Goal: Task Accomplishment & Management: Manage account settings

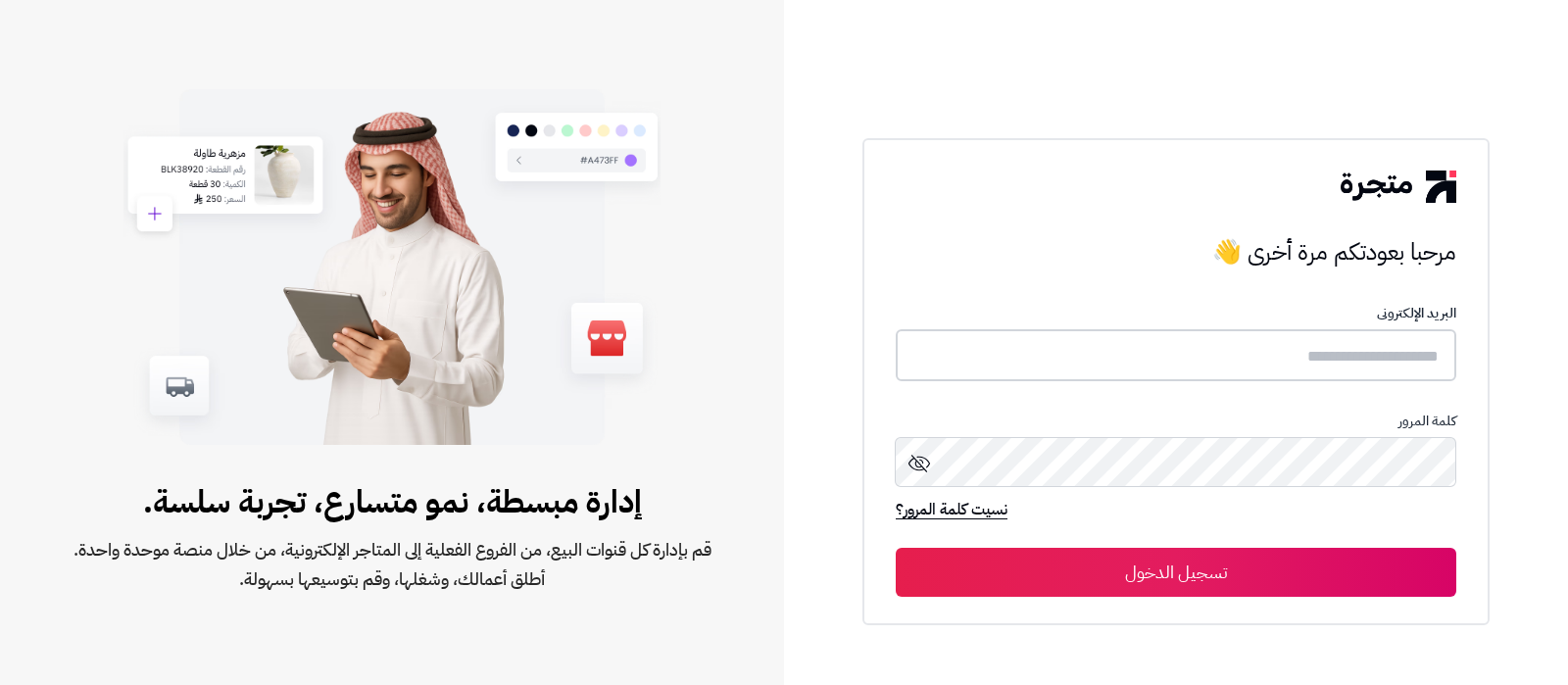
type input "**********"
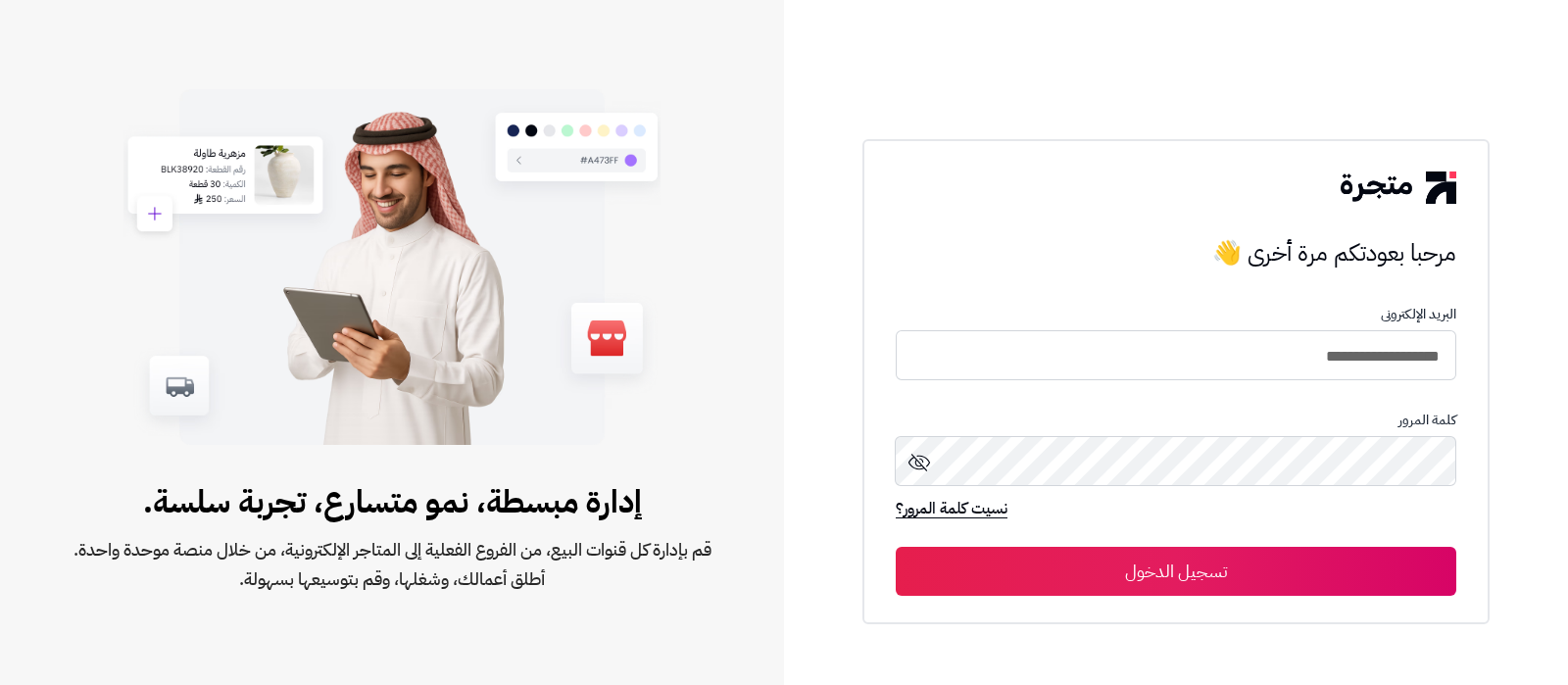
click at [1283, 572] on button "تسجيل الدخول" at bounding box center [1176, 572] width 561 height 49
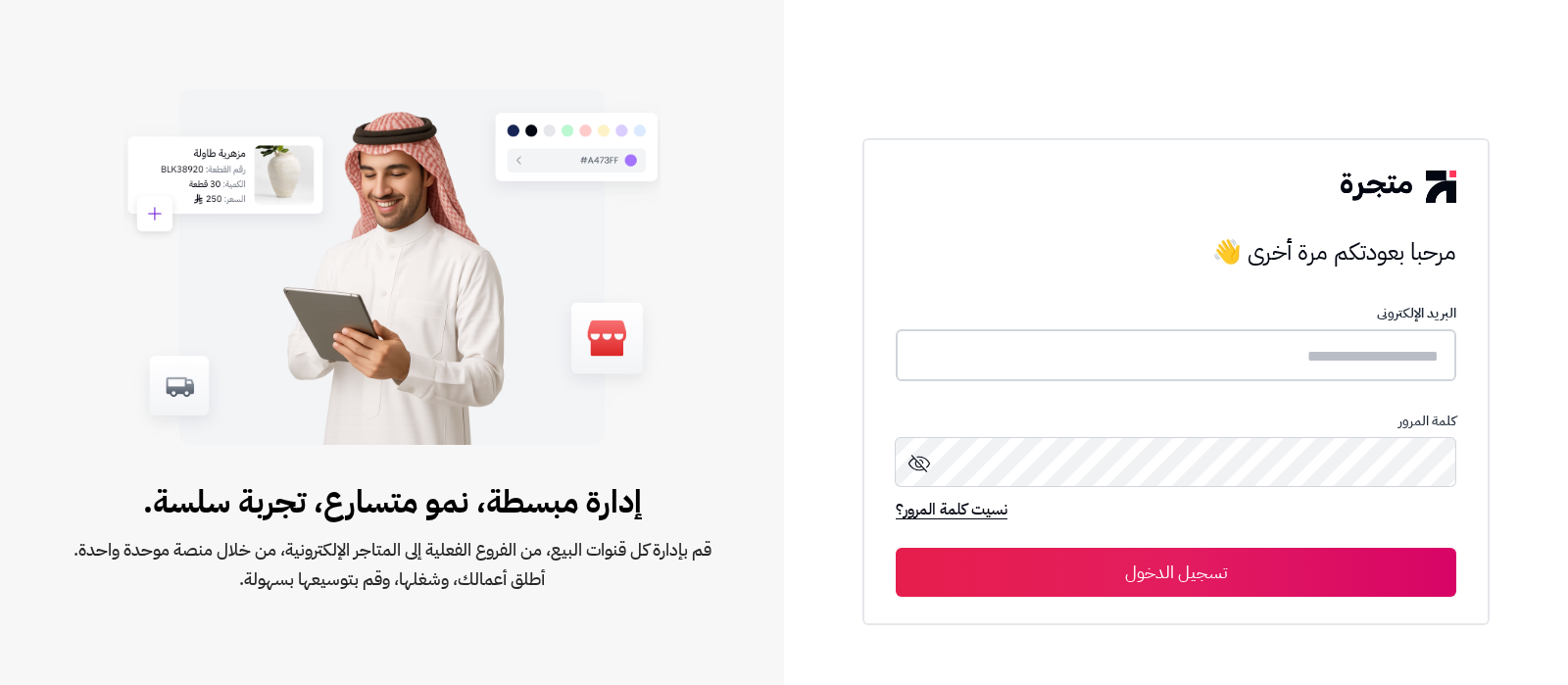
click at [1257, 375] on input "text" at bounding box center [1176, 355] width 561 height 52
type input "**********"
click at [1240, 560] on button "تسجيل الدخول" at bounding box center [1176, 573] width 561 height 49
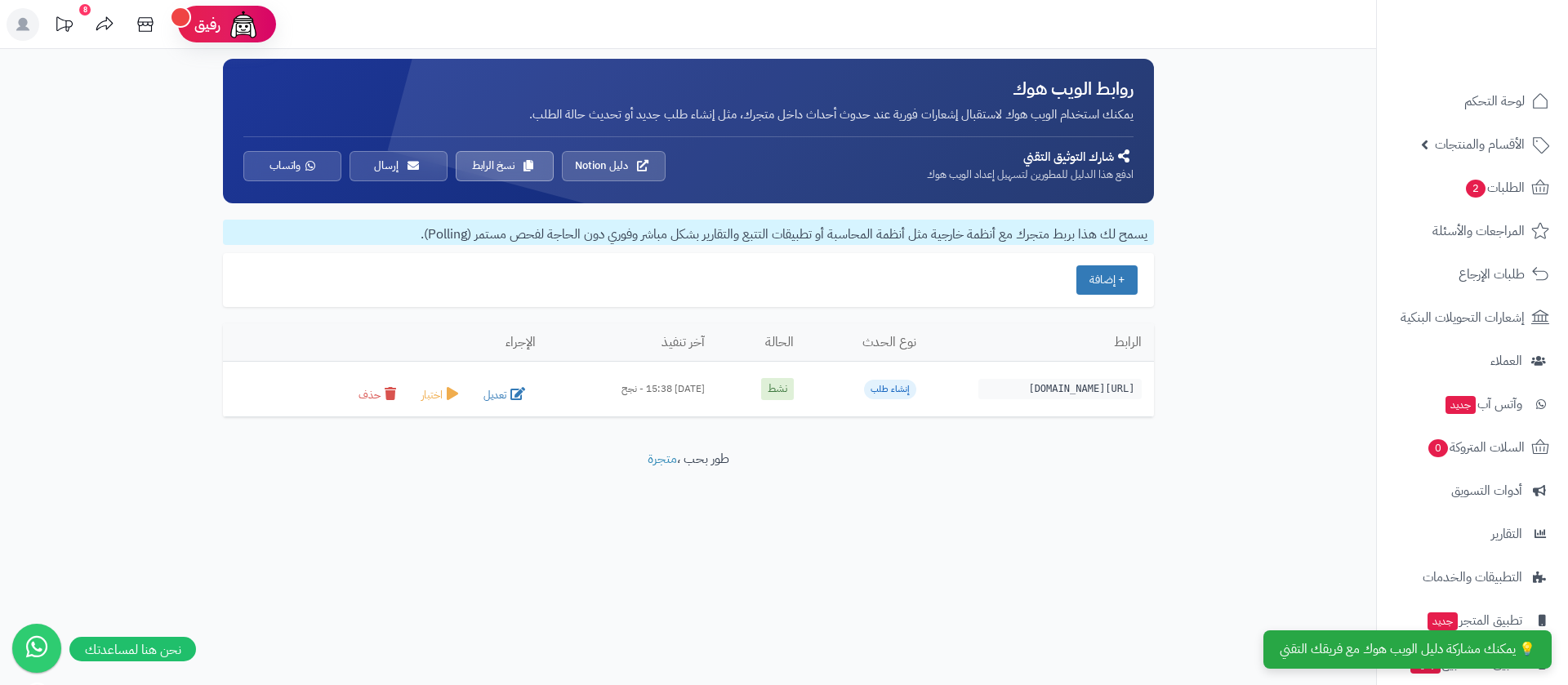
click at [1073, 628] on div "**********" at bounding box center [784, 342] width 1568 height 685
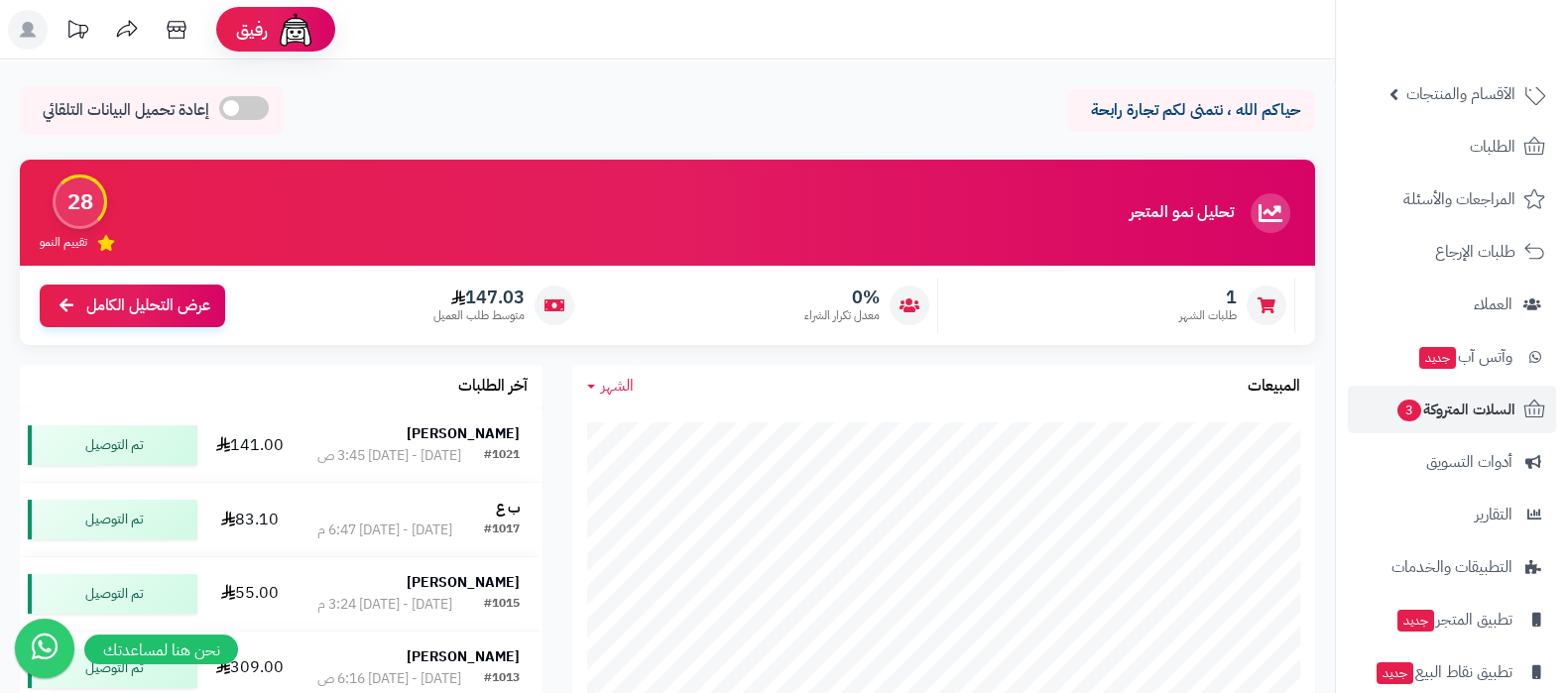
scroll to position [161, 0]
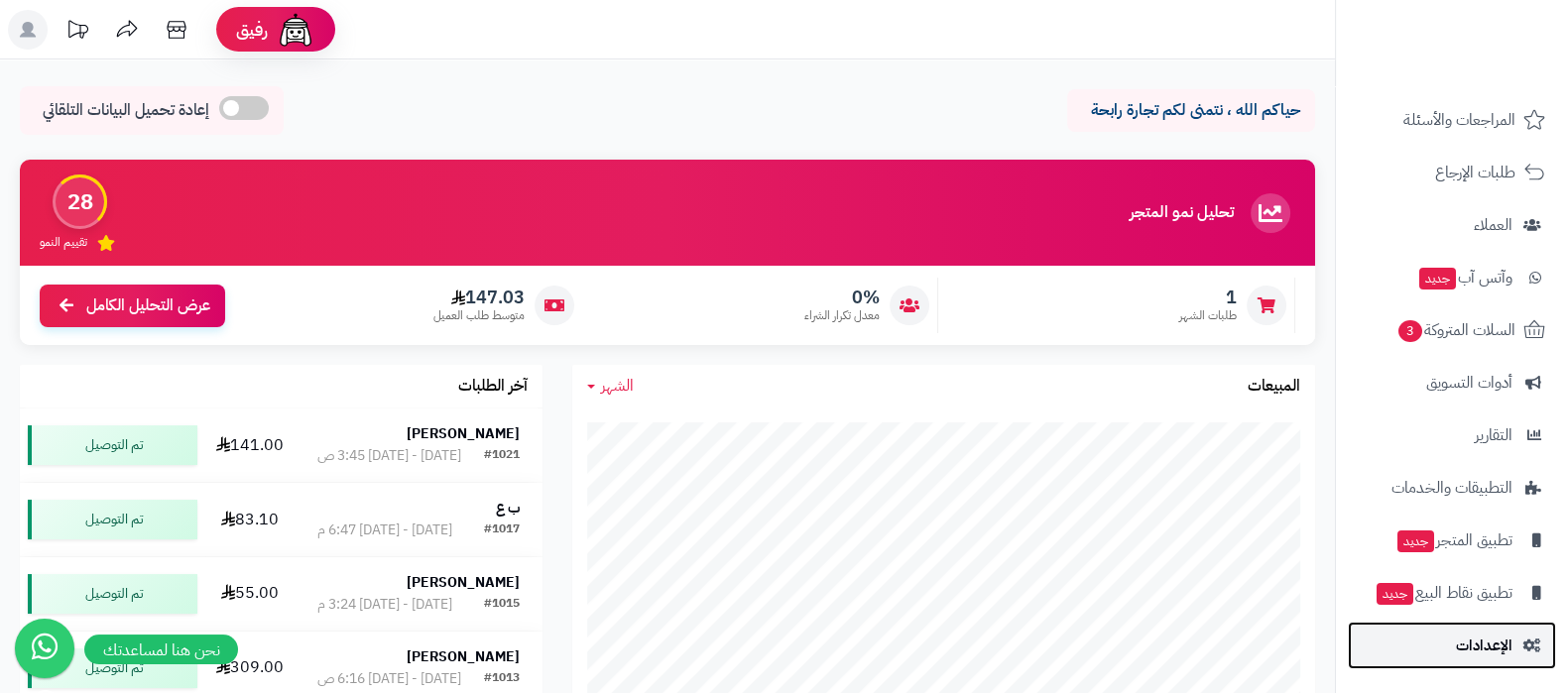
click at [1439, 636] on link "الإعدادات" at bounding box center [1452, 646] width 208 height 48
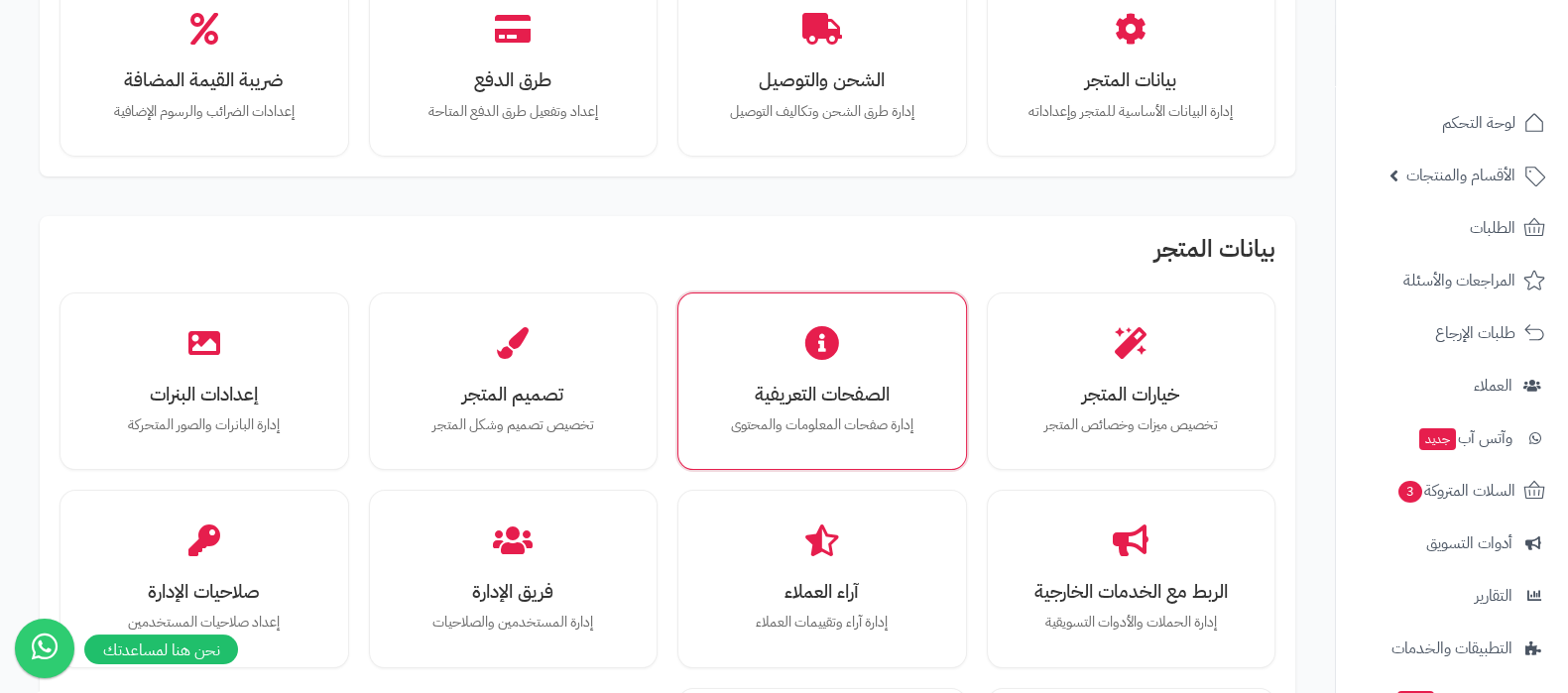
scroll to position [372, 0]
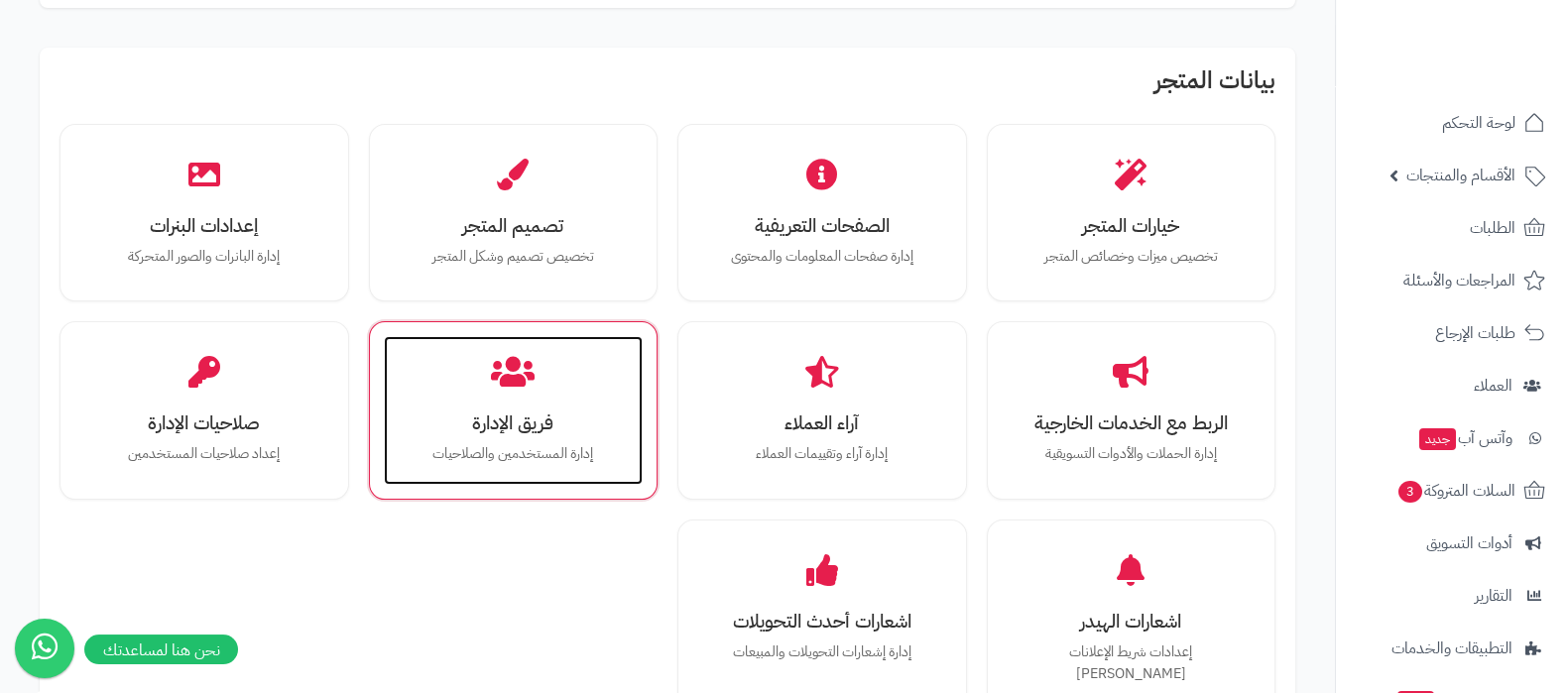
click at [542, 481] on div "فريق الإدارة إدارة المستخدمين والصلاحيات" at bounding box center [514, 410] width 260 height 149
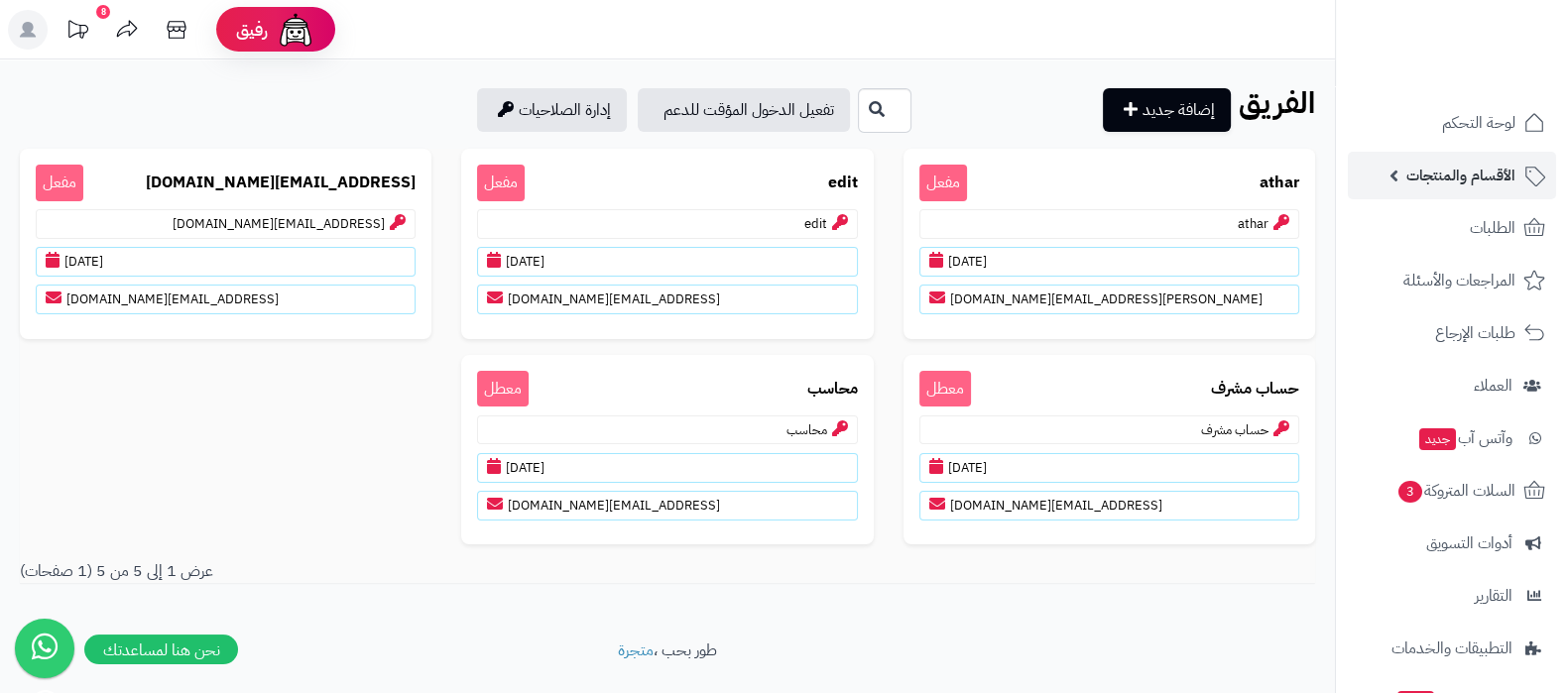
click at [1443, 185] on span "الأقسام والمنتجات" at bounding box center [1460, 175] width 109 height 28
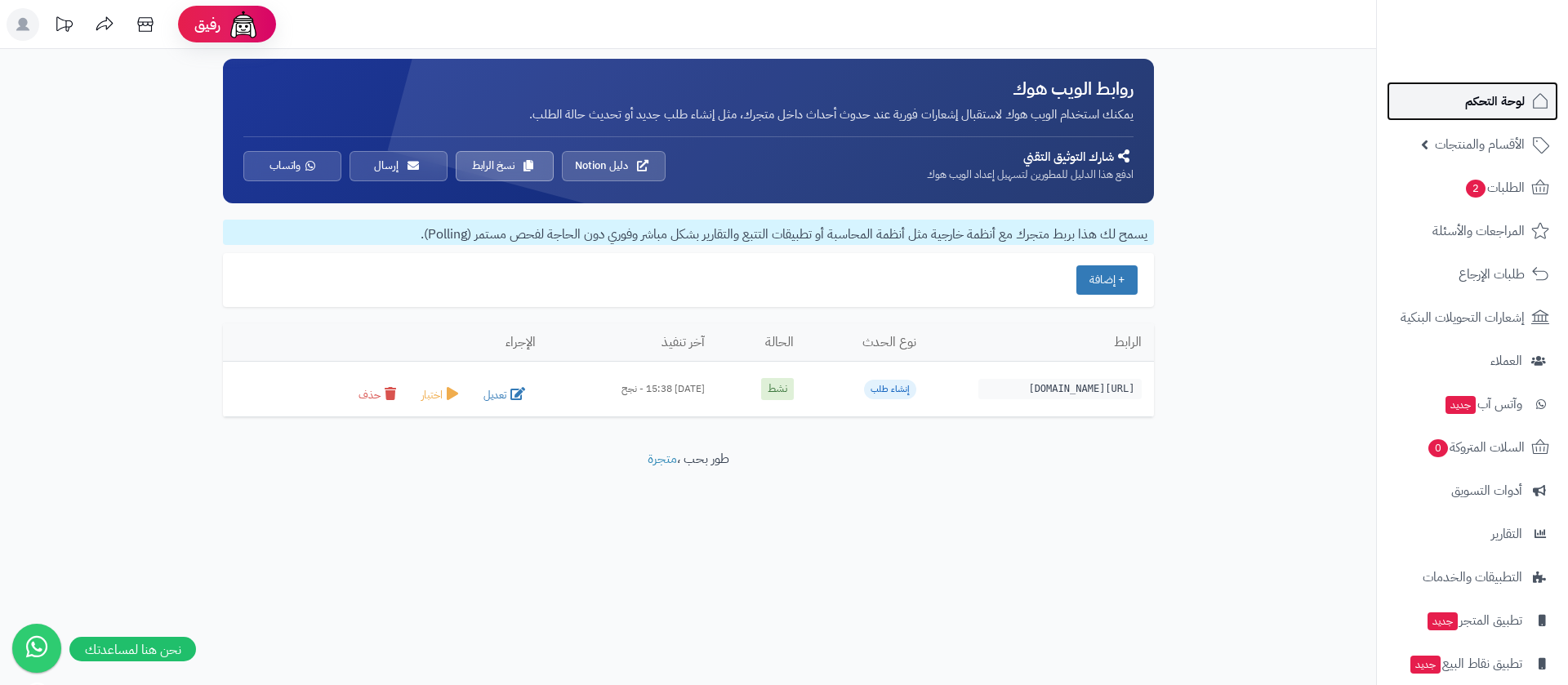
click at [1442, 92] on link "لوحة التحكم" at bounding box center [1473, 101] width 172 height 39
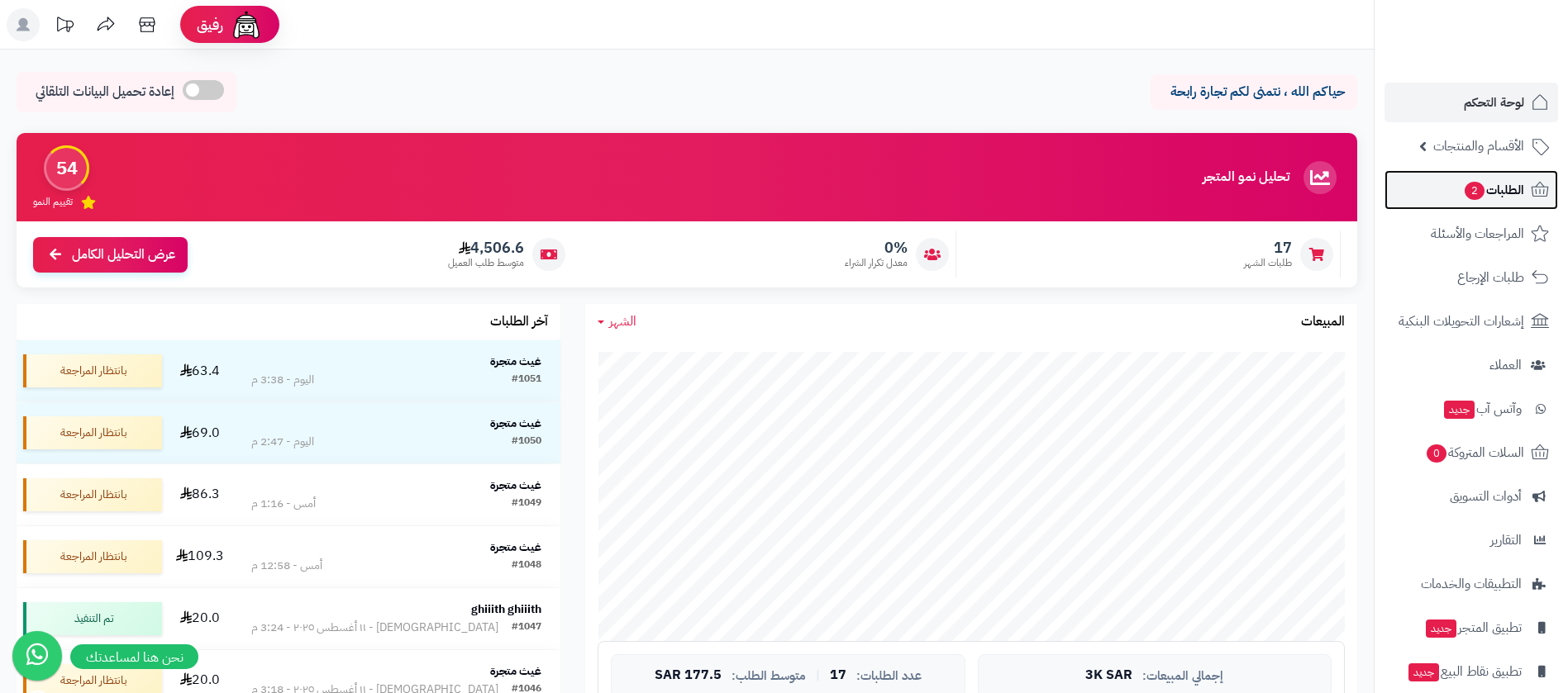
click at [1469, 182] on span "2" at bounding box center [1474, 191] width 22 height 20
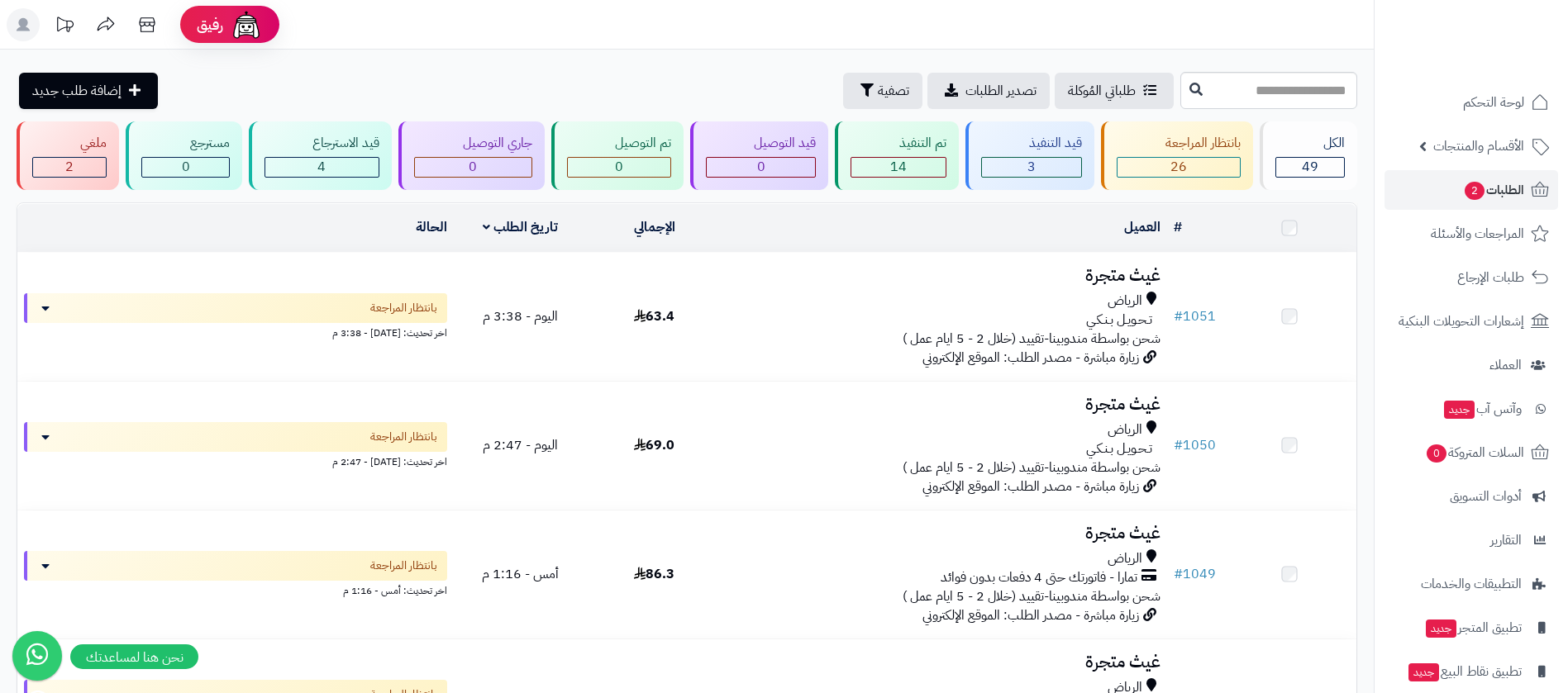
scroll to position [620, 0]
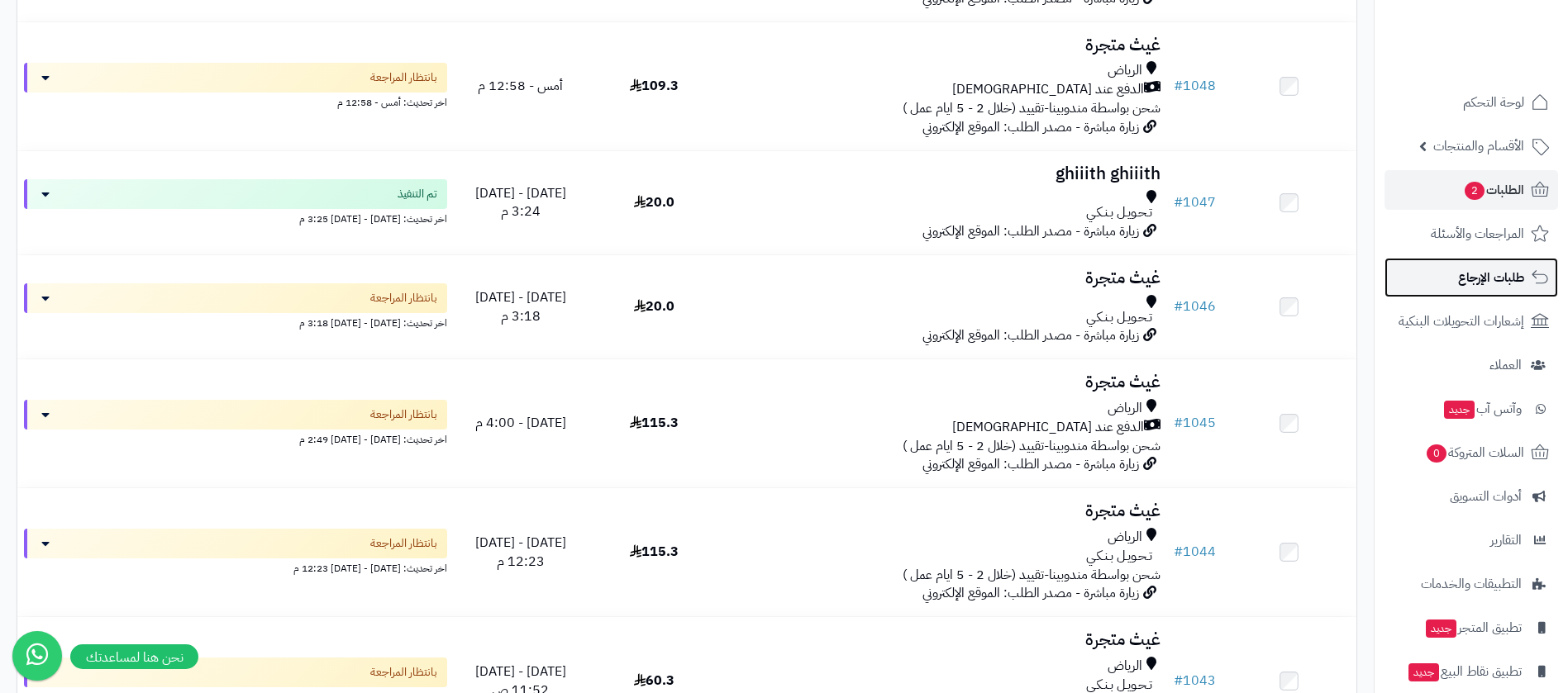
click at [1468, 274] on span "طلبات الإرجاع" at bounding box center [1491, 278] width 66 height 23
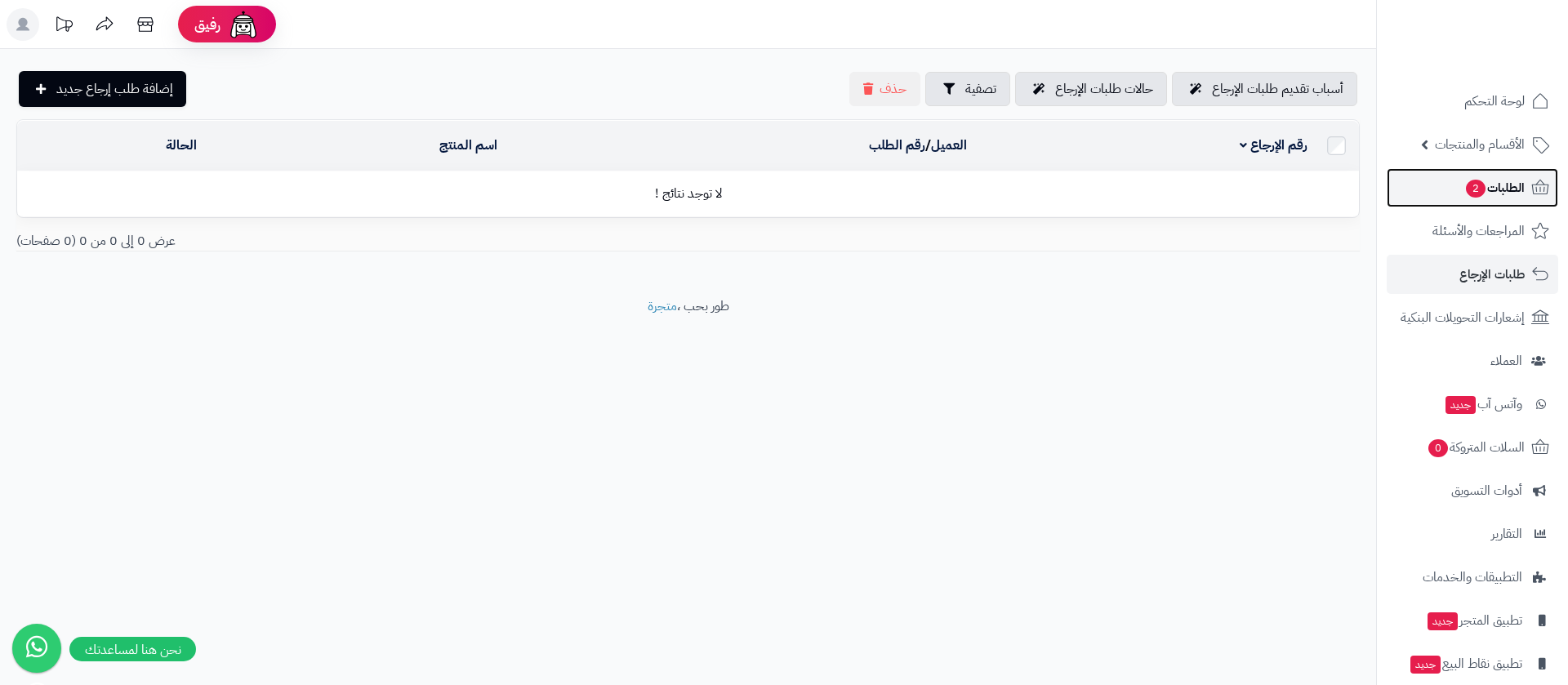
click at [1502, 181] on span "الطلبات 2" at bounding box center [1495, 188] width 61 height 23
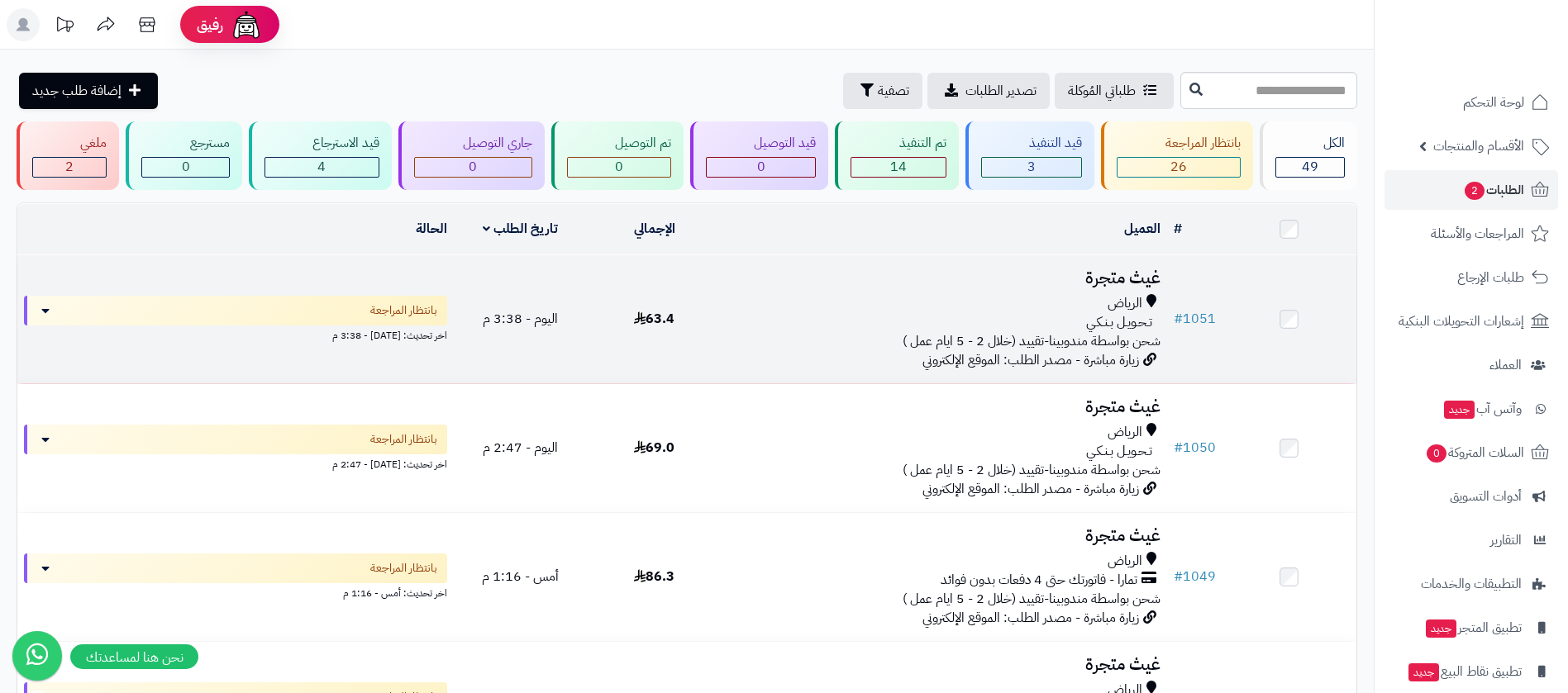
click at [1113, 272] on h3 "غيث متجرة" at bounding box center [944, 278] width 432 height 19
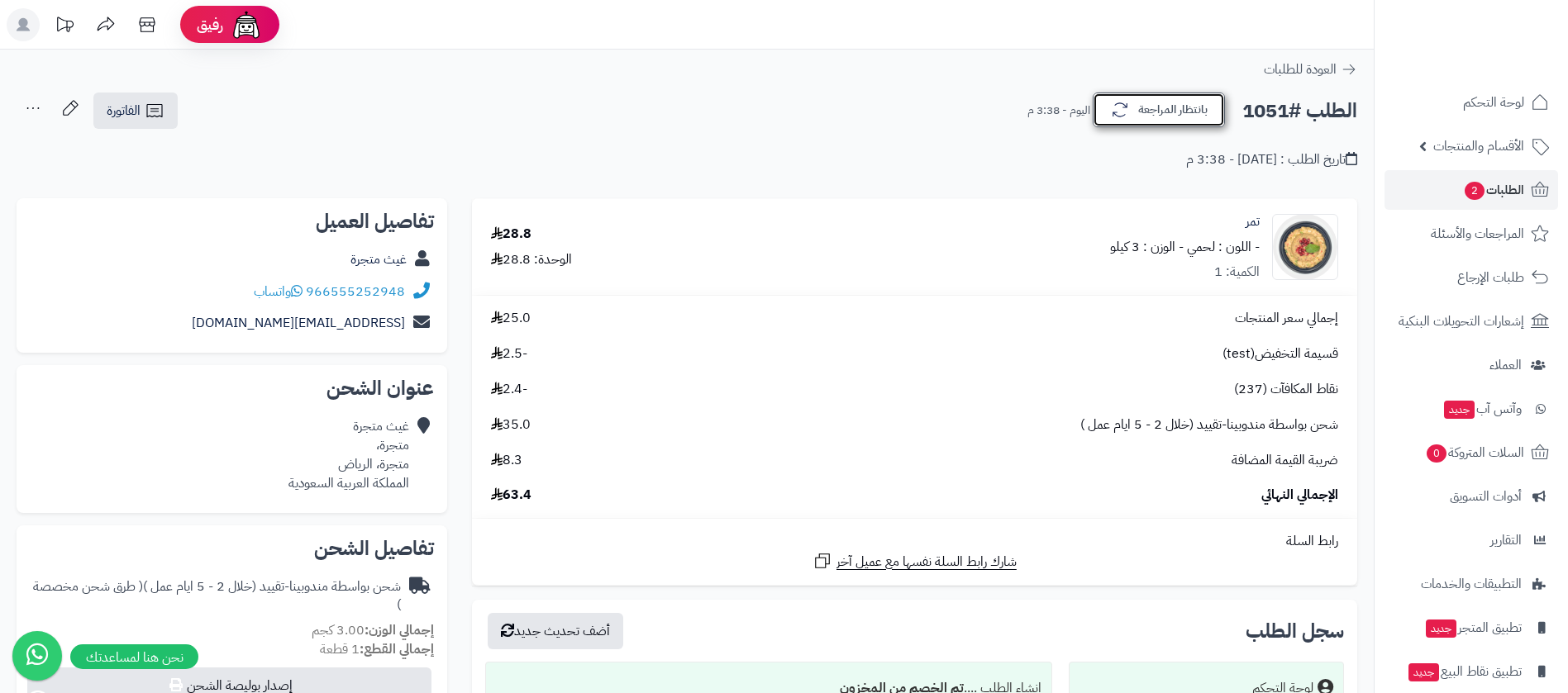
click at [1148, 120] on button "بانتظار المراجعة" at bounding box center [1158, 110] width 132 height 35
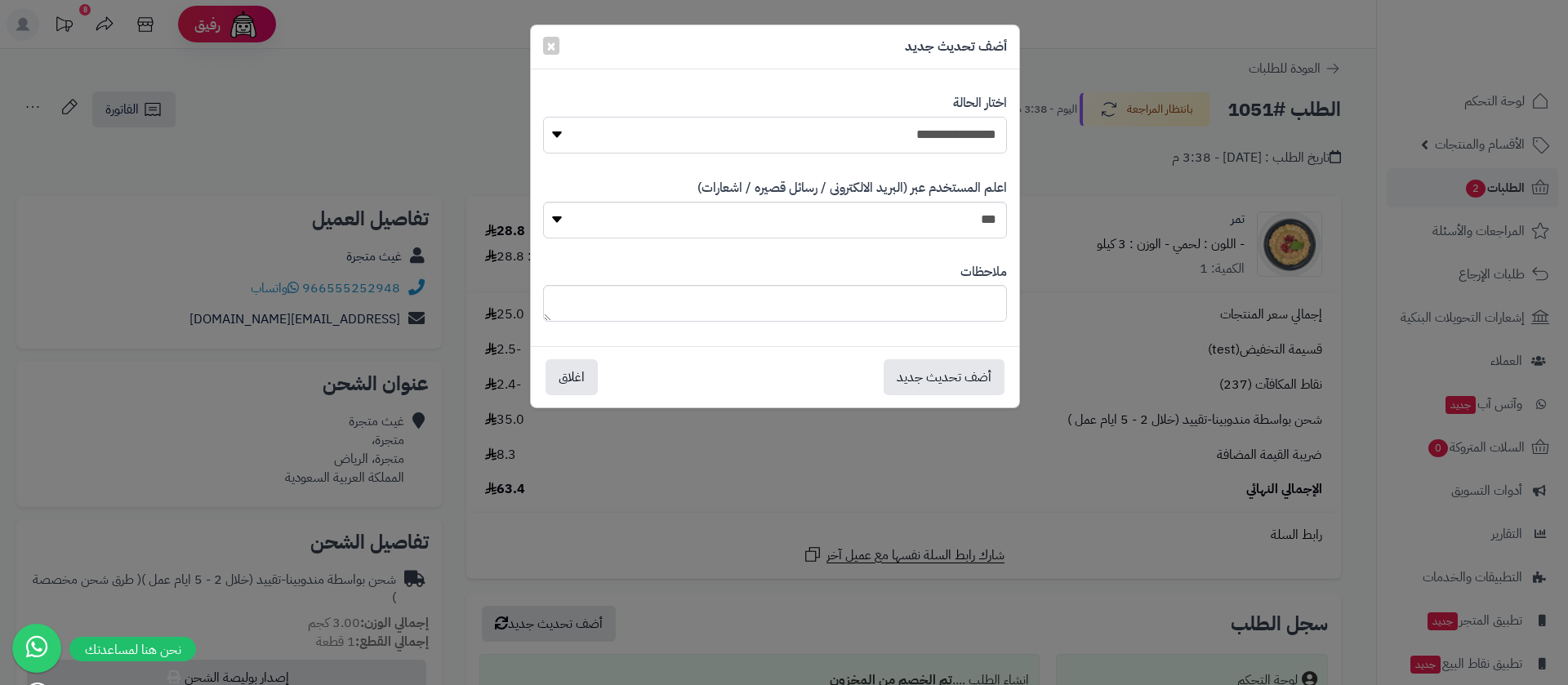
click at [951, 130] on select "**********" at bounding box center [775, 135] width 464 height 37
select select "*"
click at [543, 117] on select "**********" at bounding box center [775, 135] width 464 height 37
click at [968, 375] on button "أضف تحديث جديد" at bounding box center [944, 377] width 121 height 36
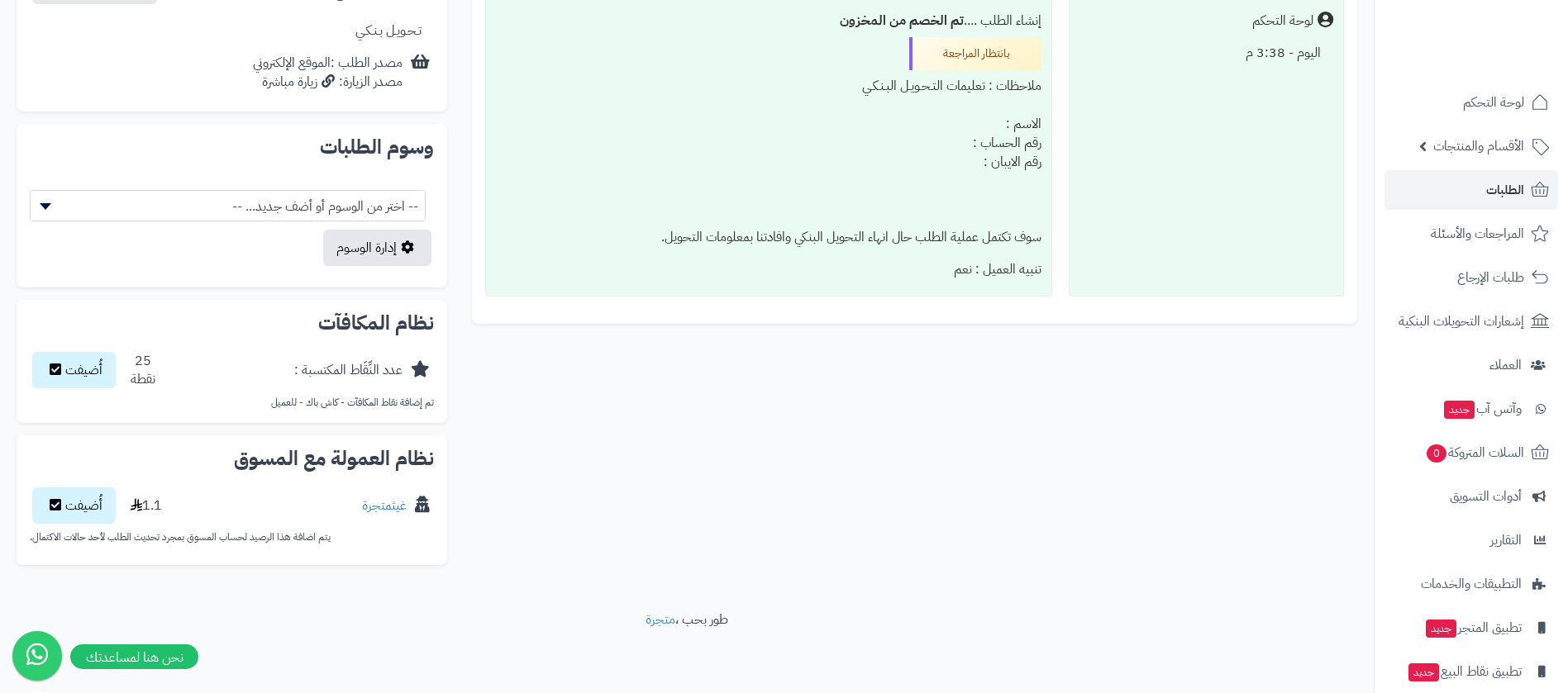
scroll to position [63, 0]
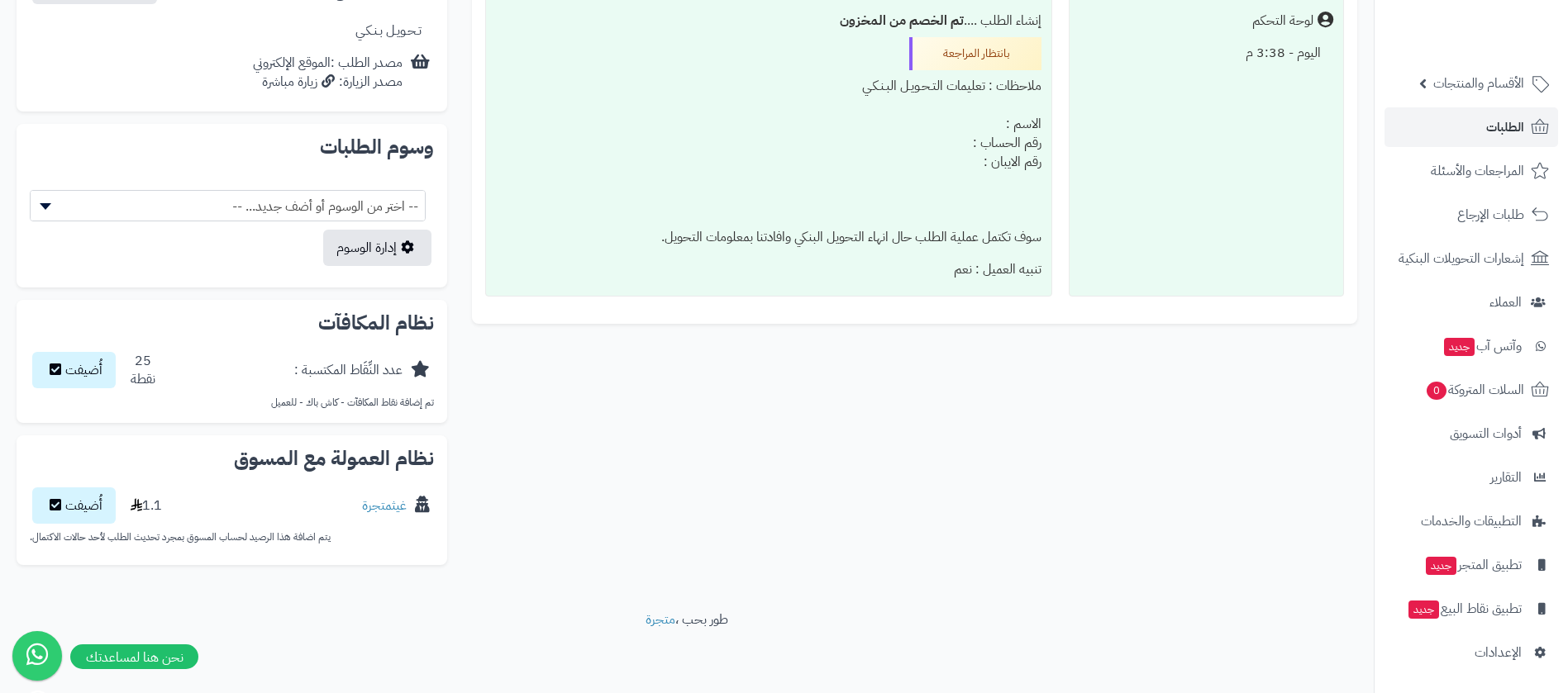
click at [1479, 677] on nav "لوحة التحكم الأقسام والمنتجات المنتجات مخزون الخيارات الأقسام الماركات مواصفات …" at bounding box center [1471, 367] width 194 height 693
click at [1484, 661] on span "الإعدادات" at bounding box center [1497, 653] width 47 height 23
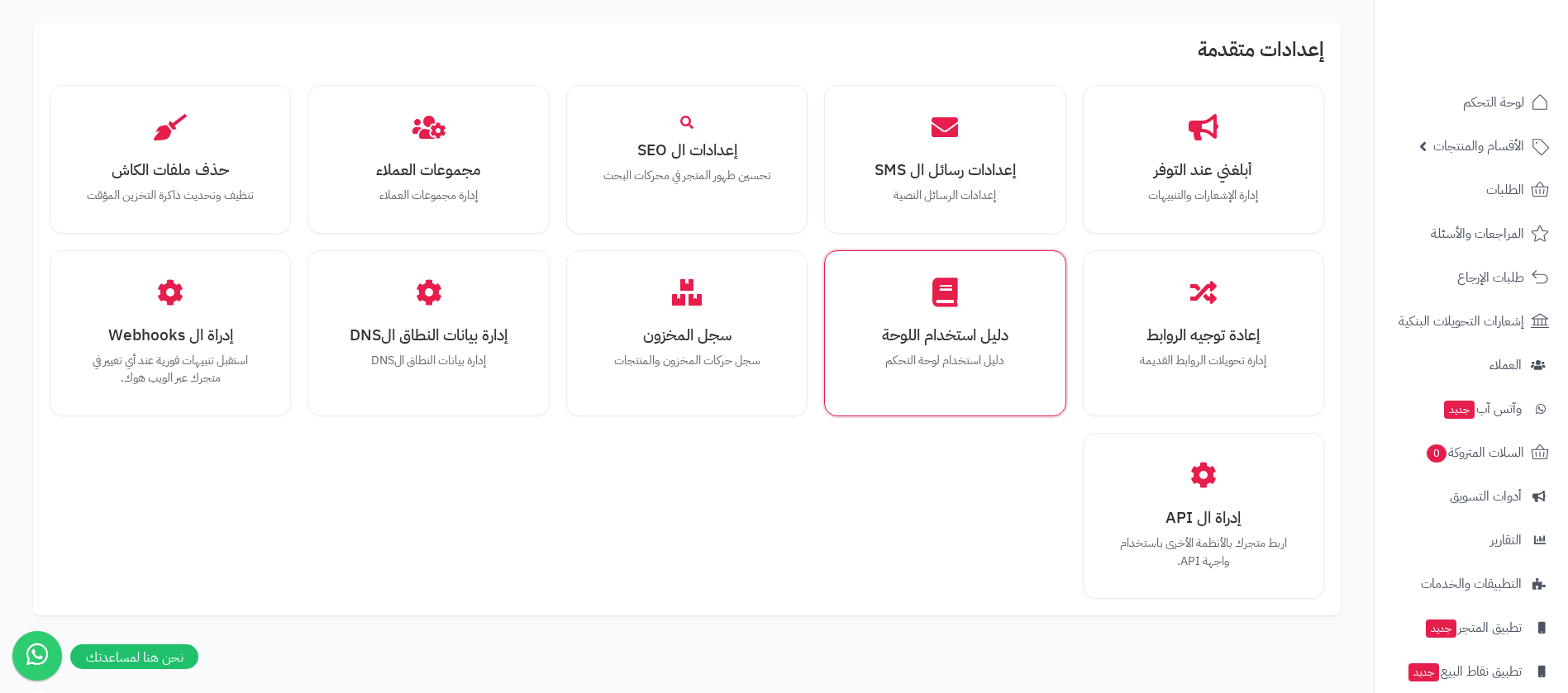
scroll to position [1103, 0]
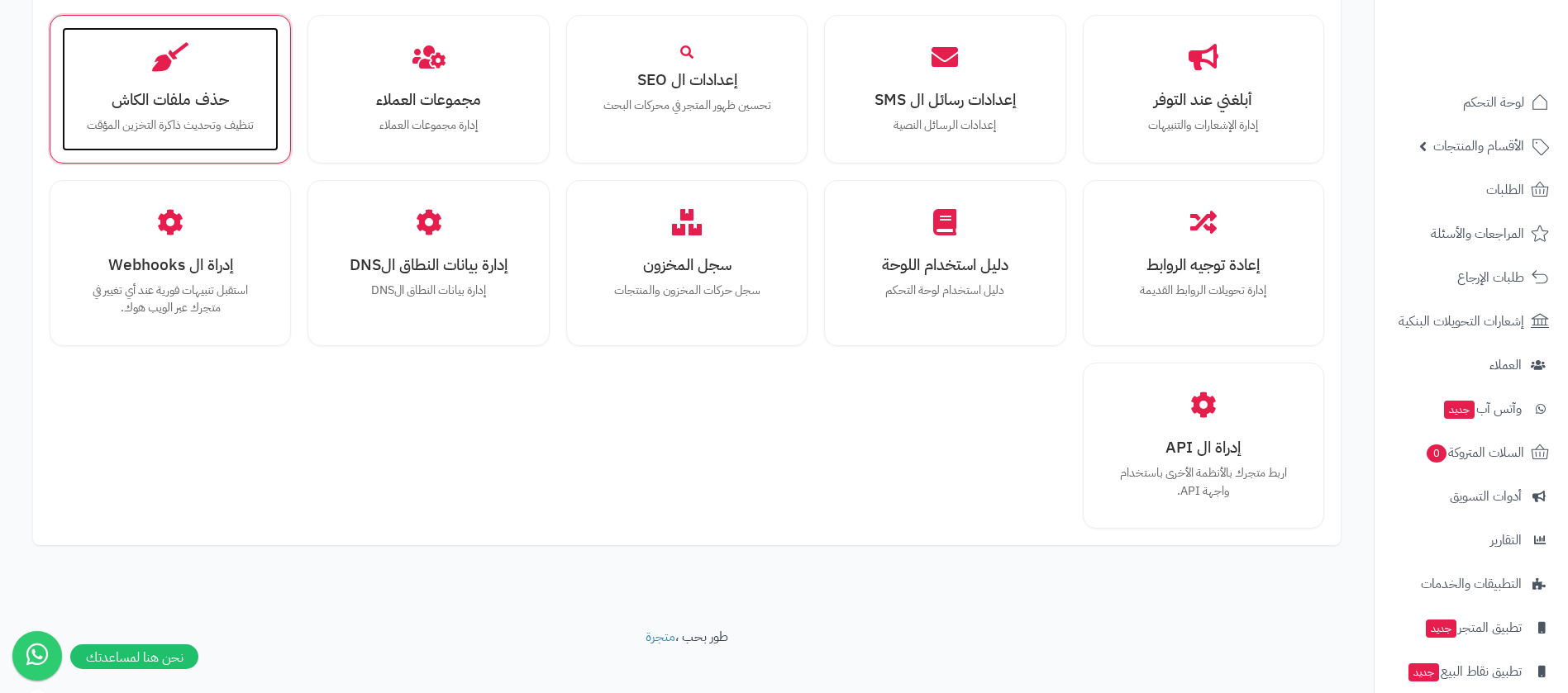
click at [168, 91] on h3 "حذف ملفات الكاش" at bounding box center [170, 99] width 184 height 17
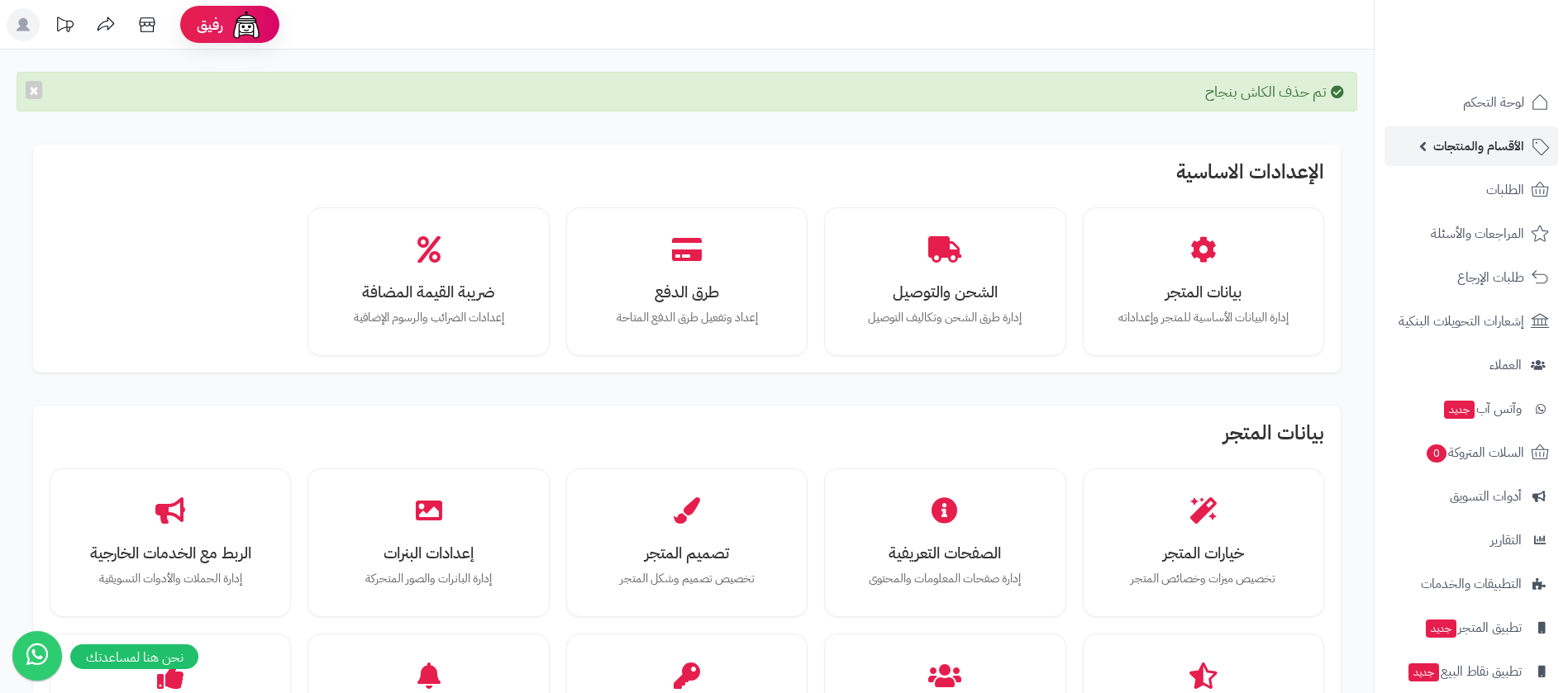
click at [1440, 145] on span "الأقسام والمنتجات" at bounding box center [1478, 146] width 91 height 23
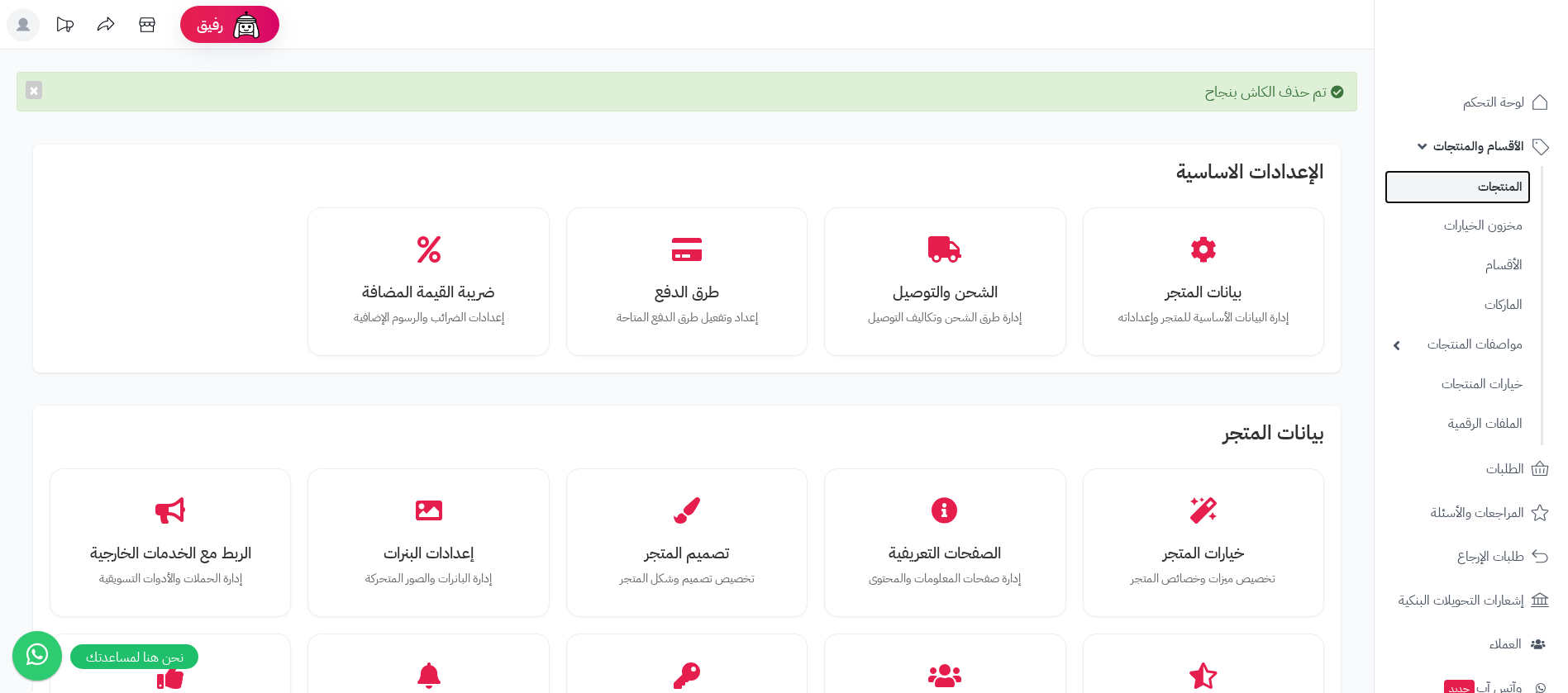
click at [1460, 189] on link "المنتجات" at bounding box center [1457, 187] width 146 height 34
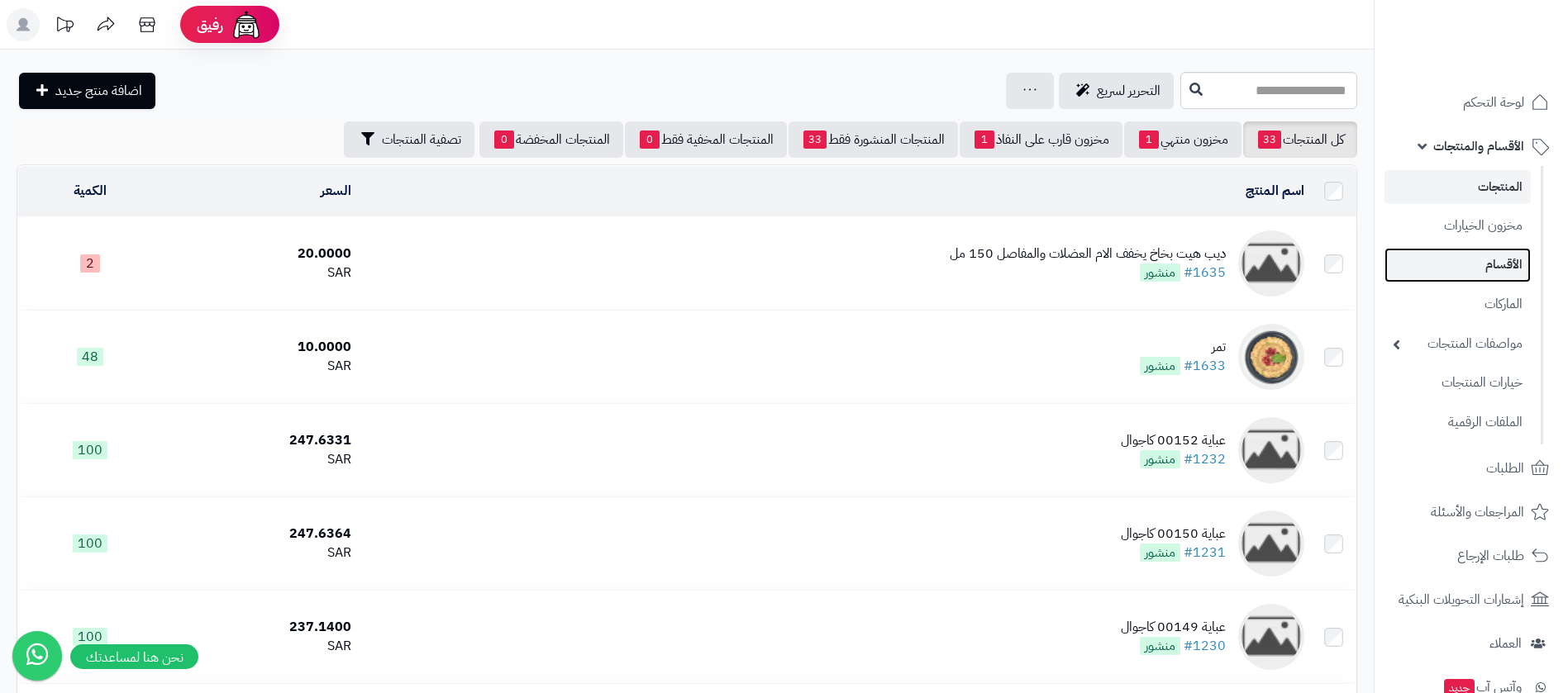
click at [1472, 250] on link "الأقسام" at bounding box center [1457, 264] width 146 height 34
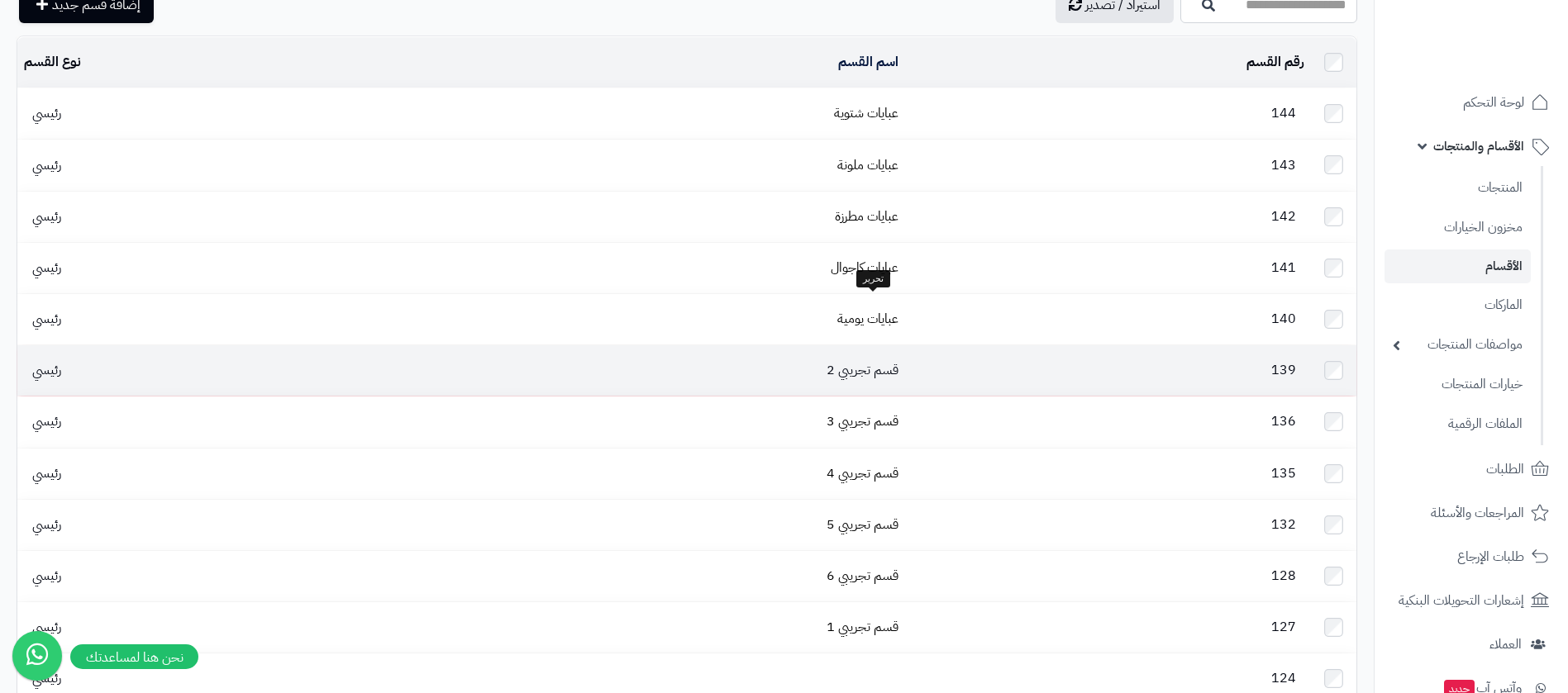
scroll to position [124, 0]
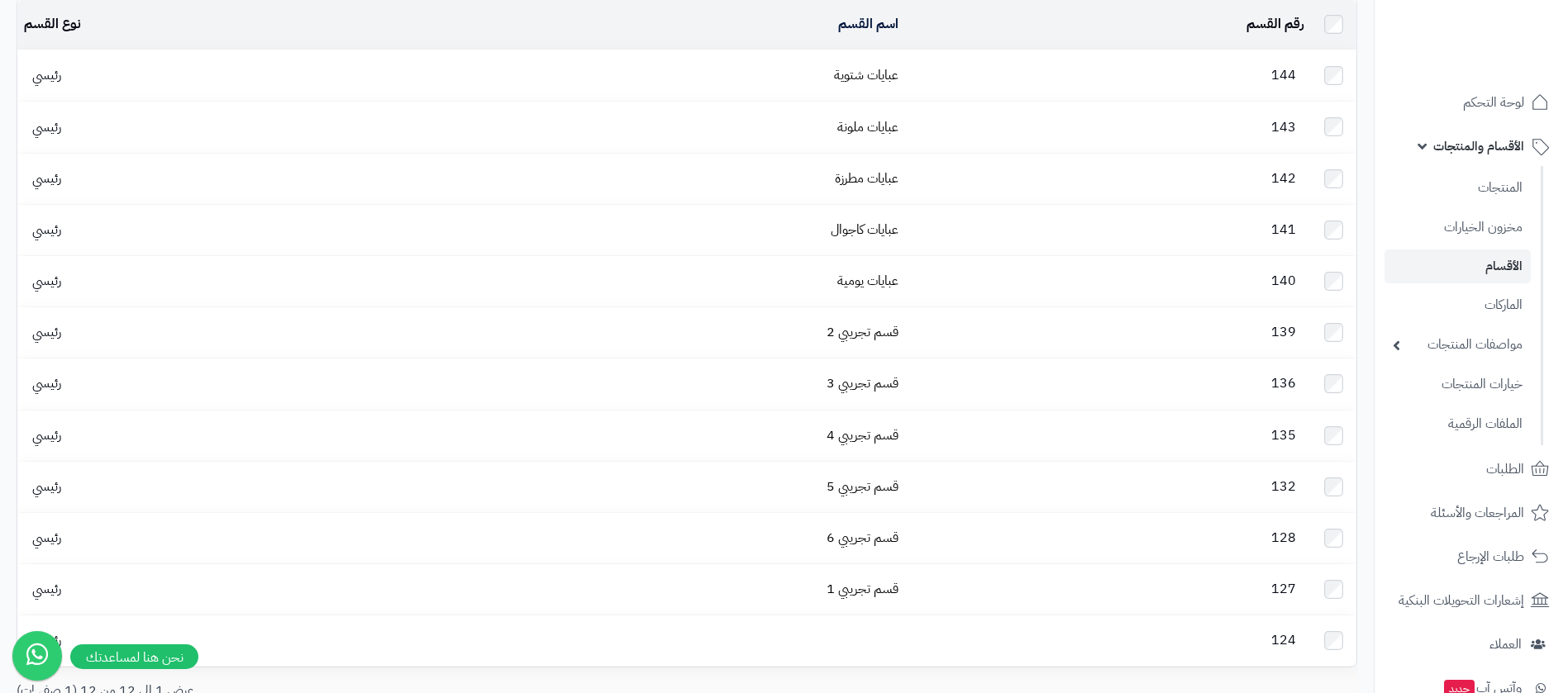
click at [887, 92] on td "عبايات شتوية" at bounding box center [661, 76] width 486 height 51
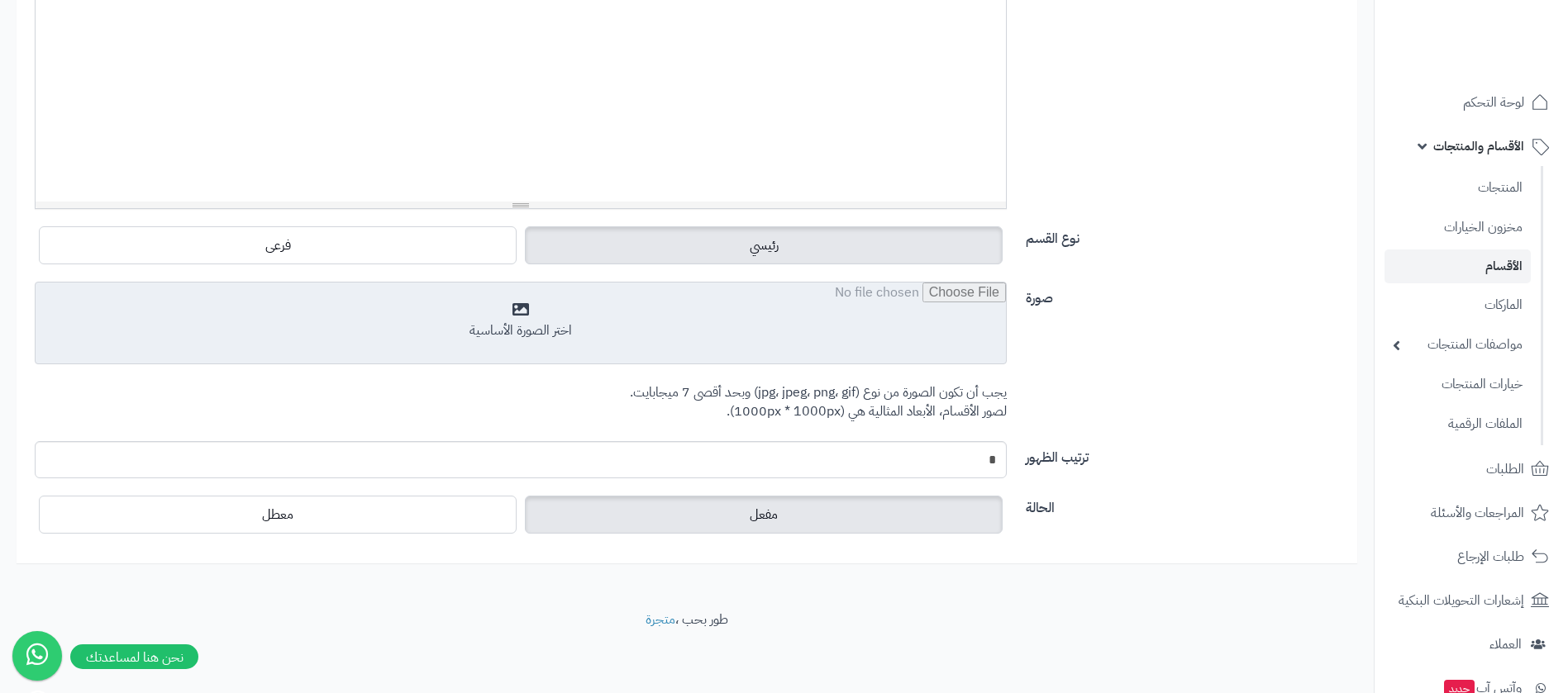
scroll to position [470, 0]
click at [700, 307] on input "file" at bounding box center [521, 323] width 971 height 82
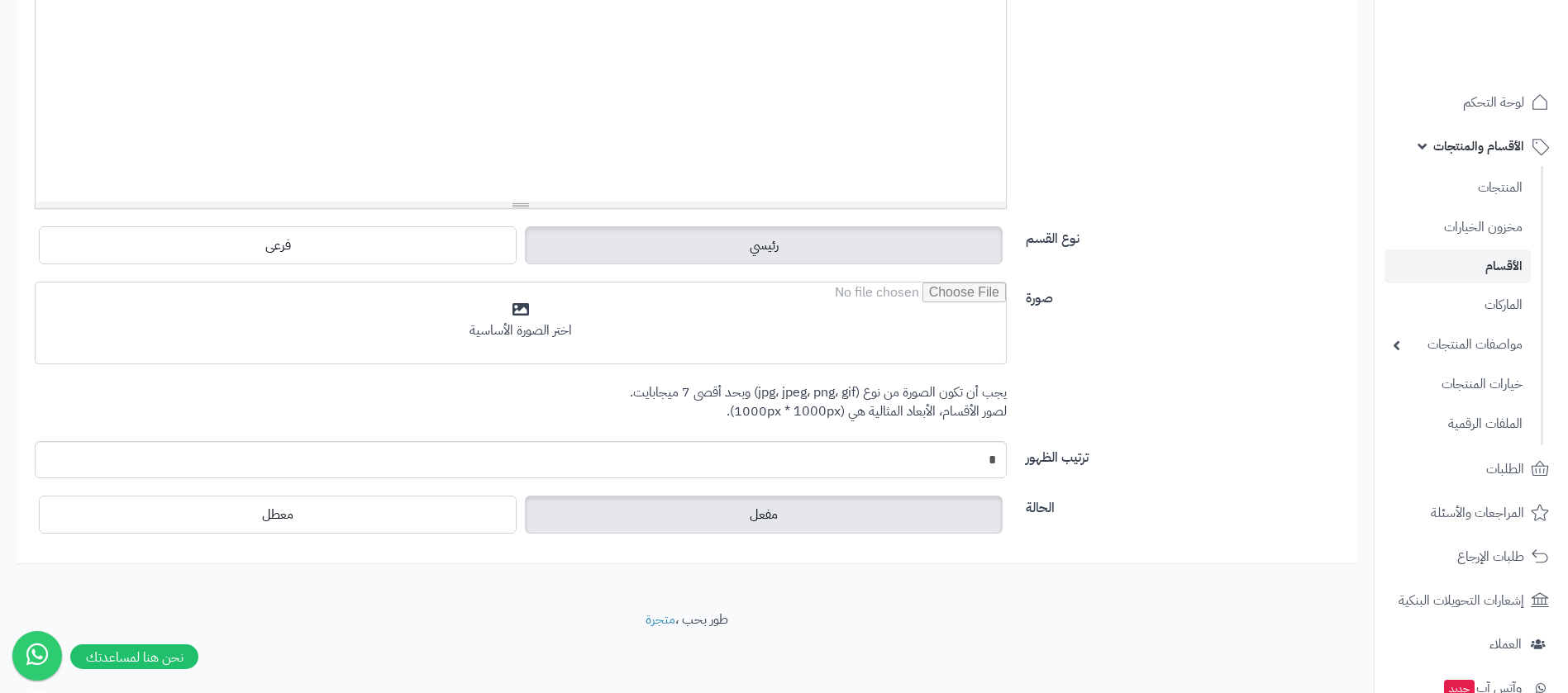
click at [1183, 71] on div "**********" at bounding box center [686, 43] width 1329 height 358
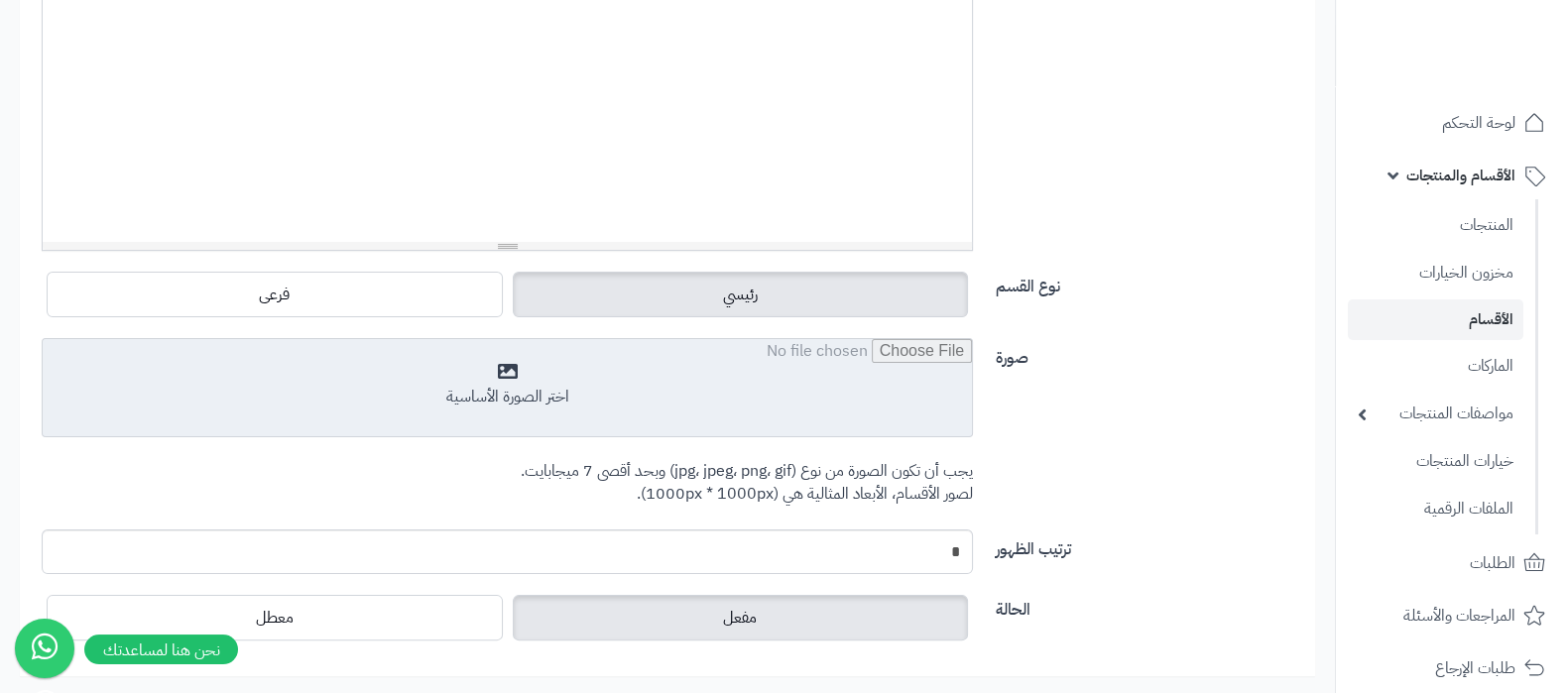
click at [659, 386] on input "file" at bounding box center [508, 388] width 930 height 99
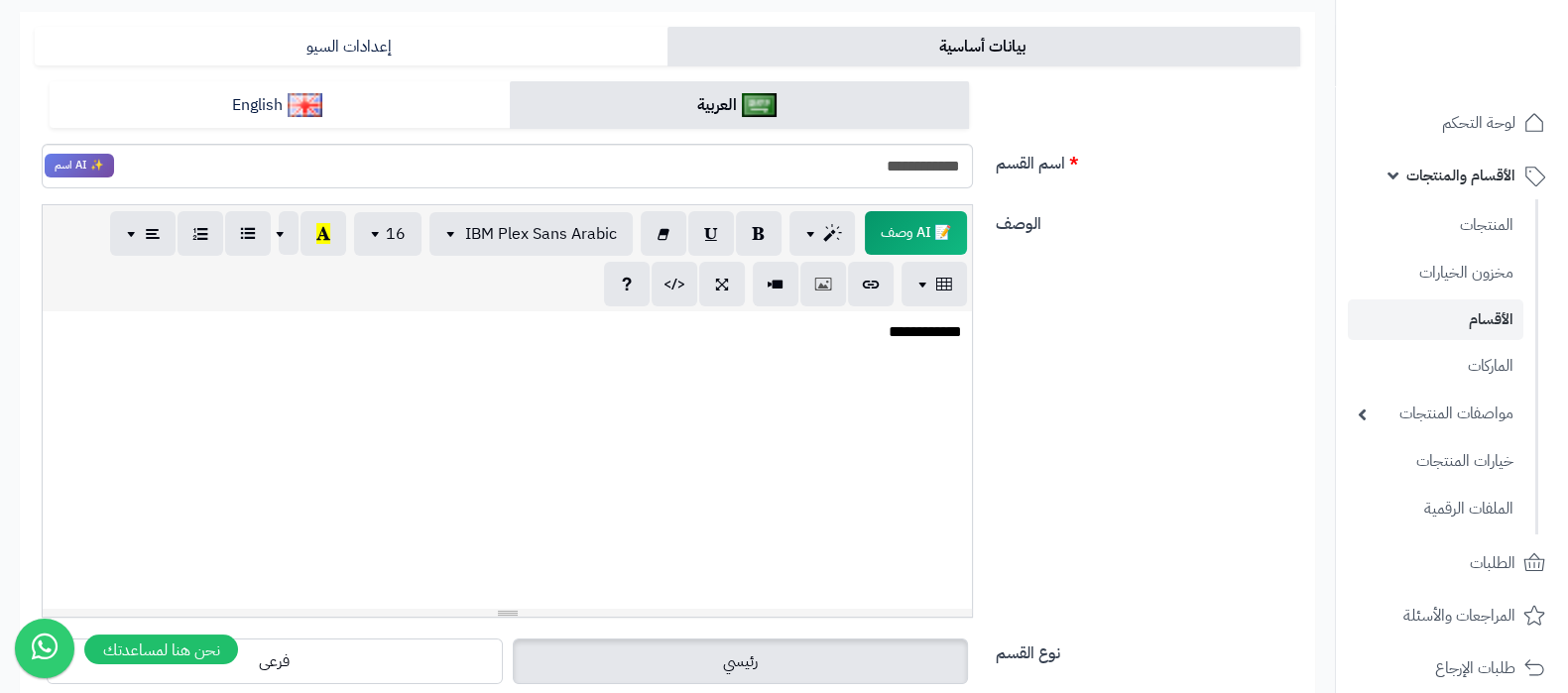
scroll to position [0, 0]
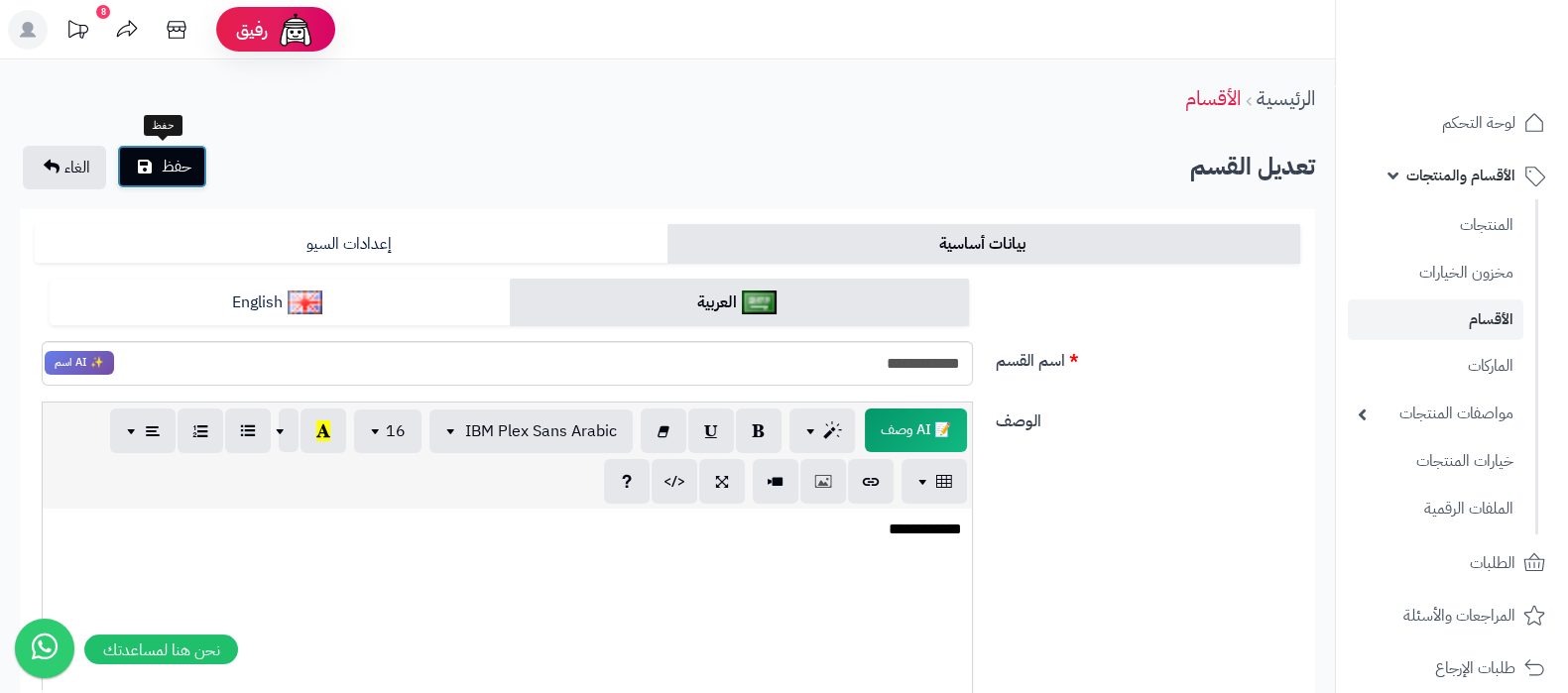
click at [179, 166] on span "حفظ" at bounding box center [177, 167] width 30 height 24
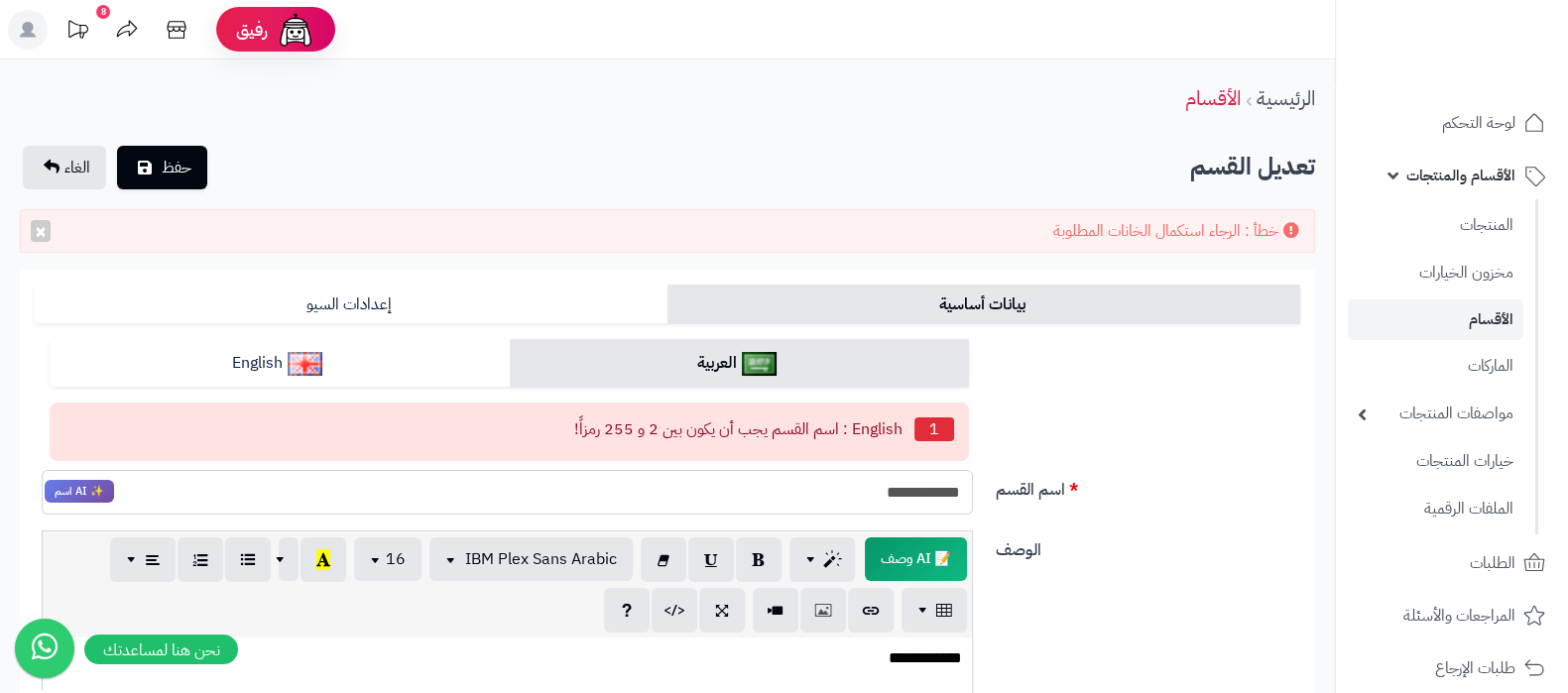
click at [920, 475] on input "**********" at bounding box center [508, 492] width 932 height 45
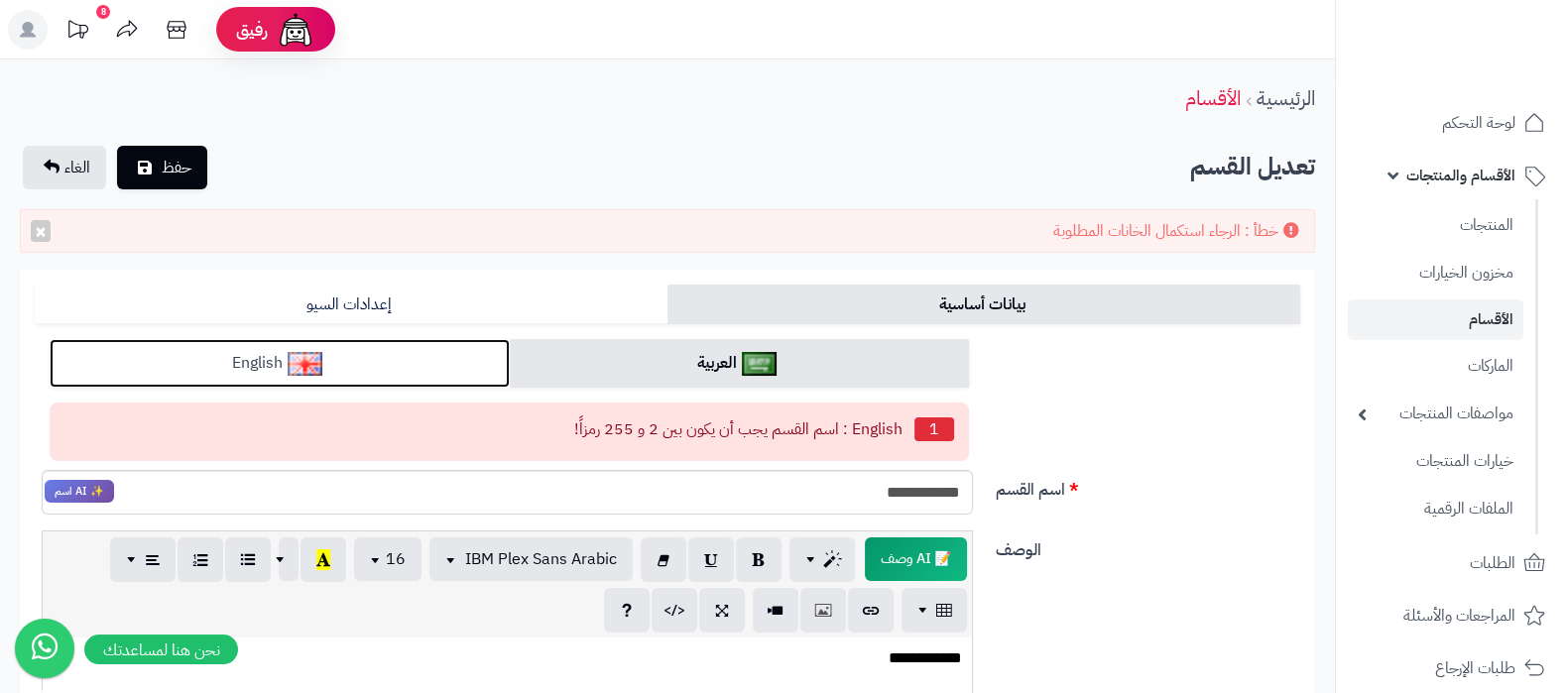
click at [370, 354] on link "English" at bounding box center [279, 363] width 460 height 49
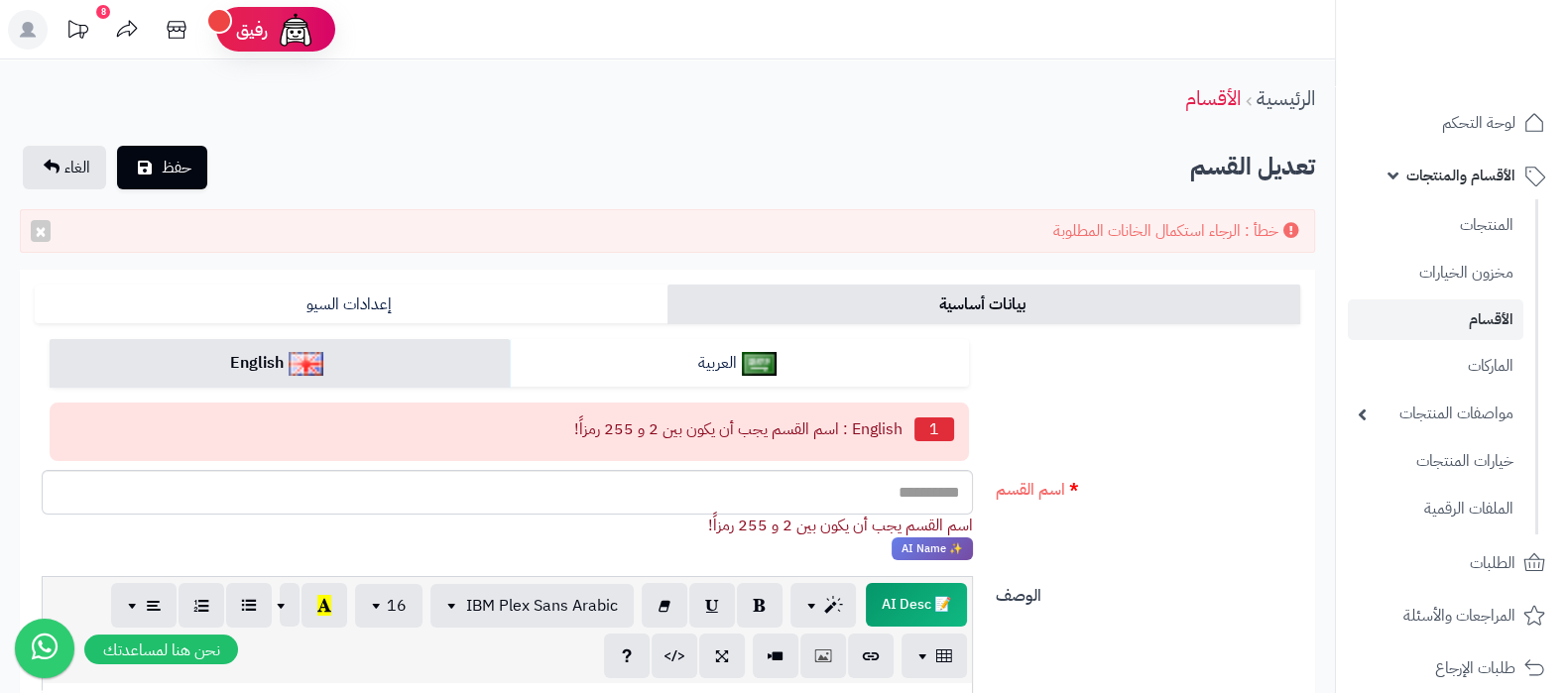
click at [859, 467] on div "العربية English English : اسم القسم يجب أن يكون بين 2 و 255 رمزاً!" at bounding box center [510, 404] width 950 height 130
click at [877, 482] on input "اسم القسم" at bounding box center [508, 492] width 932 height 45
paste input "**********"
type input "**********"
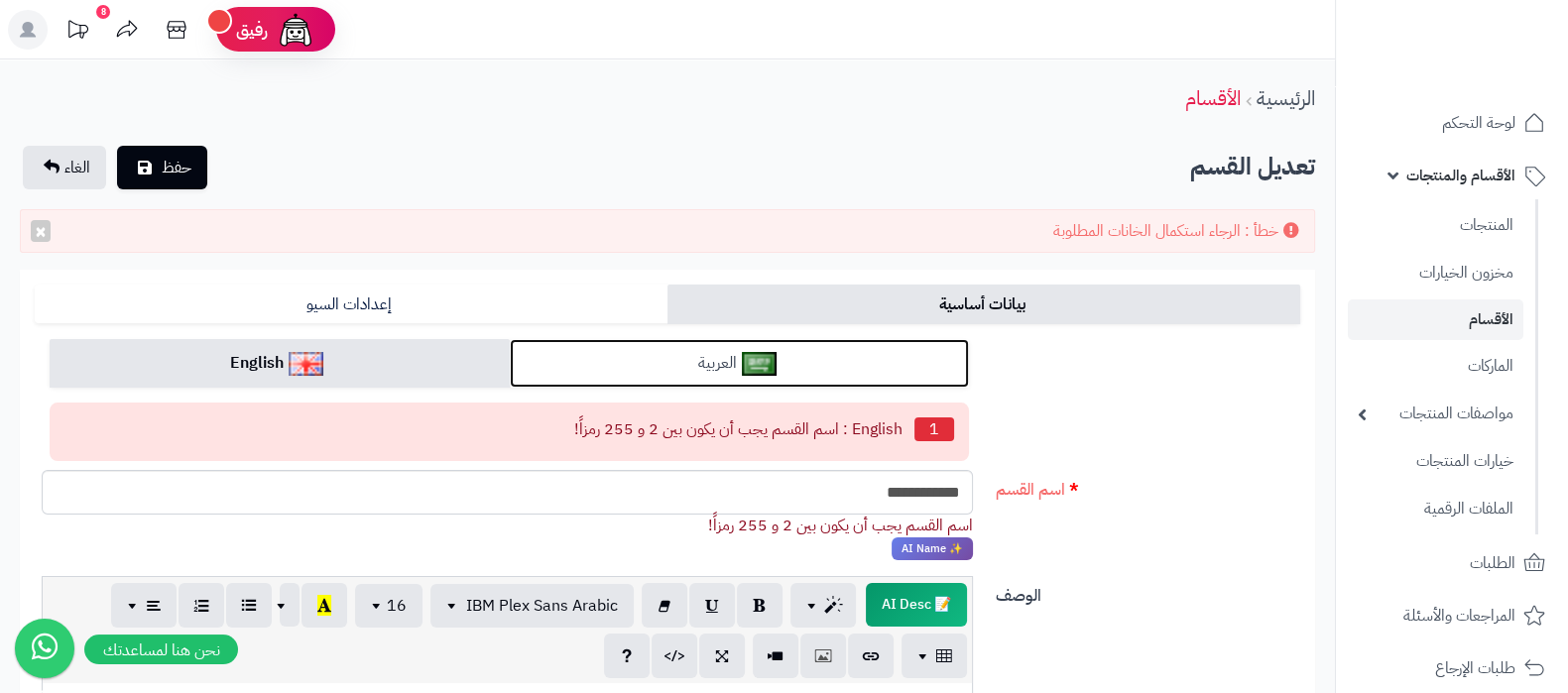
click at [853, 360] on link "العربية" at bounding box center [739, 363] width 460 height 49
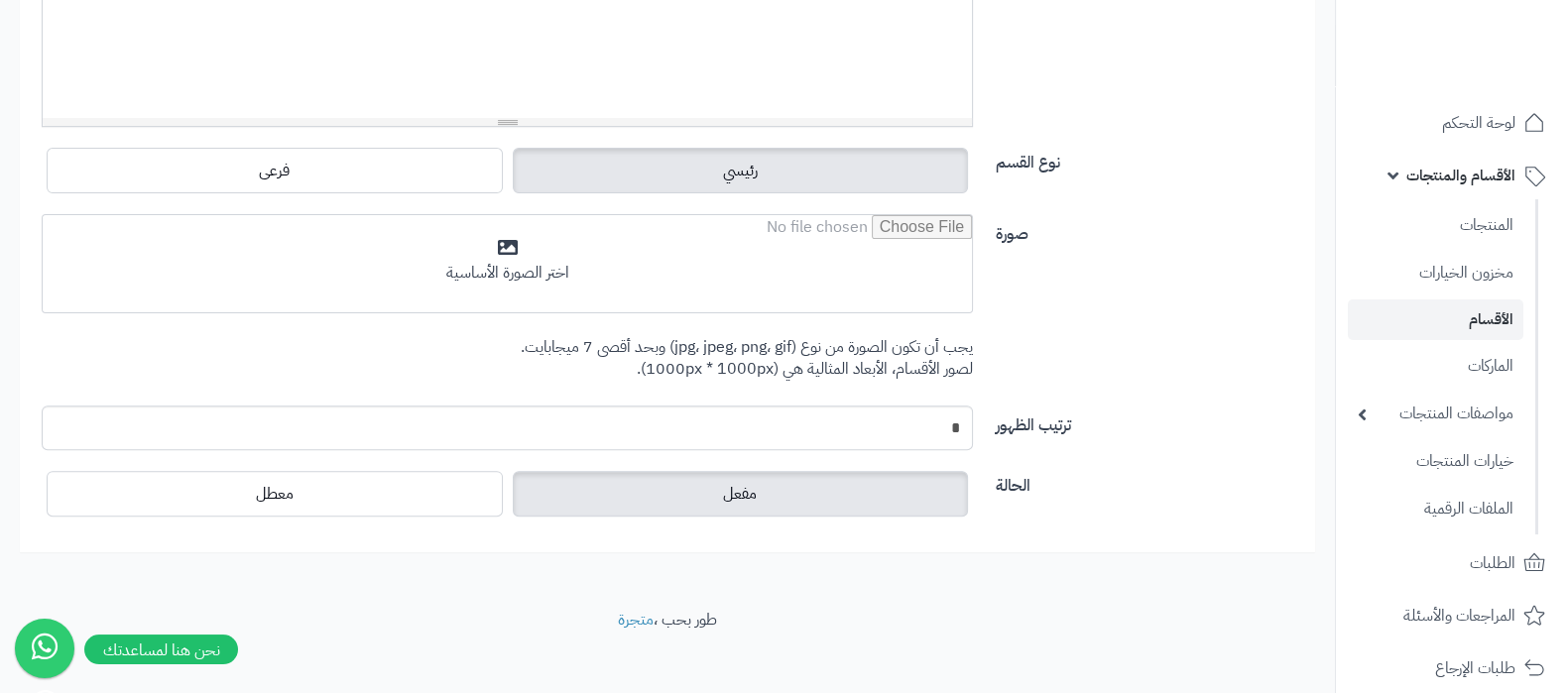
scroll to position [829, 0]
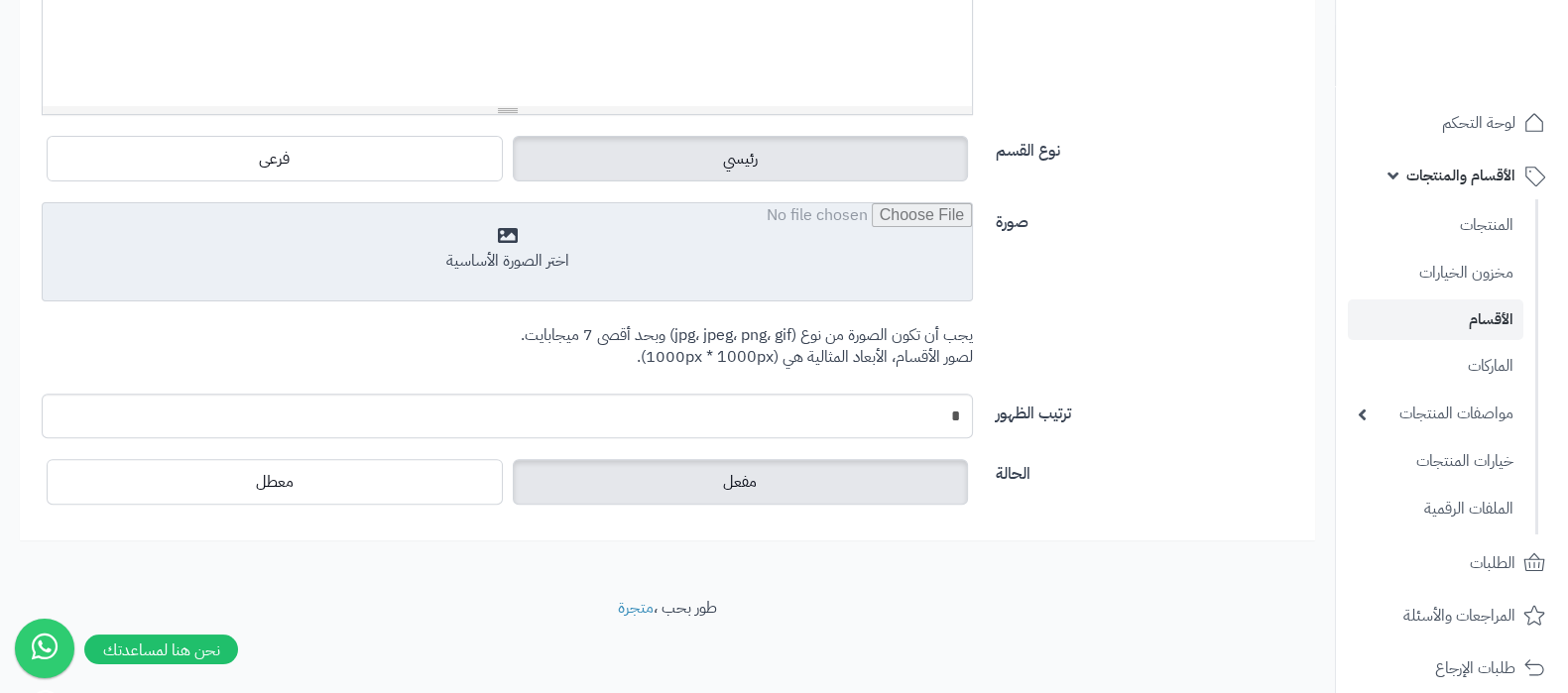
click at [630, 260] on input "file" at bounding box center [508, 252] width 930 height 99
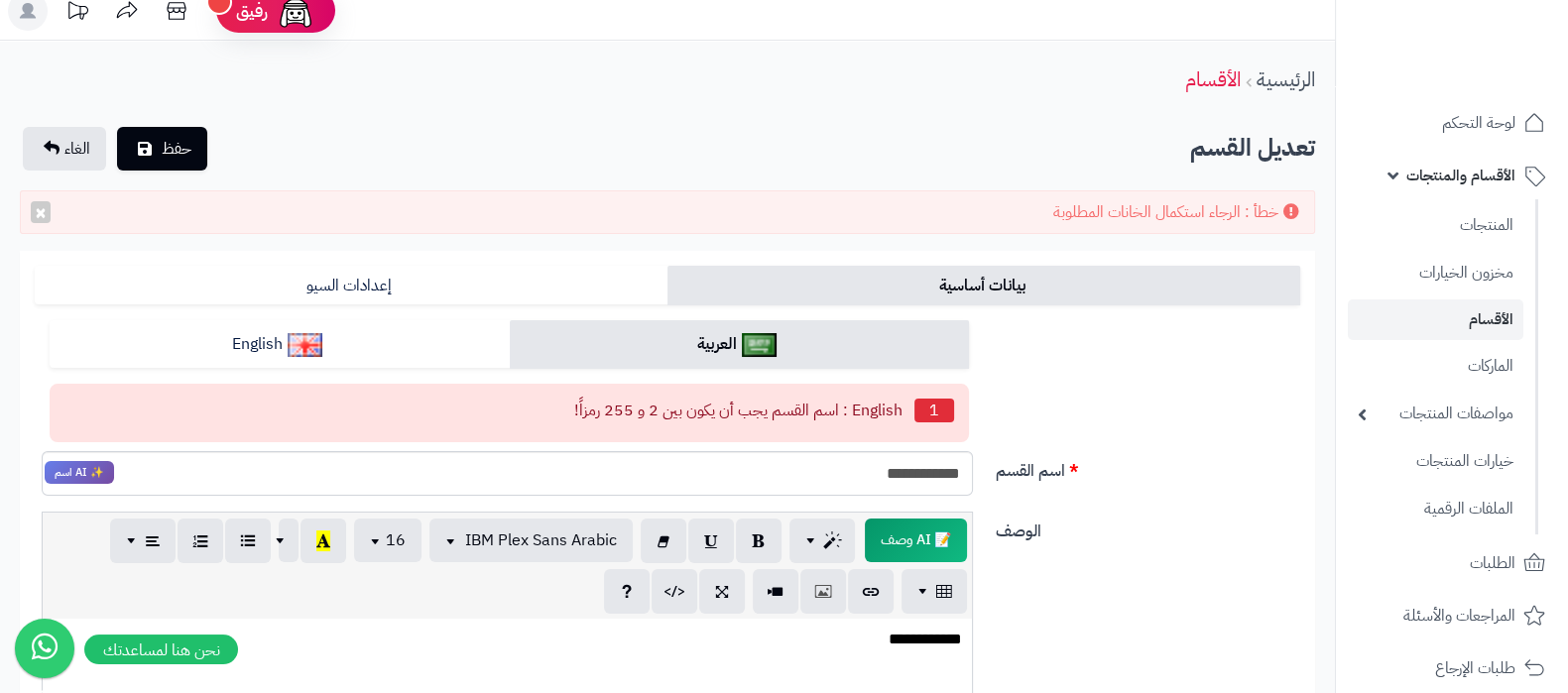
scroll to position [0, 0]
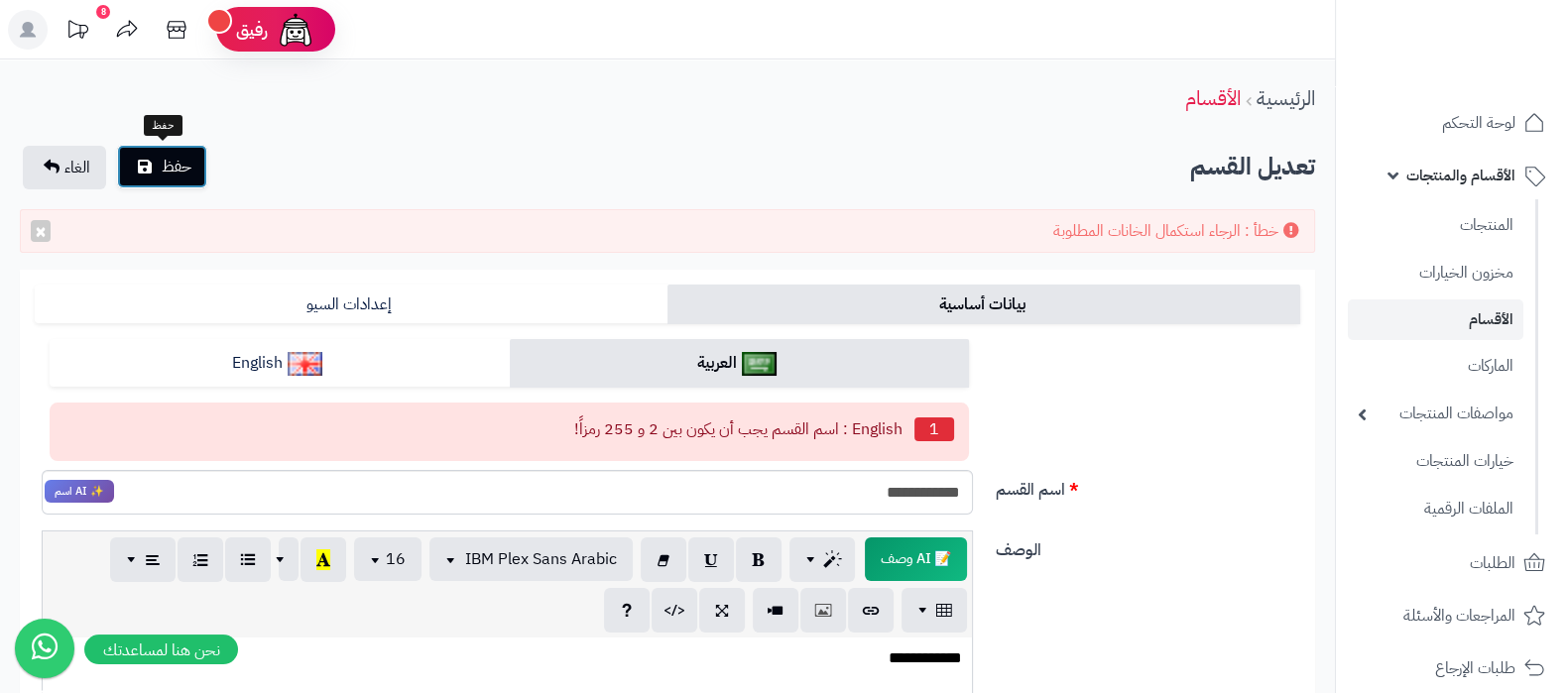
click at [173, 161] on span "حفظ" at bounding box center [177, 167] width 30 height 24
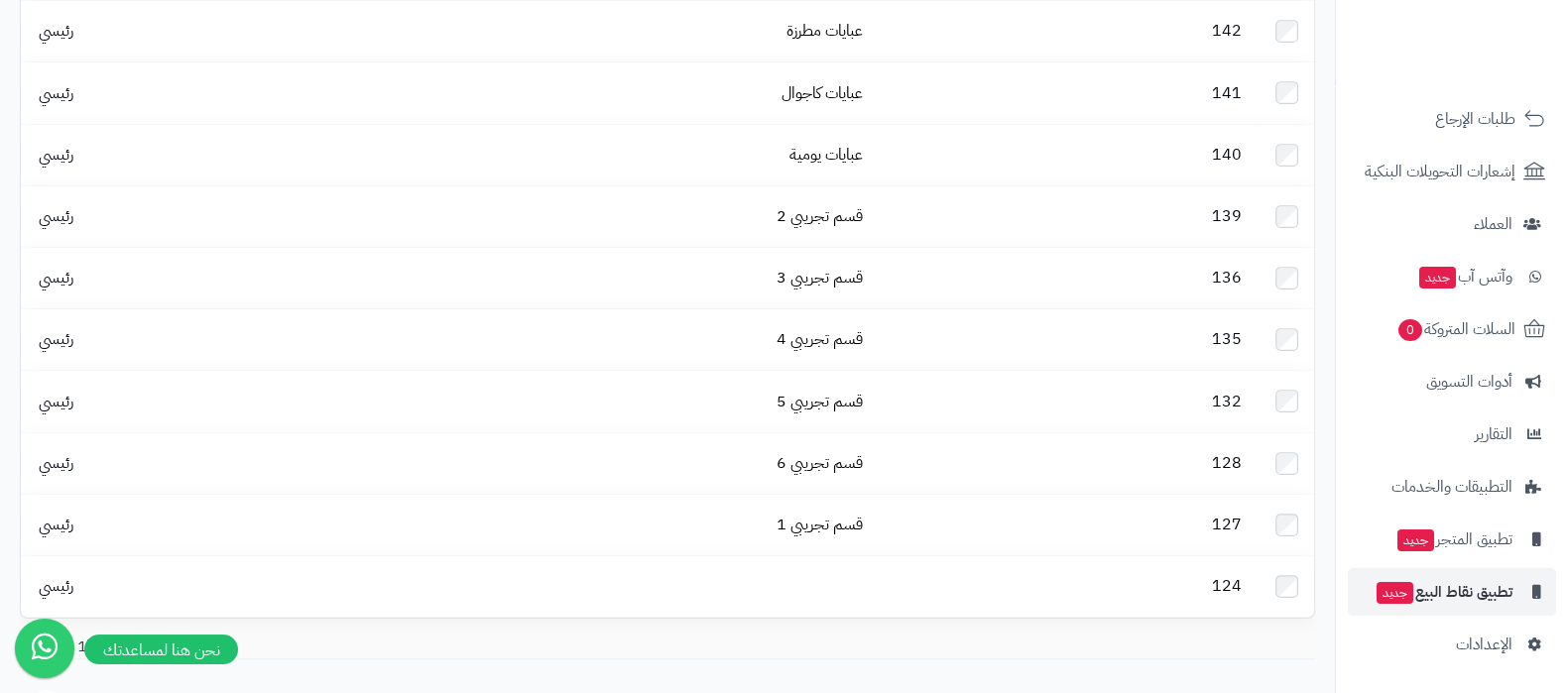
scroll to position [471, 0]
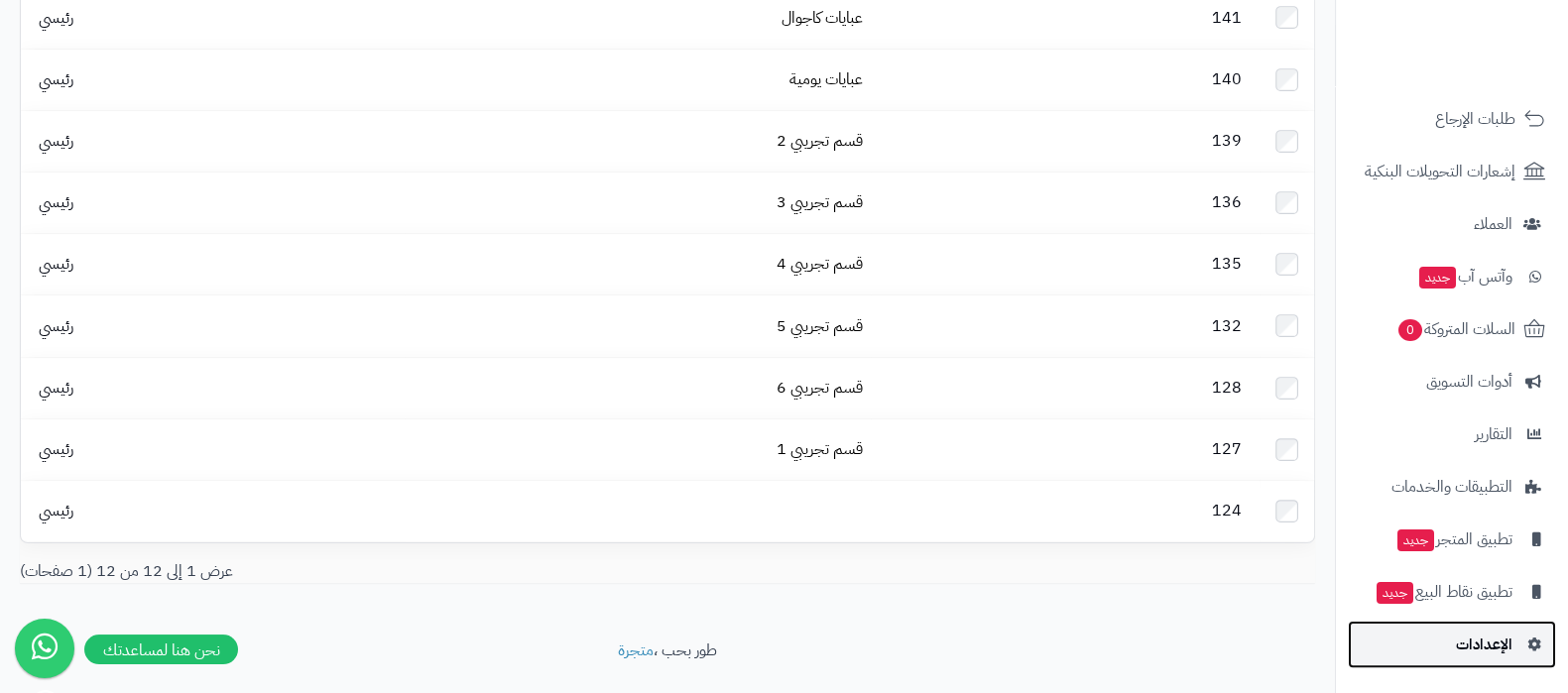
click at [1443, 634] on link "الإعدادات" at bounding box center [1452, 645] width 208 height 48
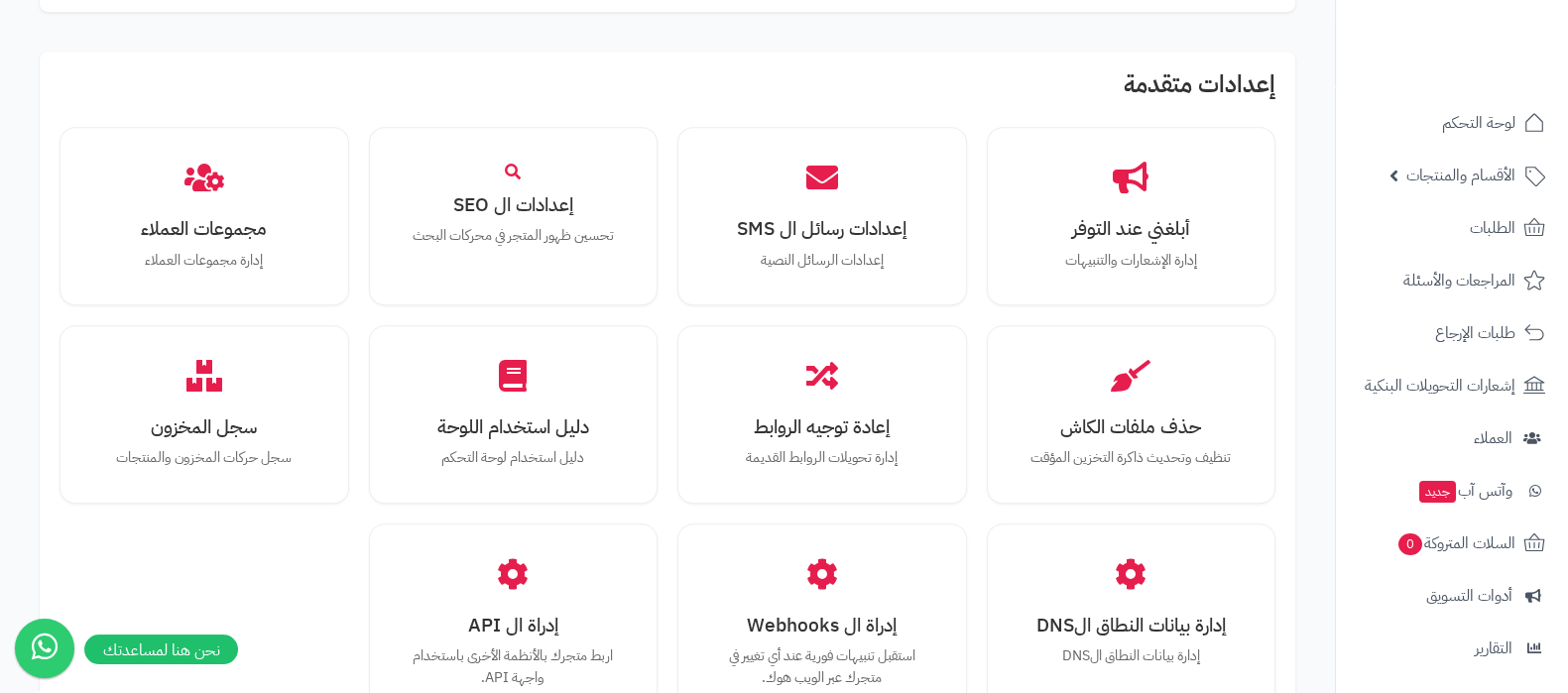
scroll to position [1834, 0]
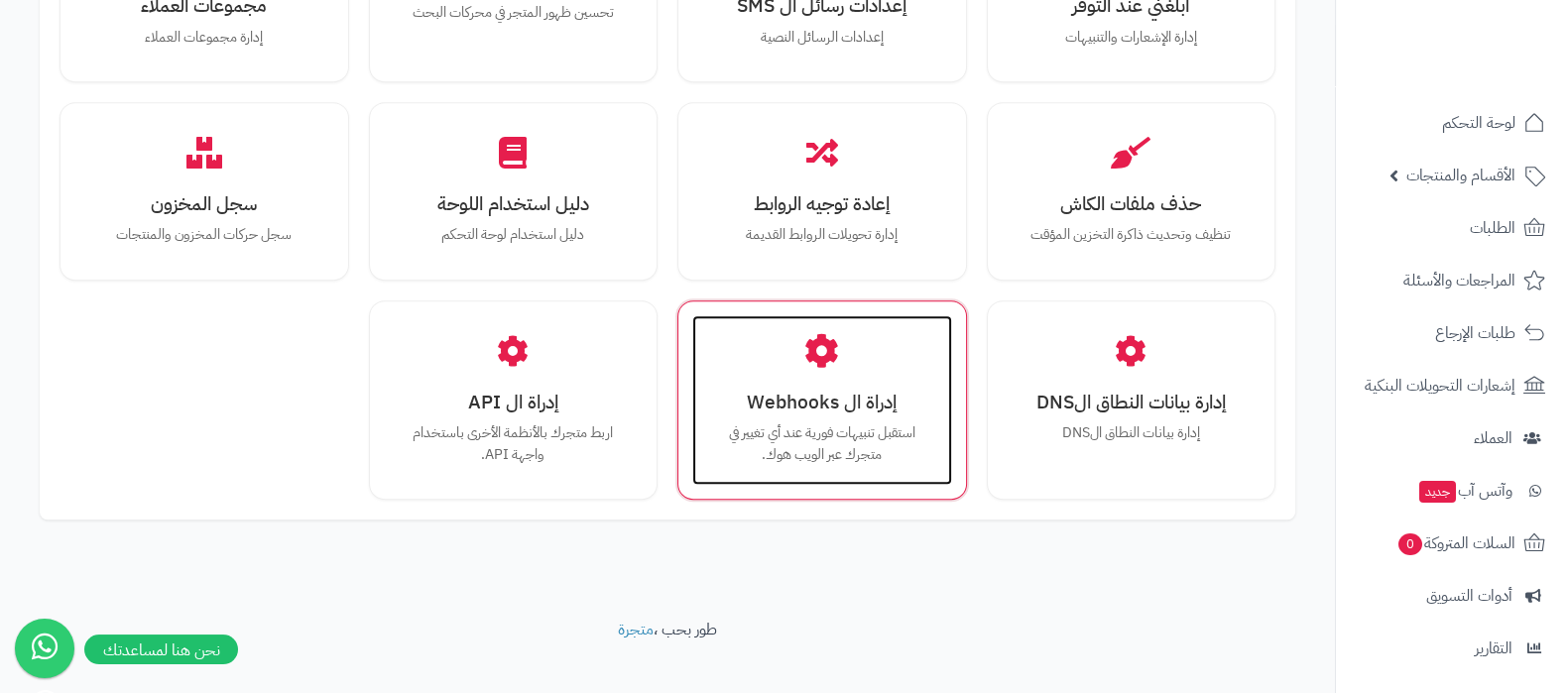
click at [920, 423] on p "استقبل تنبيهات فورية عند أي تغيير في متجرك عبر الويب هوك." at bounding box center [822, 444] width 220 height 43
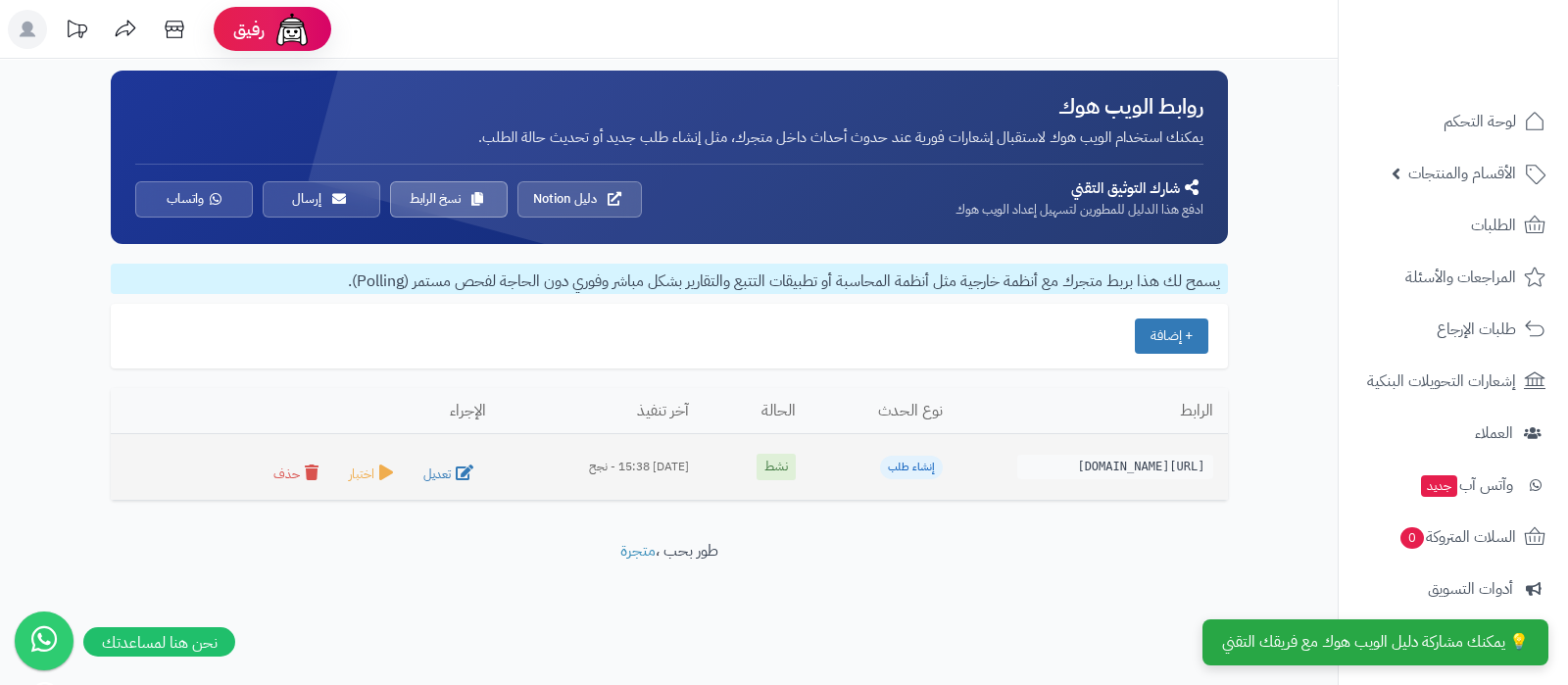
click at [1099, 469] on div "[URL][DOMAIN_NAME]" at bounding box center [1115, 466] width 196 height 25
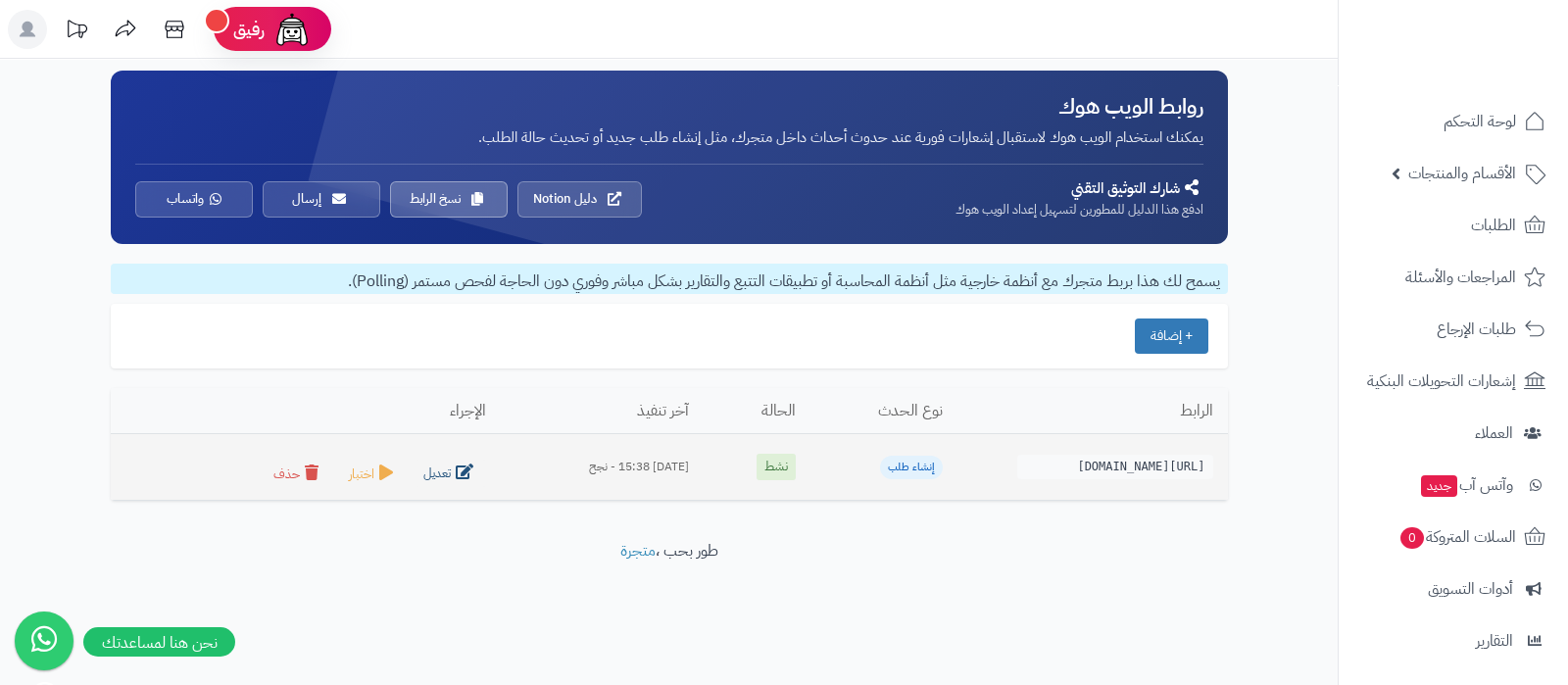
click at [421, 468] on button "تعديل" at bounding box center [451, 473] width 71 height 28
type input "**********"
select select "**********"
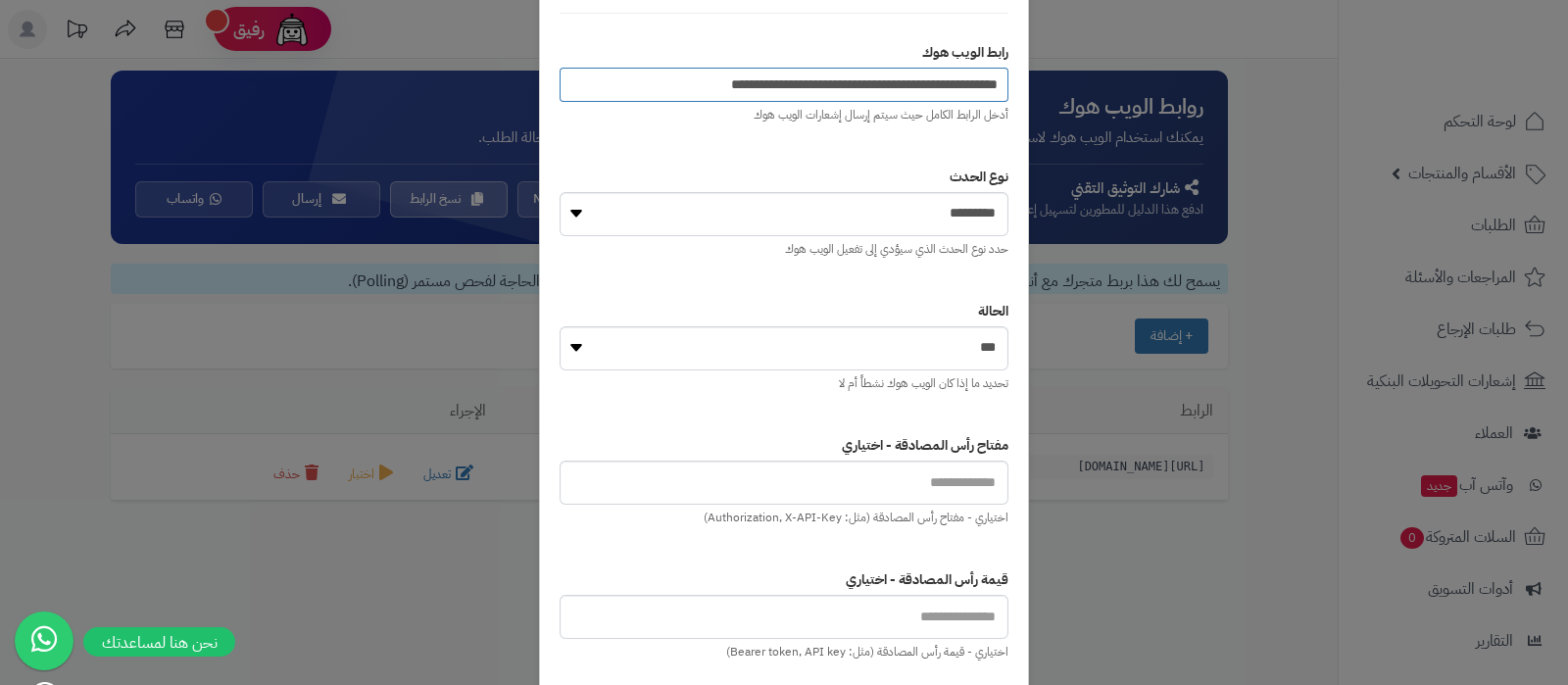
click at [886, 90] on input "**********" at bounding box center [784, 85] width 448 height 34
click at [20, 403] on div "**********" at bounding box center [784, 342] width 1568 height 685
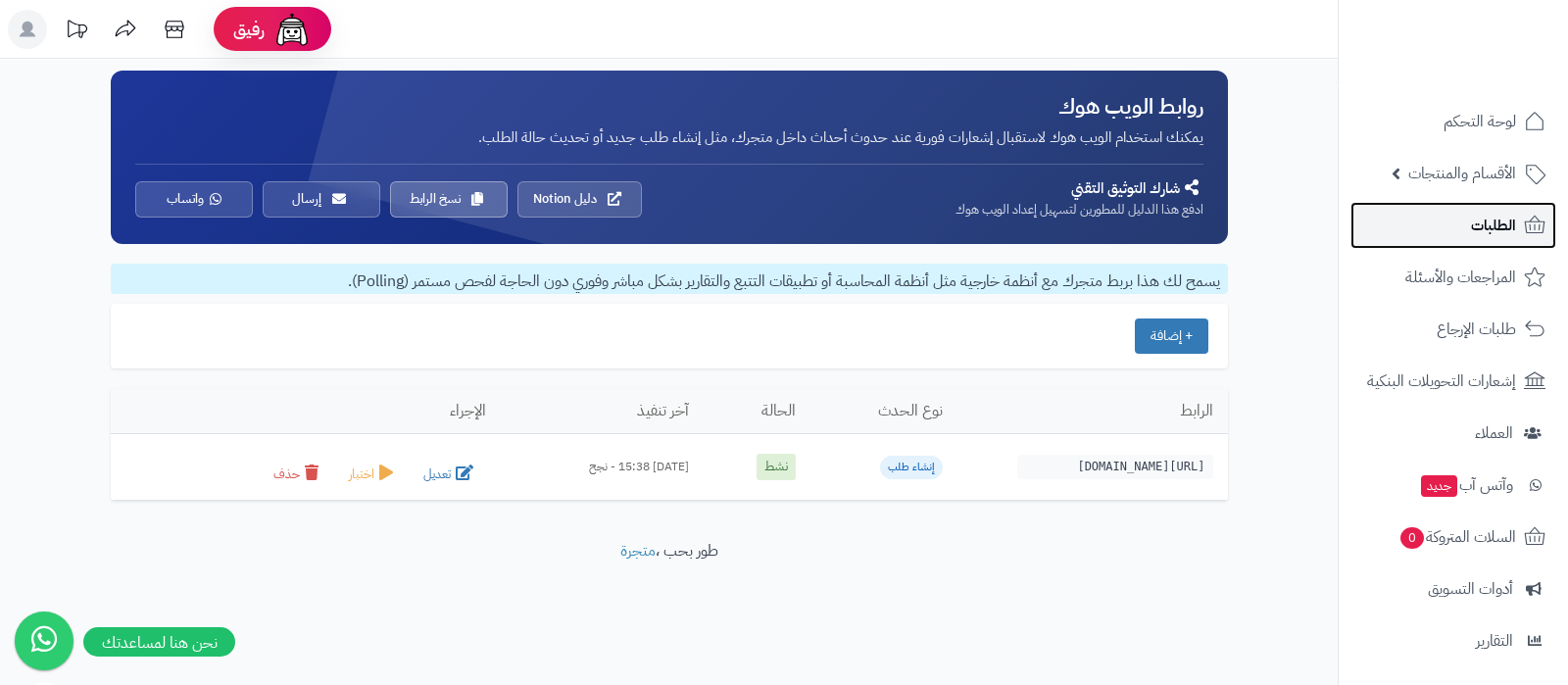
click at [1461, 218] on link "الطلبات" at bounding box center [1453, 226] width 206 height 47
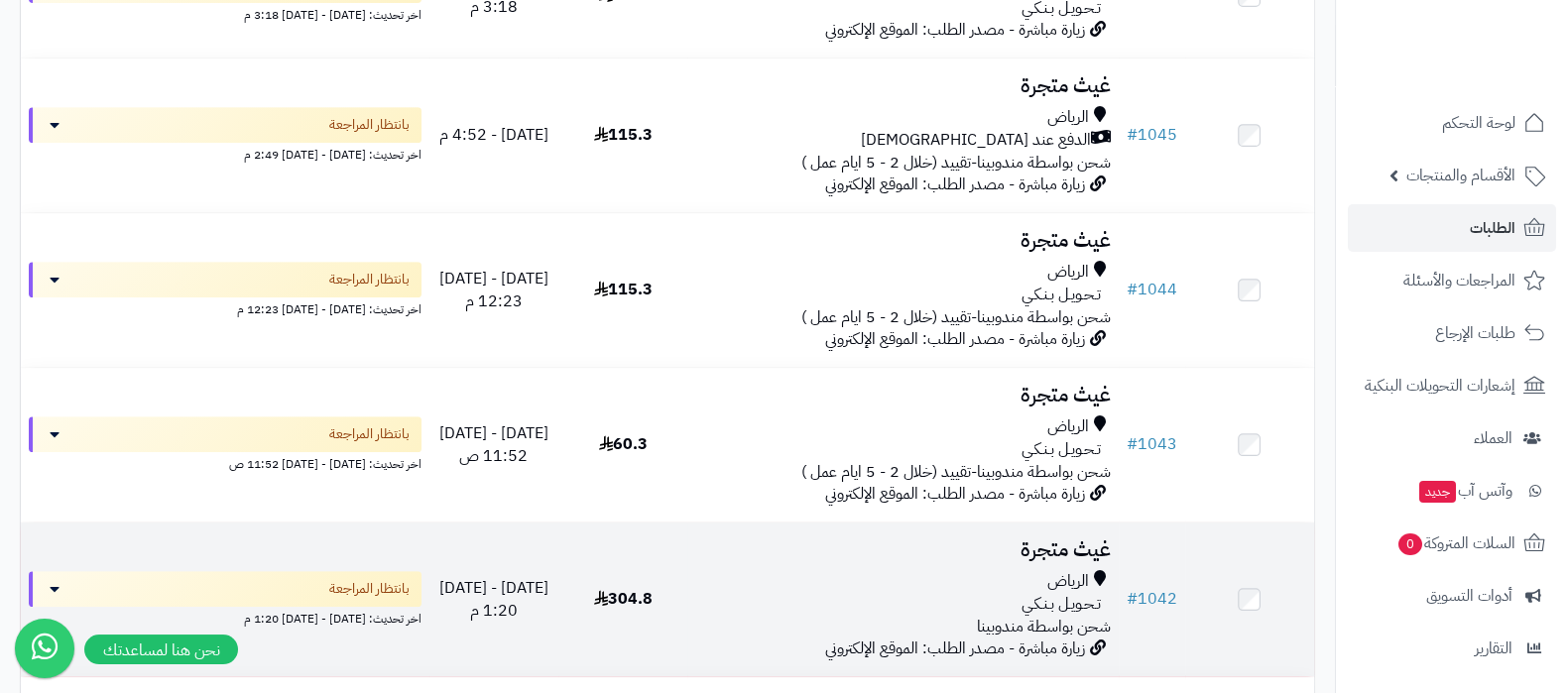
scroll to position [1239, 0]
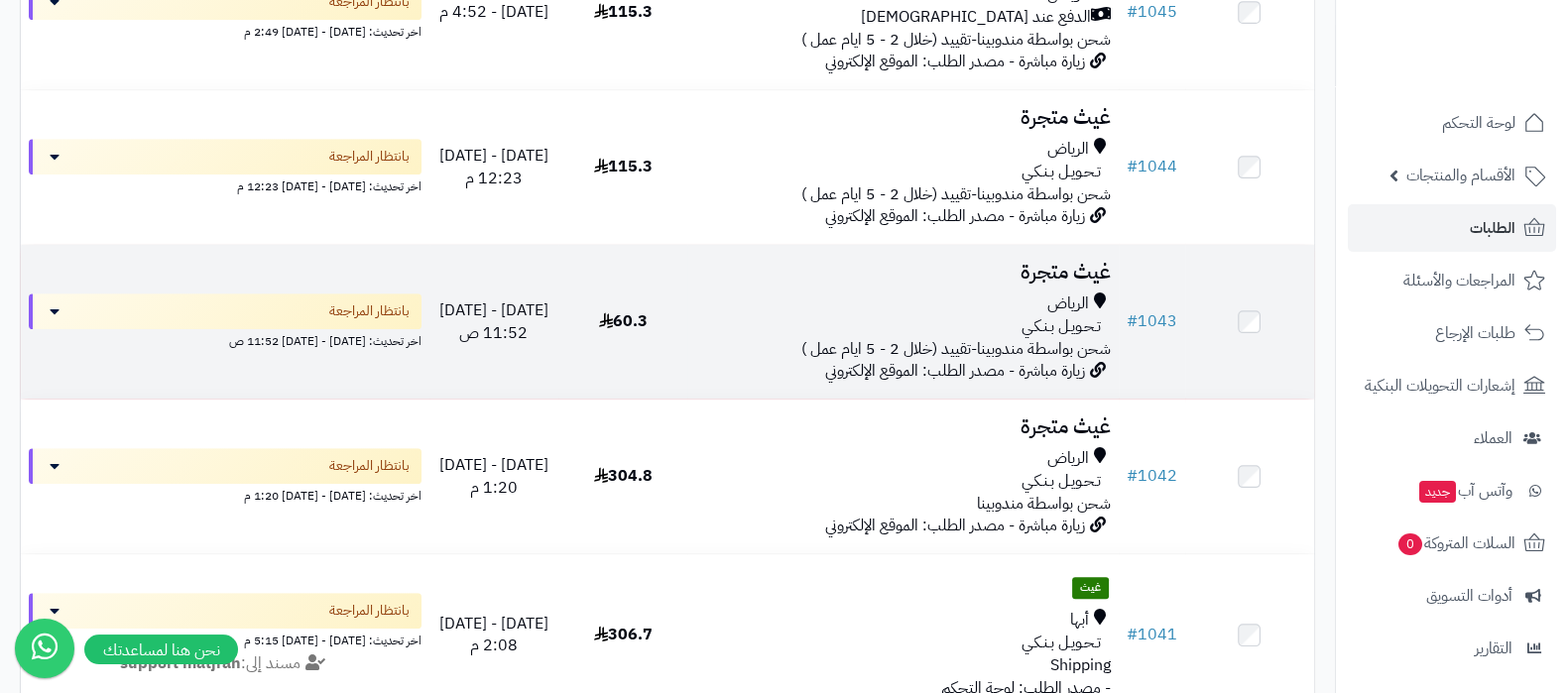
click at [1057, 265] on h3 "غيث متجرة" at bounding box center [903, 272] width 415 height 23
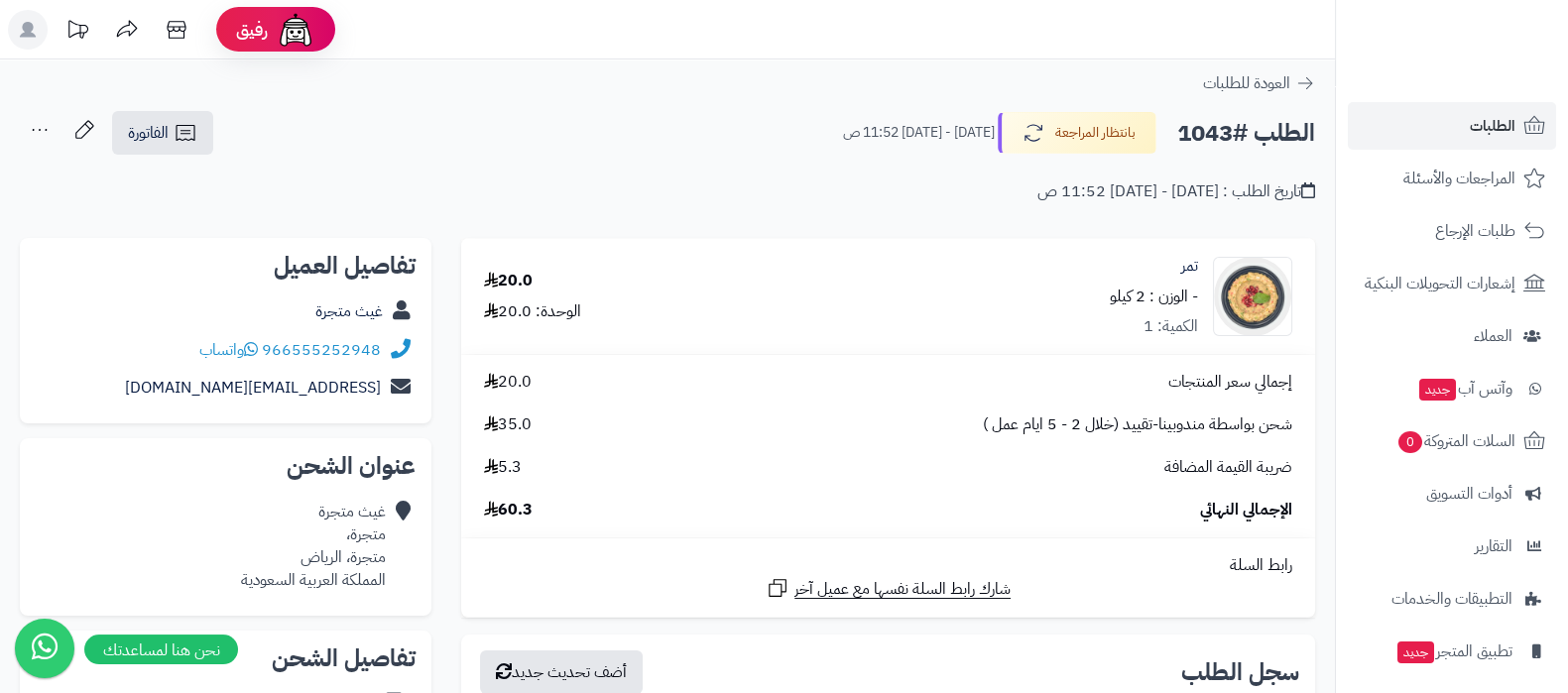
scroll to position [213, 0]
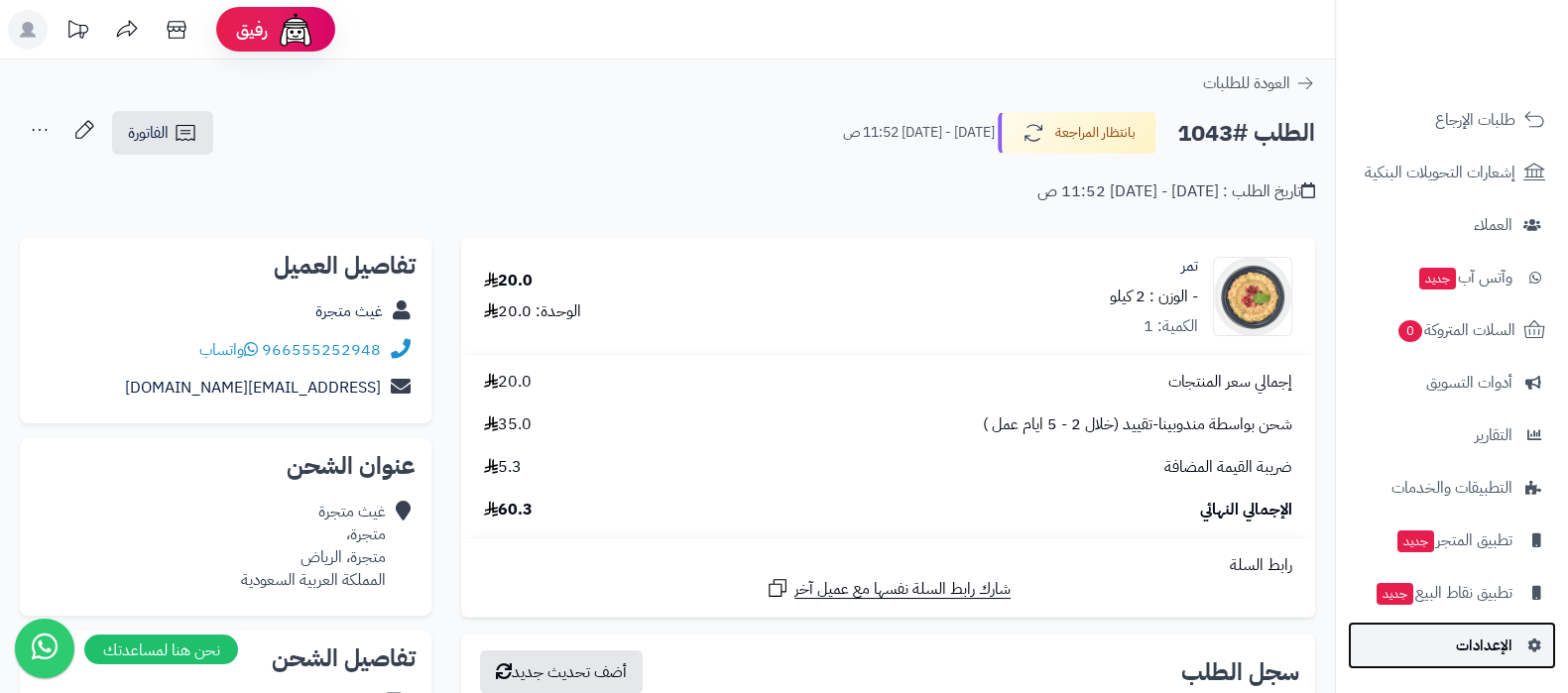
click at [1463, 643] on span "الإعدادات" at bounding box center [1484, 646] width 57 height 28
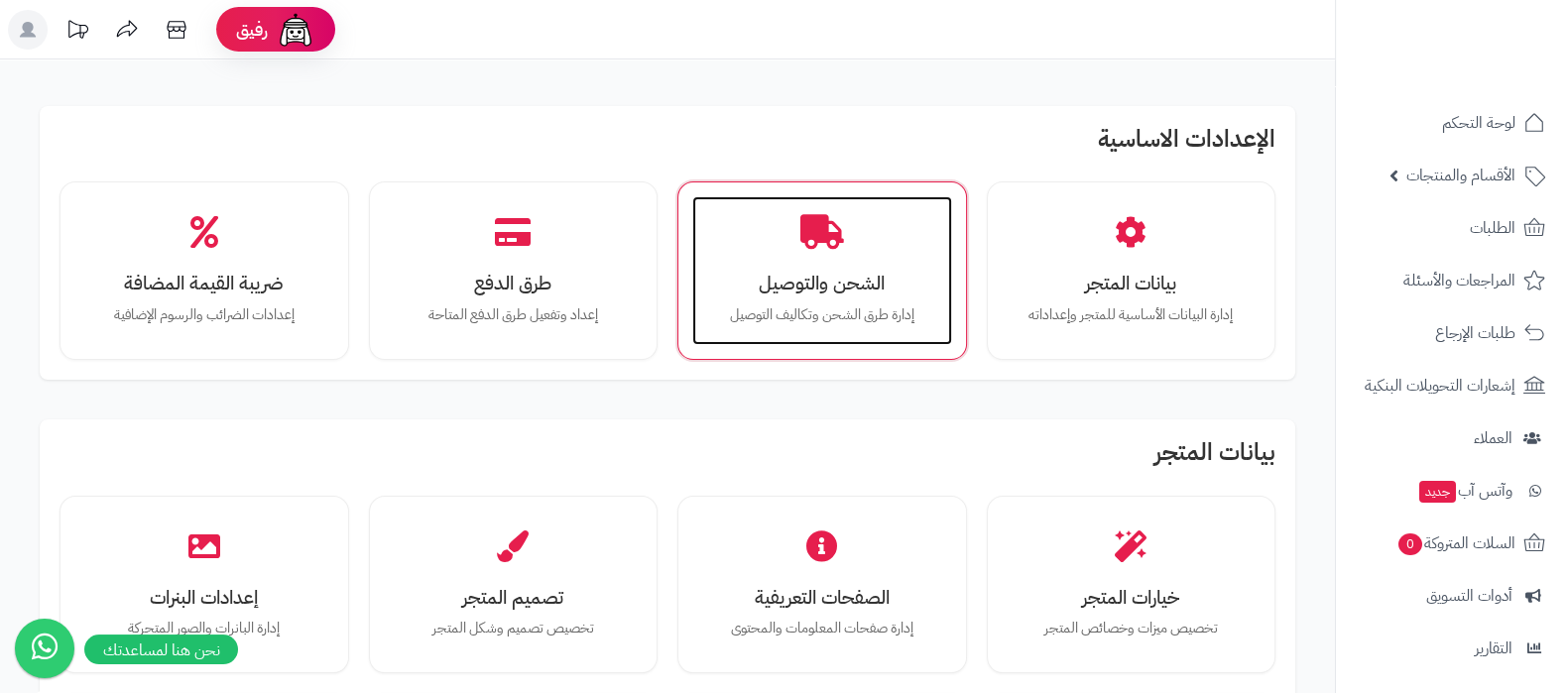
click at [867, 240] on div "الشحن والتوصيل إدارة طرق الشحن وتكاليف التوصيل" at bounding box center [822, 270] width 260 height 149
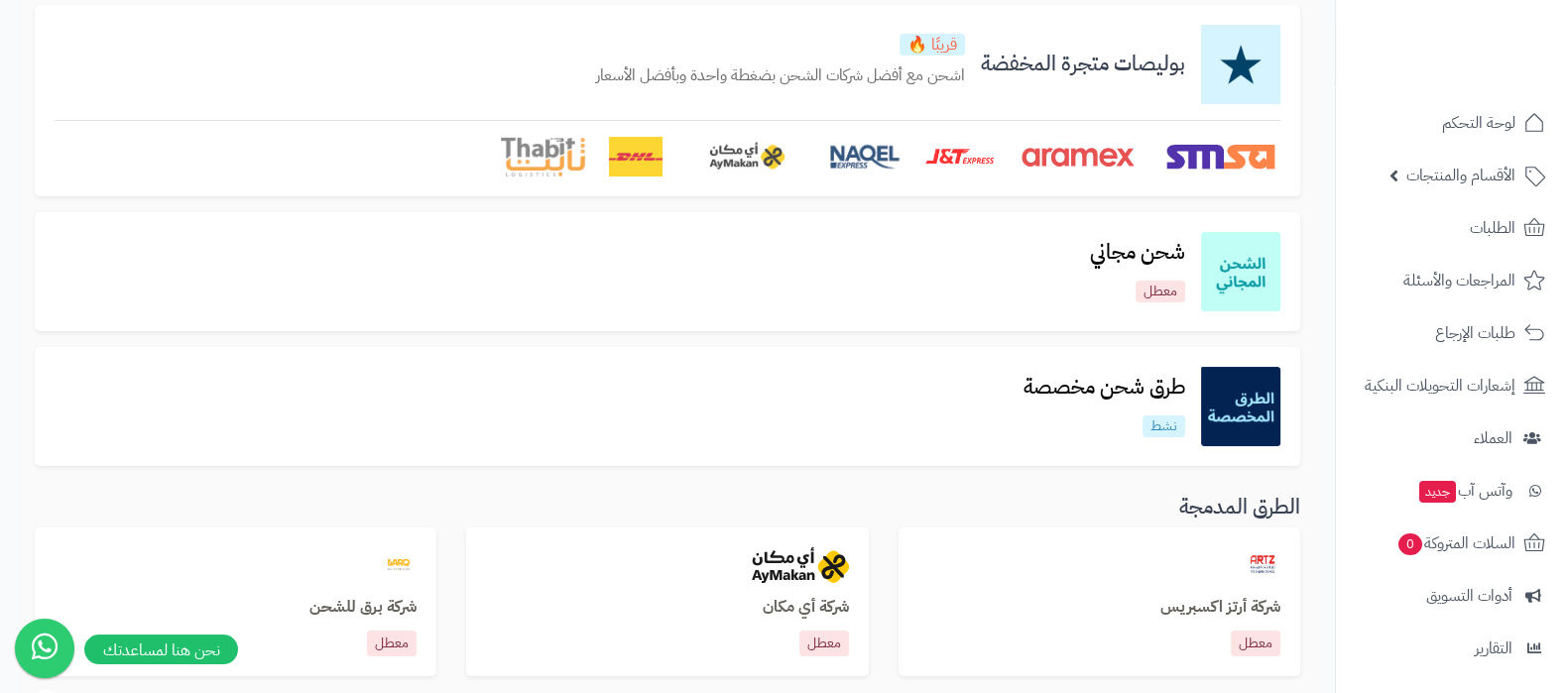
scroll to position [247, 0]
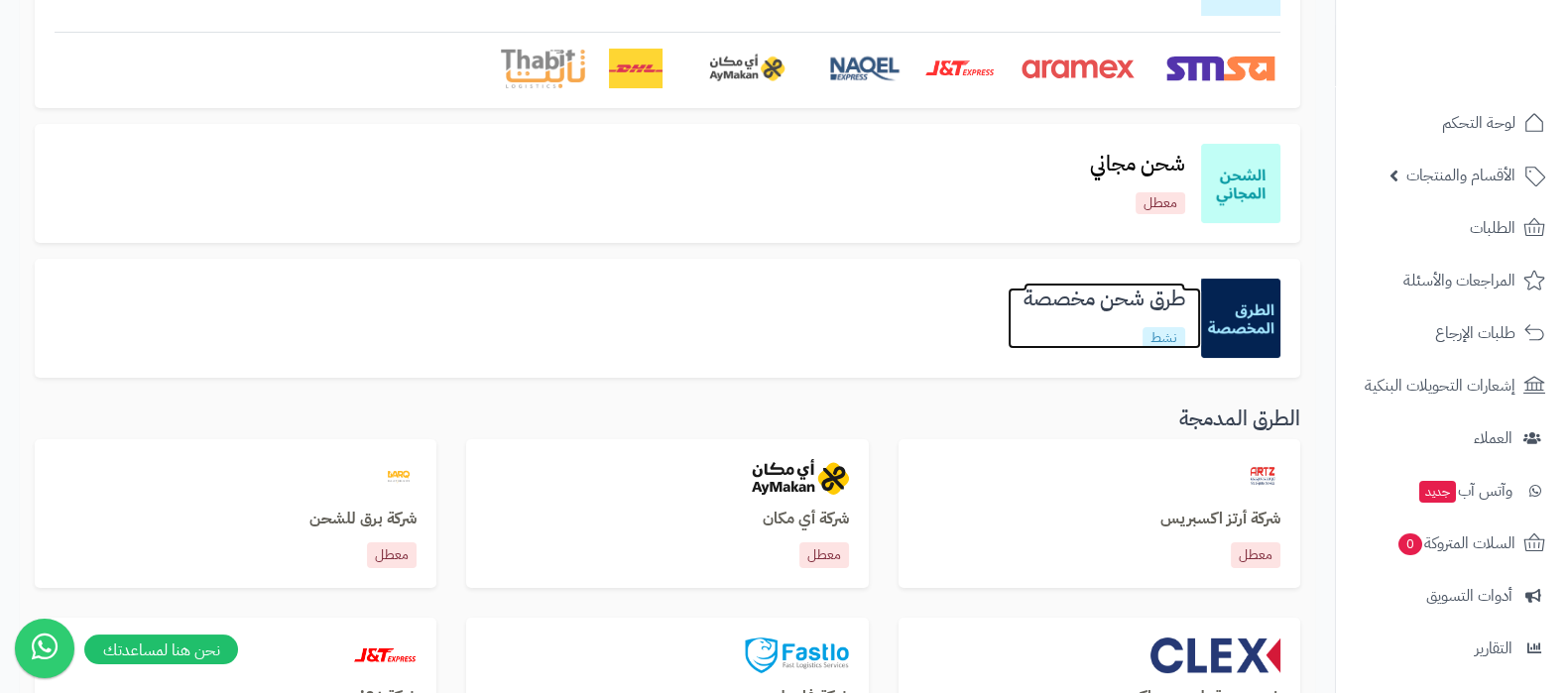
click at [1064, 304] on h3 "طرق شحن مخصصة" at bounding box center [1104, 298] width 194 height 23
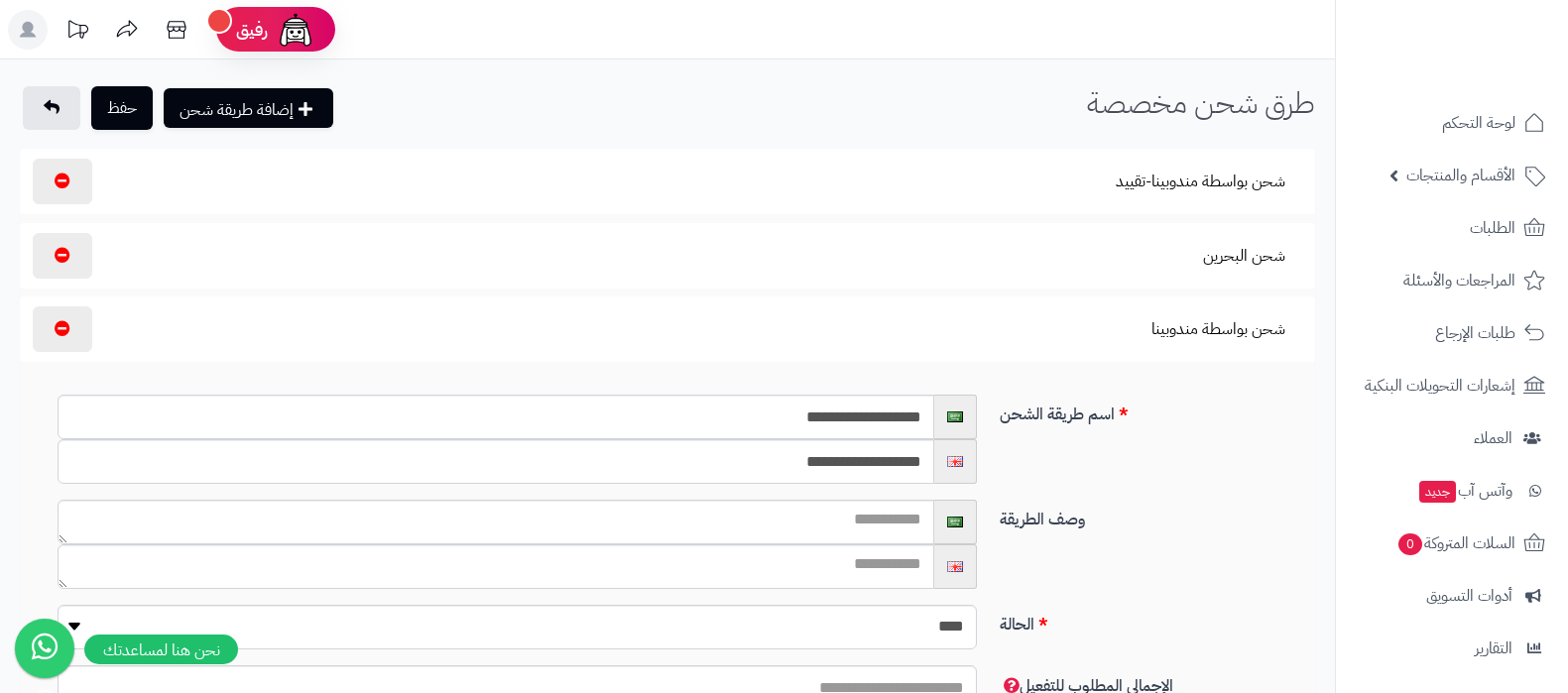
select select
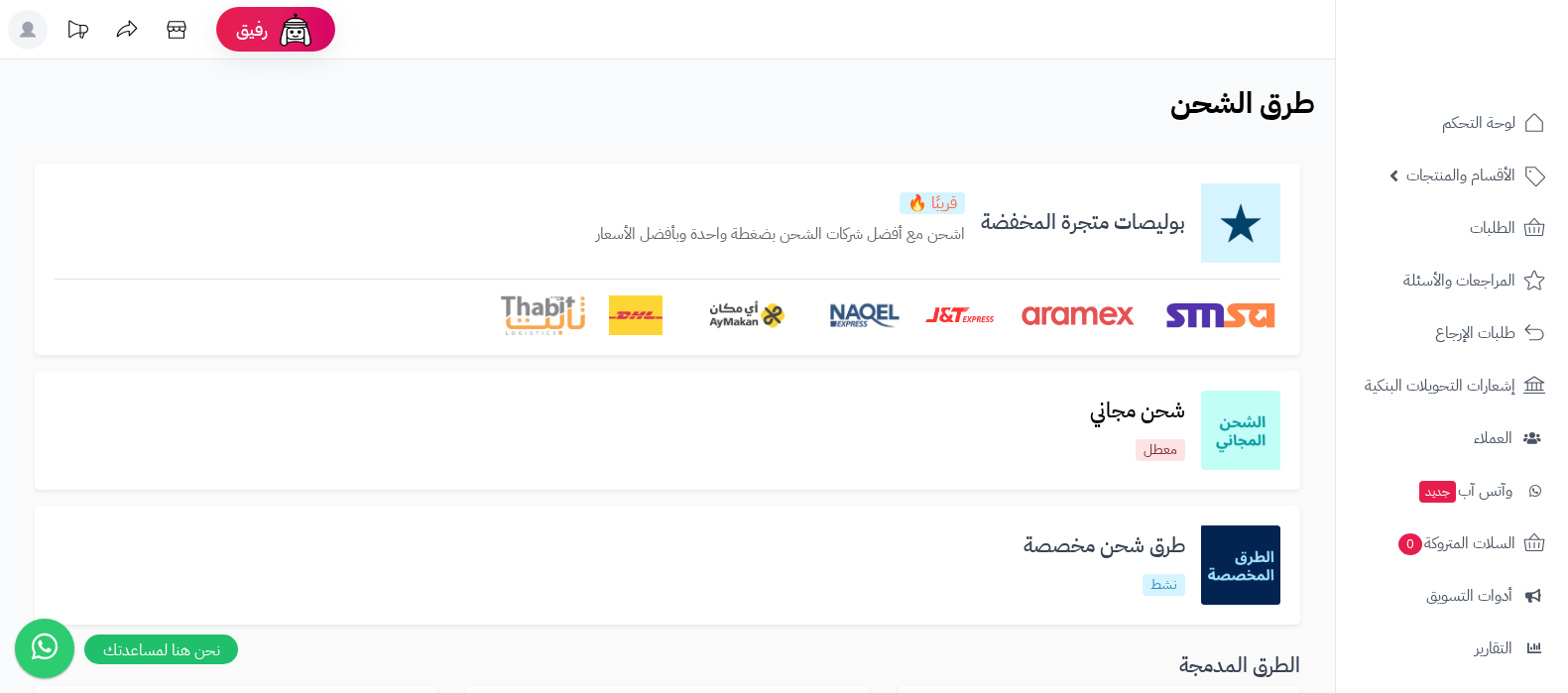
scroll to position [247, 0]
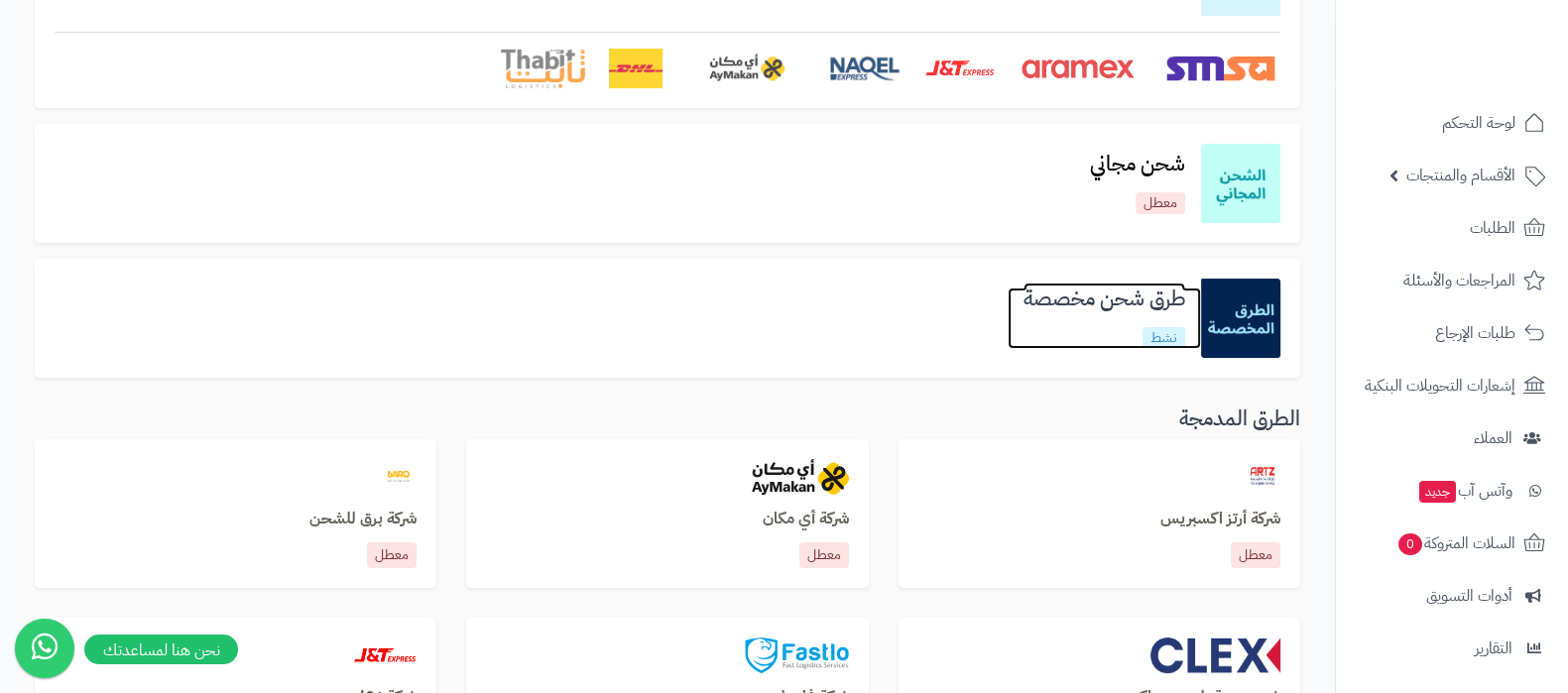
click at [1083, 307] on h3 "طرق شحن مخصصة" at bounding box center [1104, 298] width 194 height 23
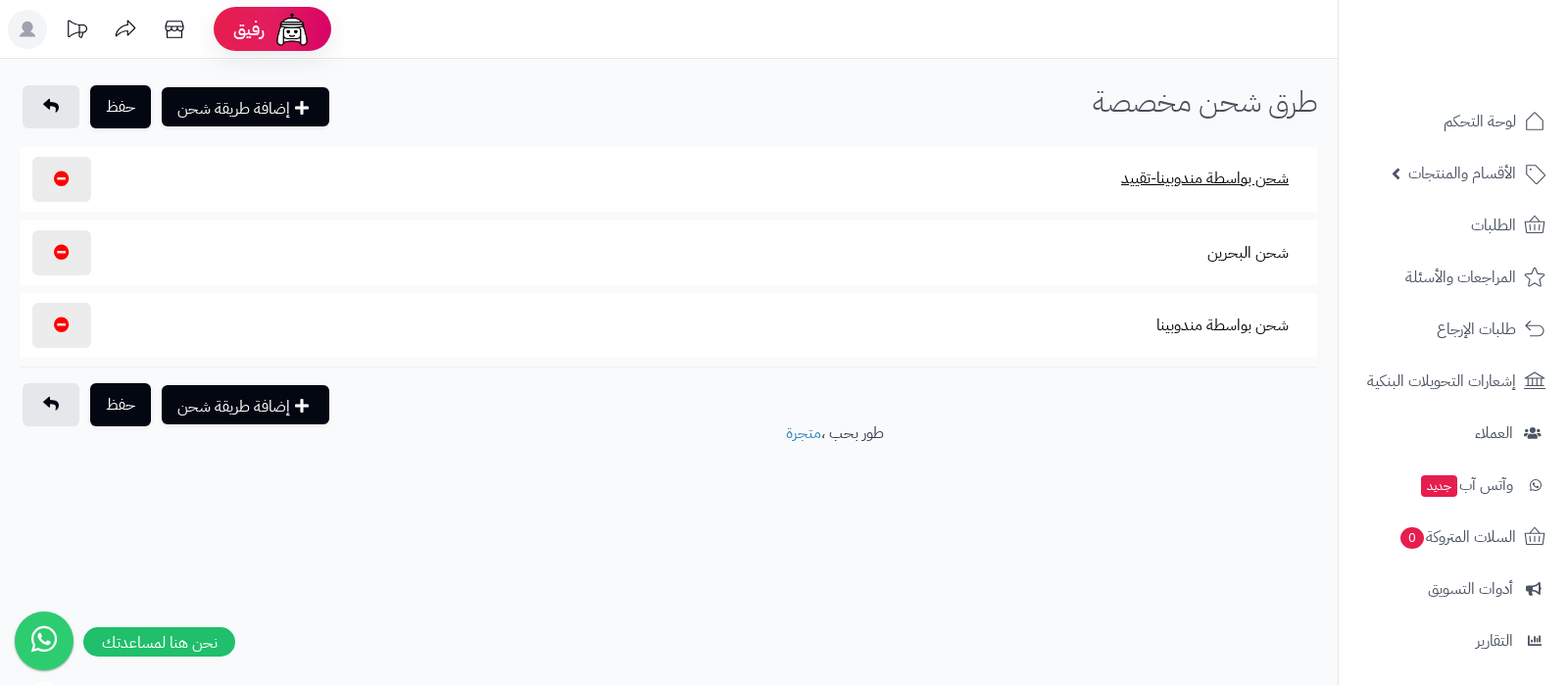
click at [1195, 178] on button "شحن بواسطة مندوبينا-تقييد" at bounding box center [1205, 178] width 201 height 45
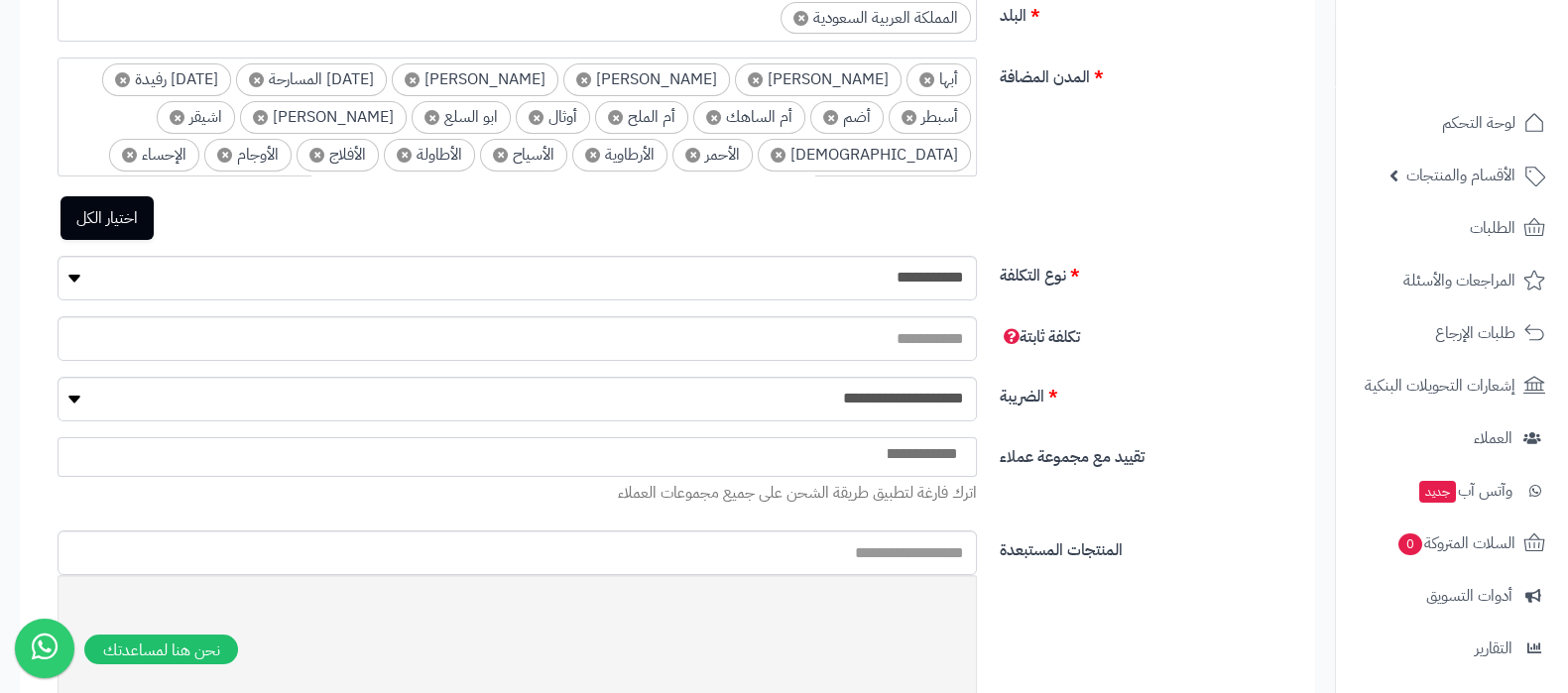
scroll to position [620, 0]
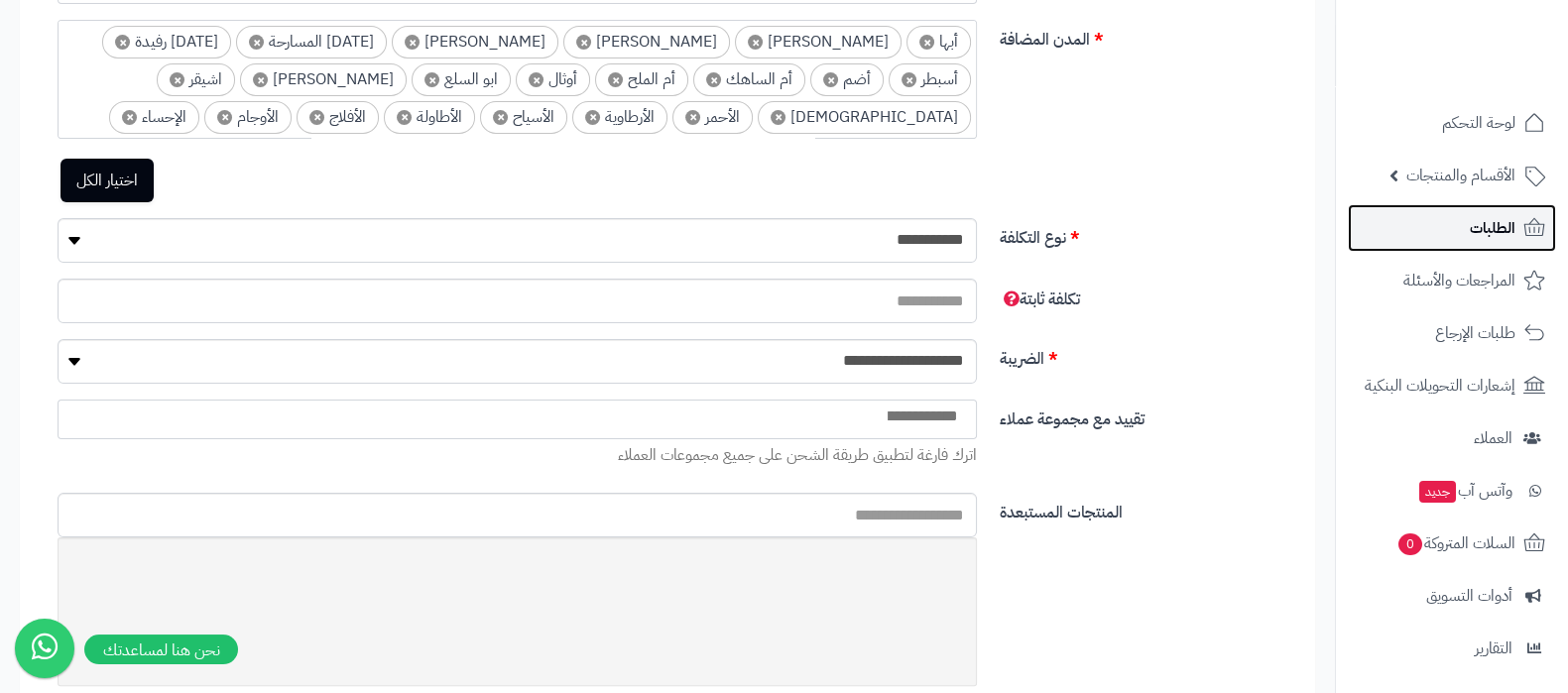
click at [1446, 232] on link "الطلبات" at bounding box center [1452, 228] width 208 height 48
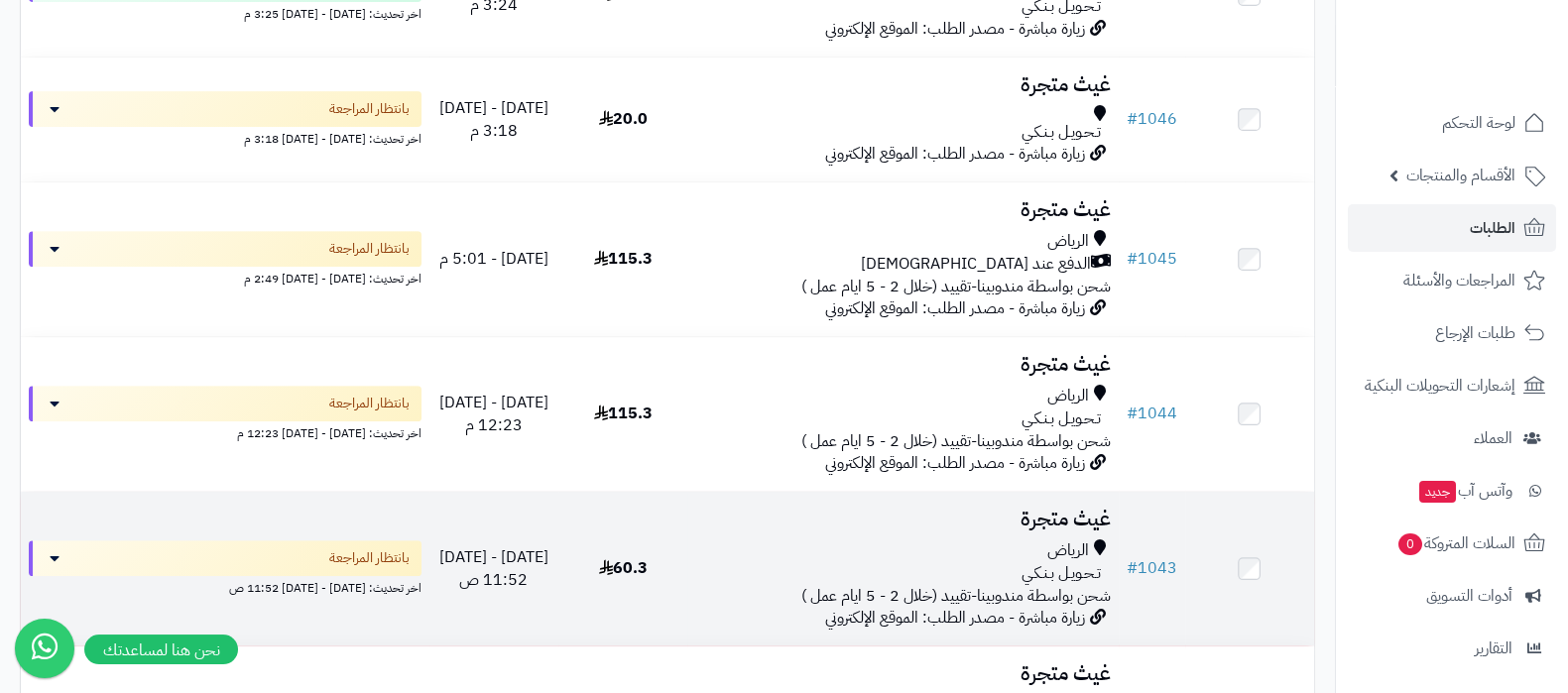
scroll to position [1116, 0]
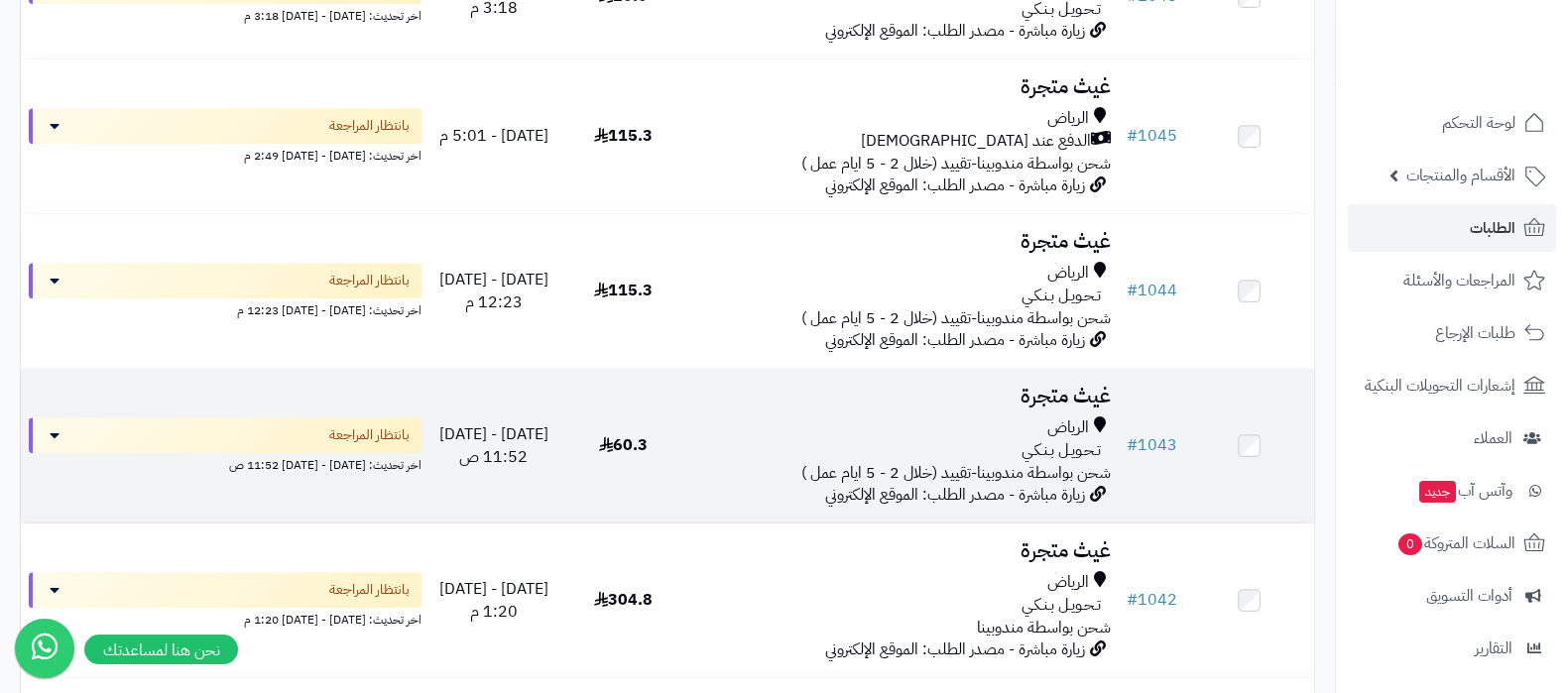
click at [1033, 391] on h3 "غيث متجرة" at bounding box center [903, 396] width 415 height 23
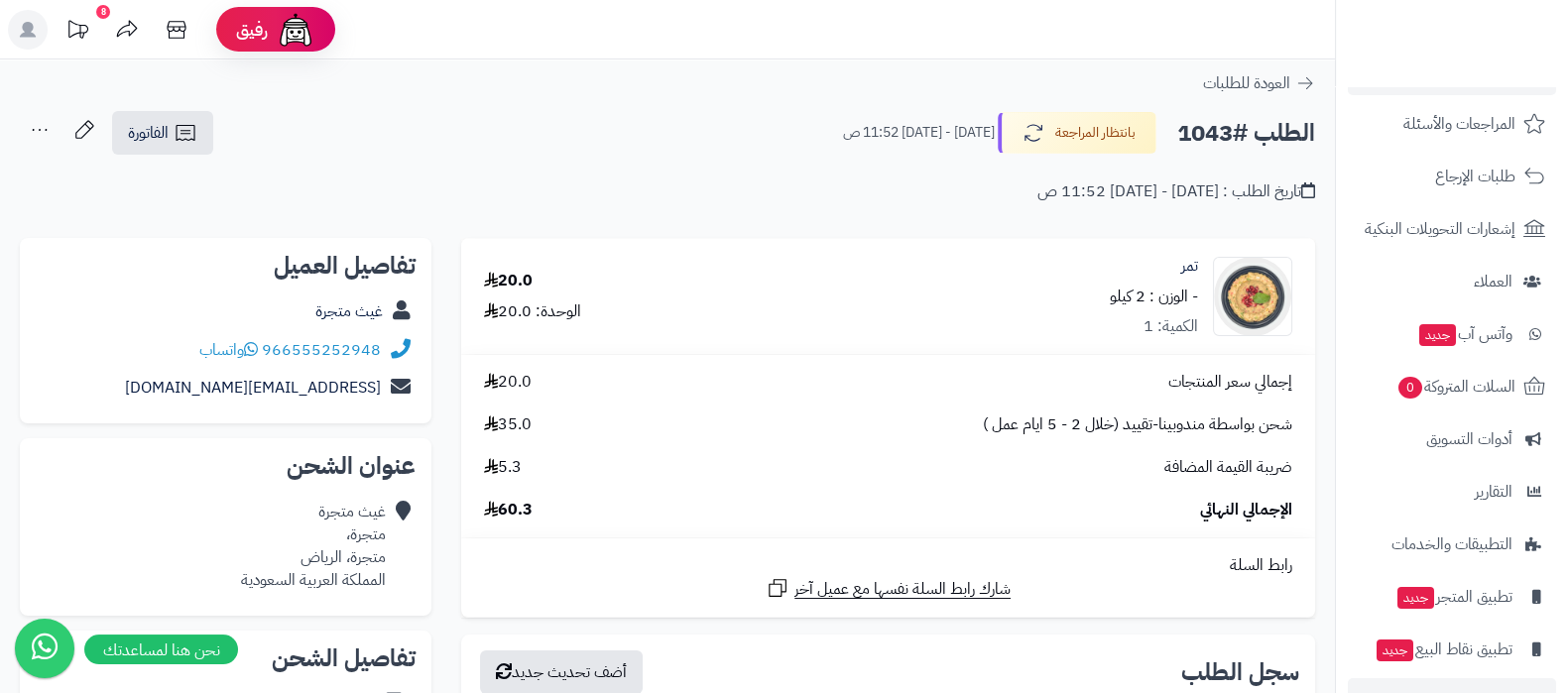
scroll to position [213, 0]
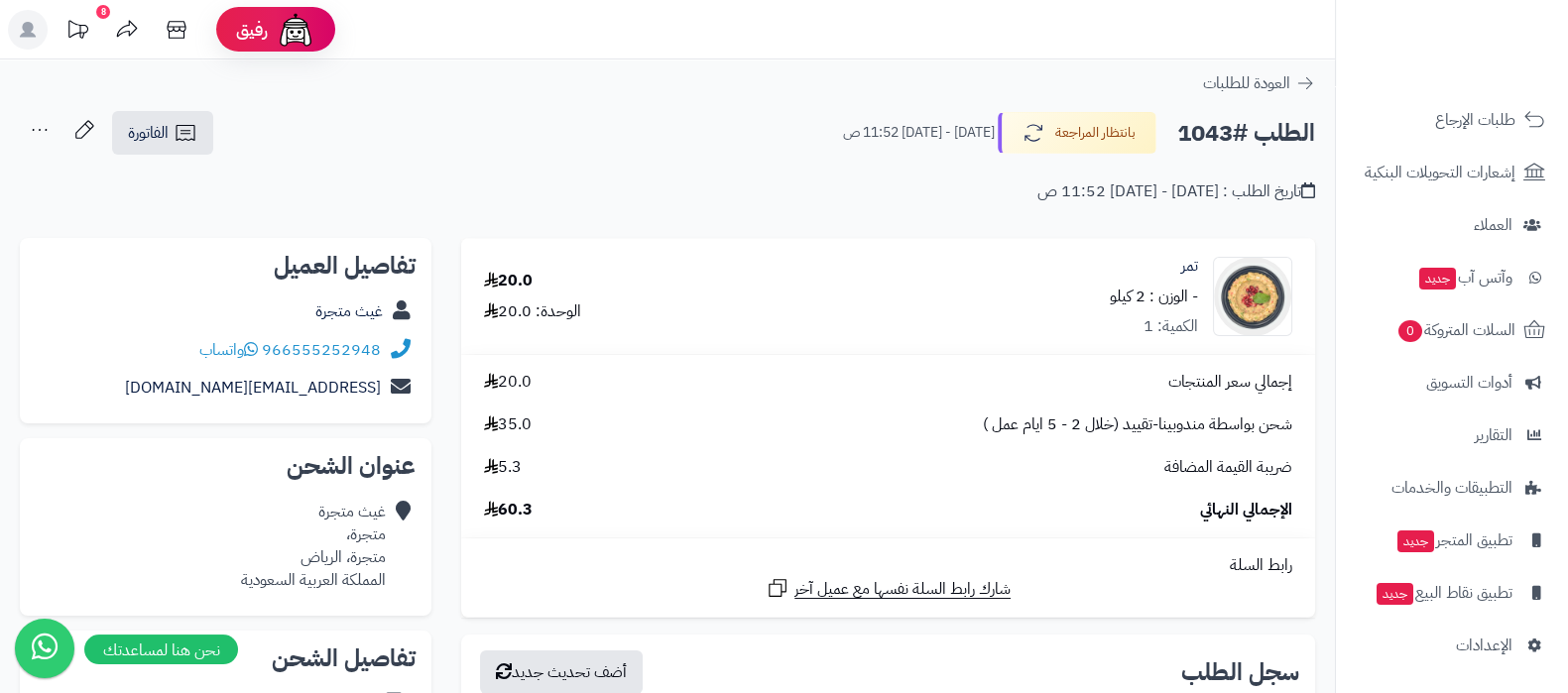
click at [1488, 668] on nav "لوحة التحكم الأقسام والمنتجات المنتجات مخزون الخيارات الأقسام الماركات مواصفات …" at bounding box center [1452, 371] width 233 height 693
click at [1493, 654] on span "الإعدادات" at bounding box center [1484, 646] width 57 height 28
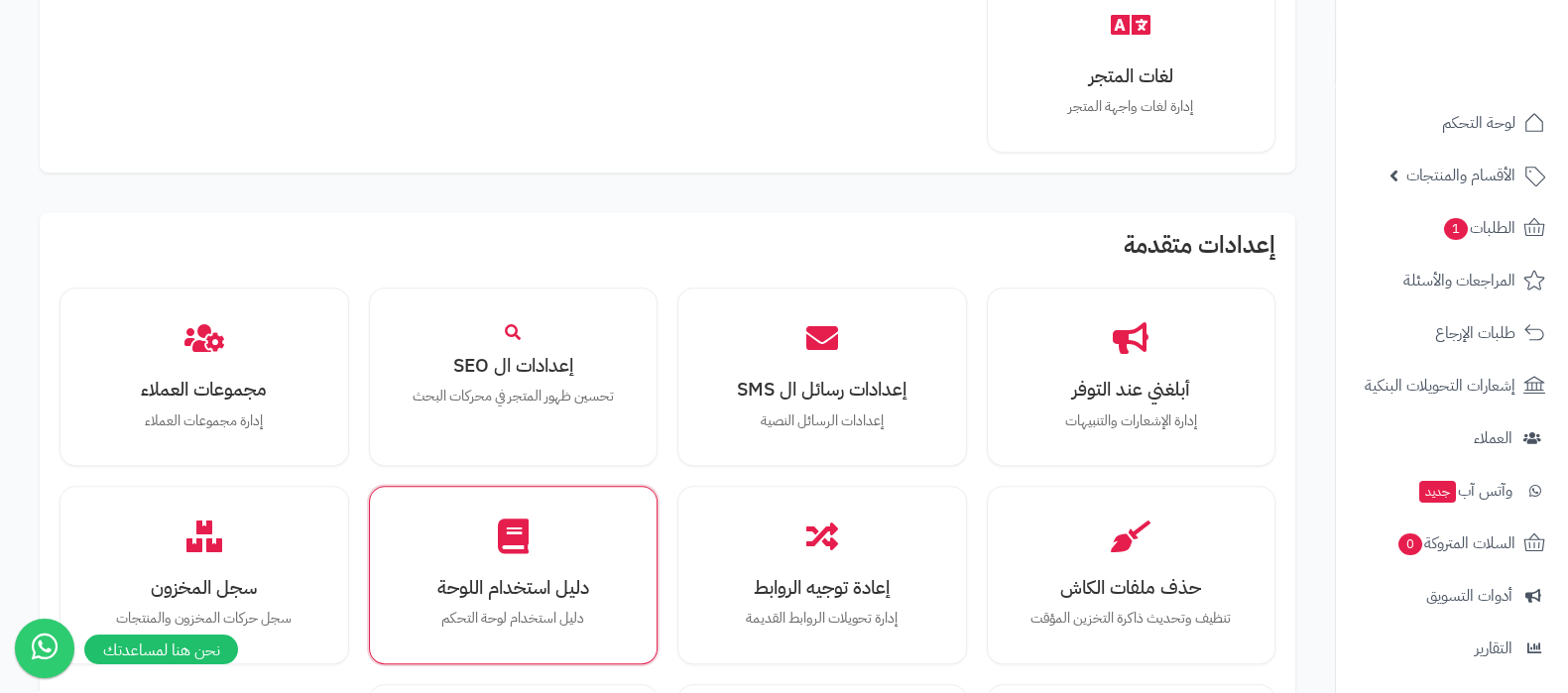
scroll to position [1834, 0]
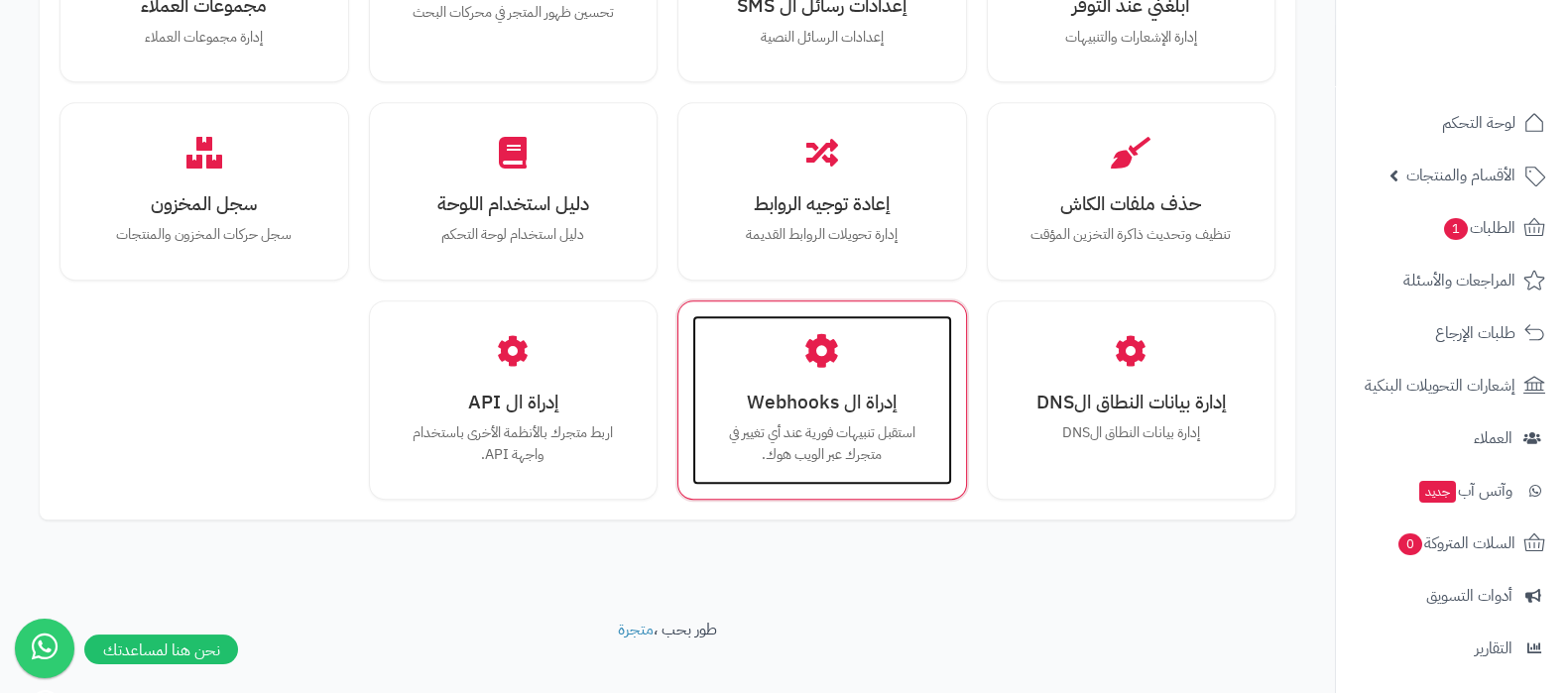
click at [838, 392] on h3 "إدراة ال Webhooks" at bounding box center [822, 402] width 220 height 21
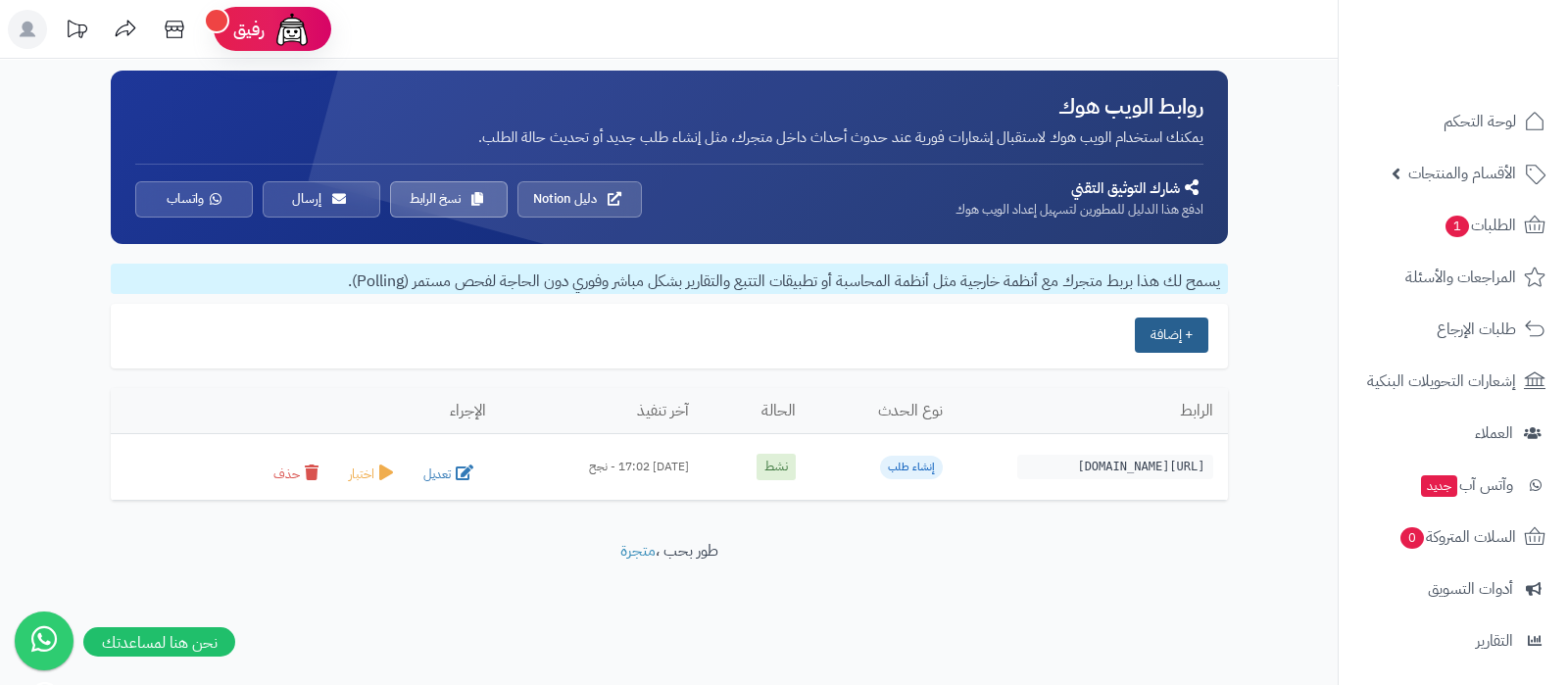
click at [1185, 340] on button "+ إضافة" at bounding box center [1172, 335] width 74 height 35
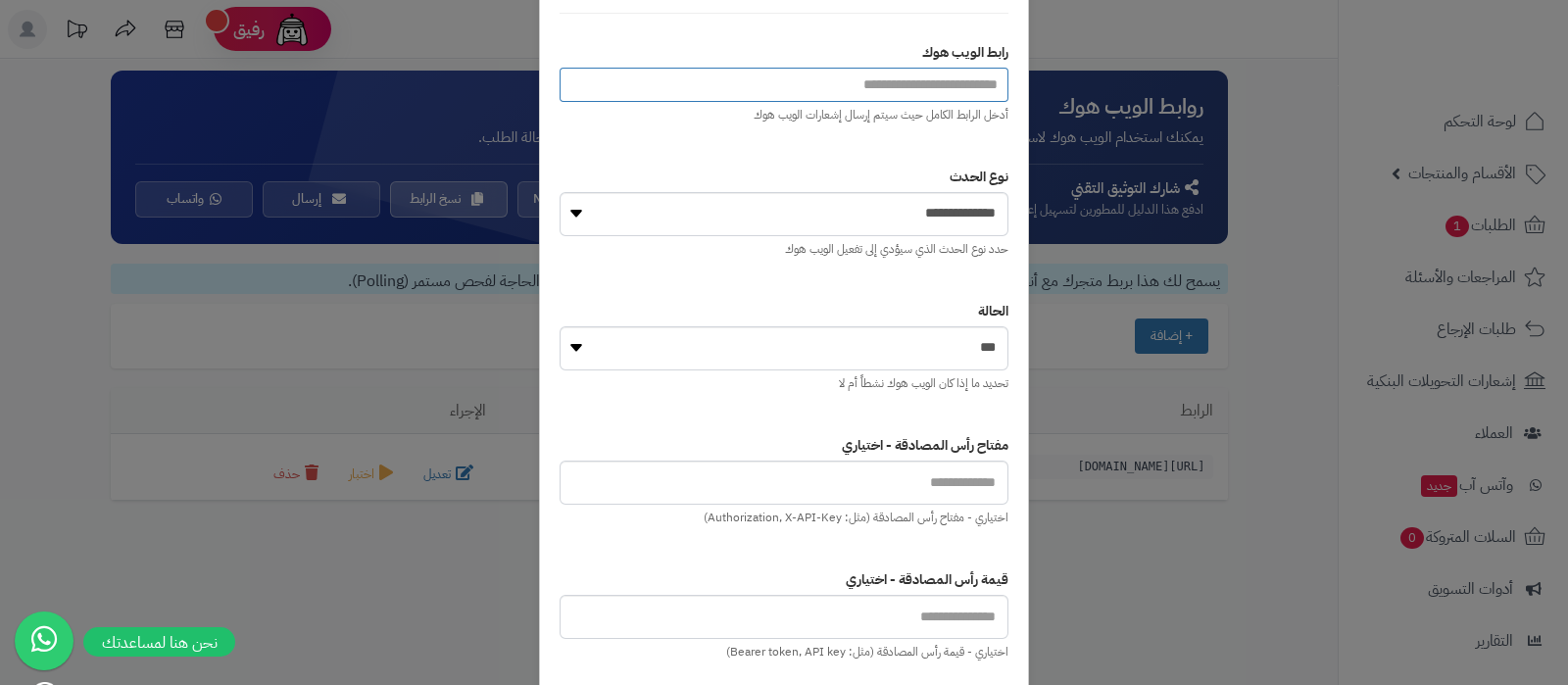
click at [926, 90] on input "url" at bounding box center [784, 85] width 448 height 34
paste input "**********"
type input "**********"
click at [947, 208] on select "**********" at bounding box center [784, 214] width 448 height 44
select select "**********"
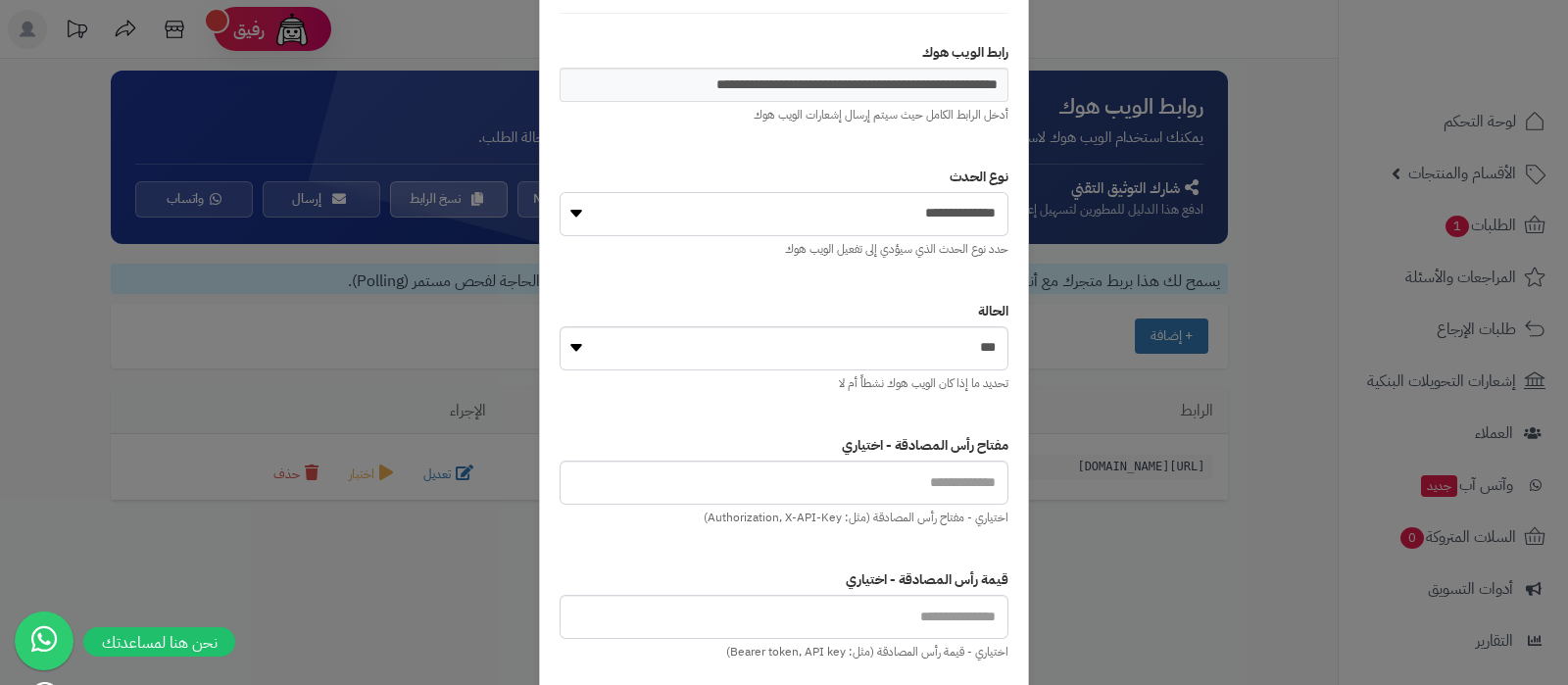
click at [560, 192] on select "**********" at bounding box center [784, 214] width 448 height 44
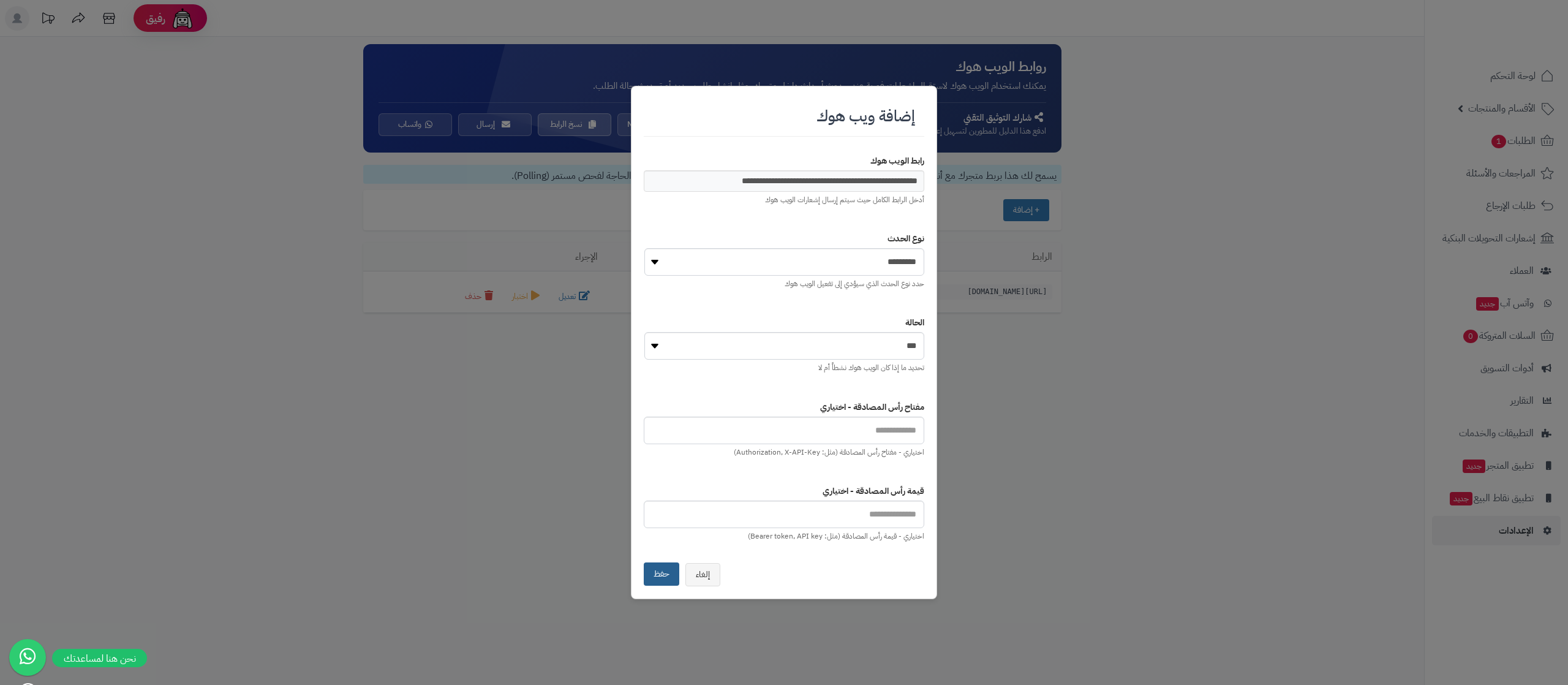
click at [664, 428] on button "حفظ" at bounding box center [661, 574] width 36 height 23
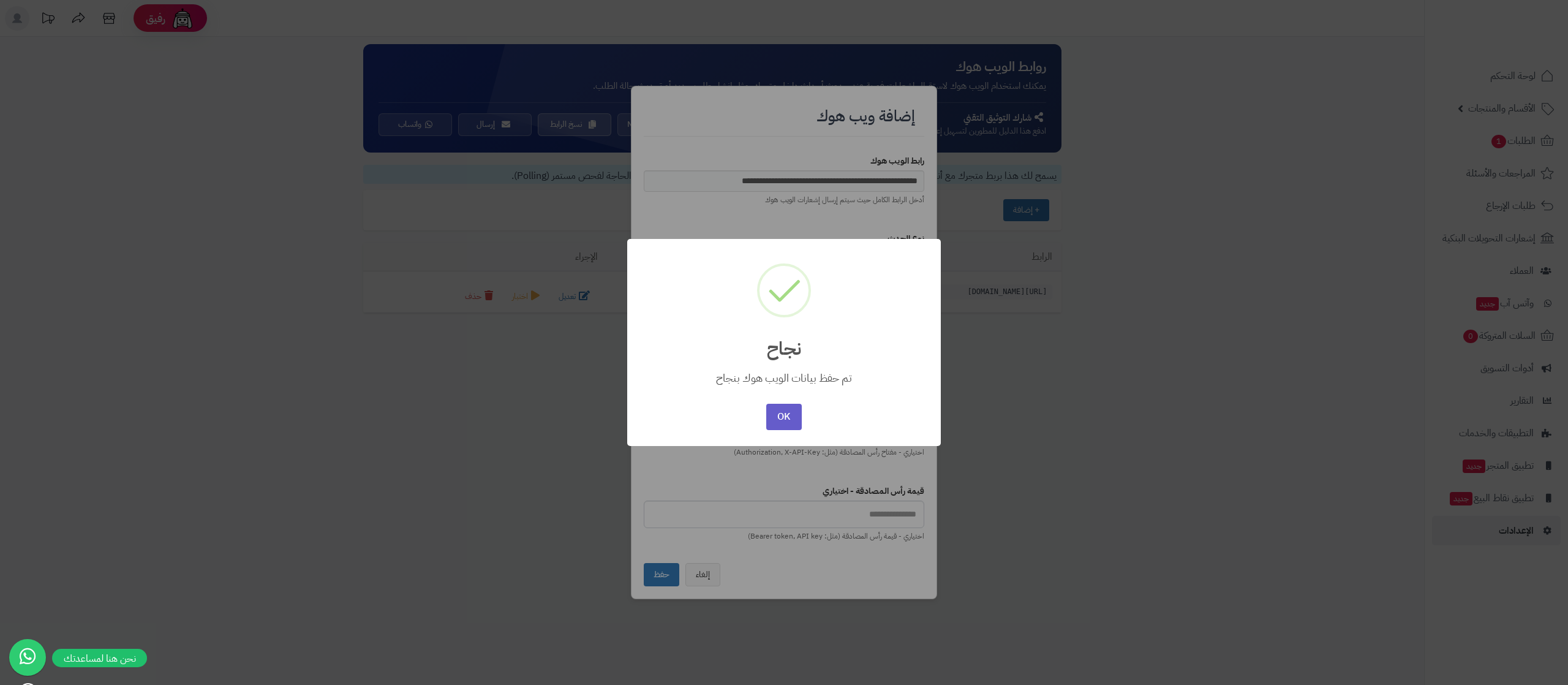
click at [785, 413] on button "OK" at bounding box center [783, 416] width 35 height 26
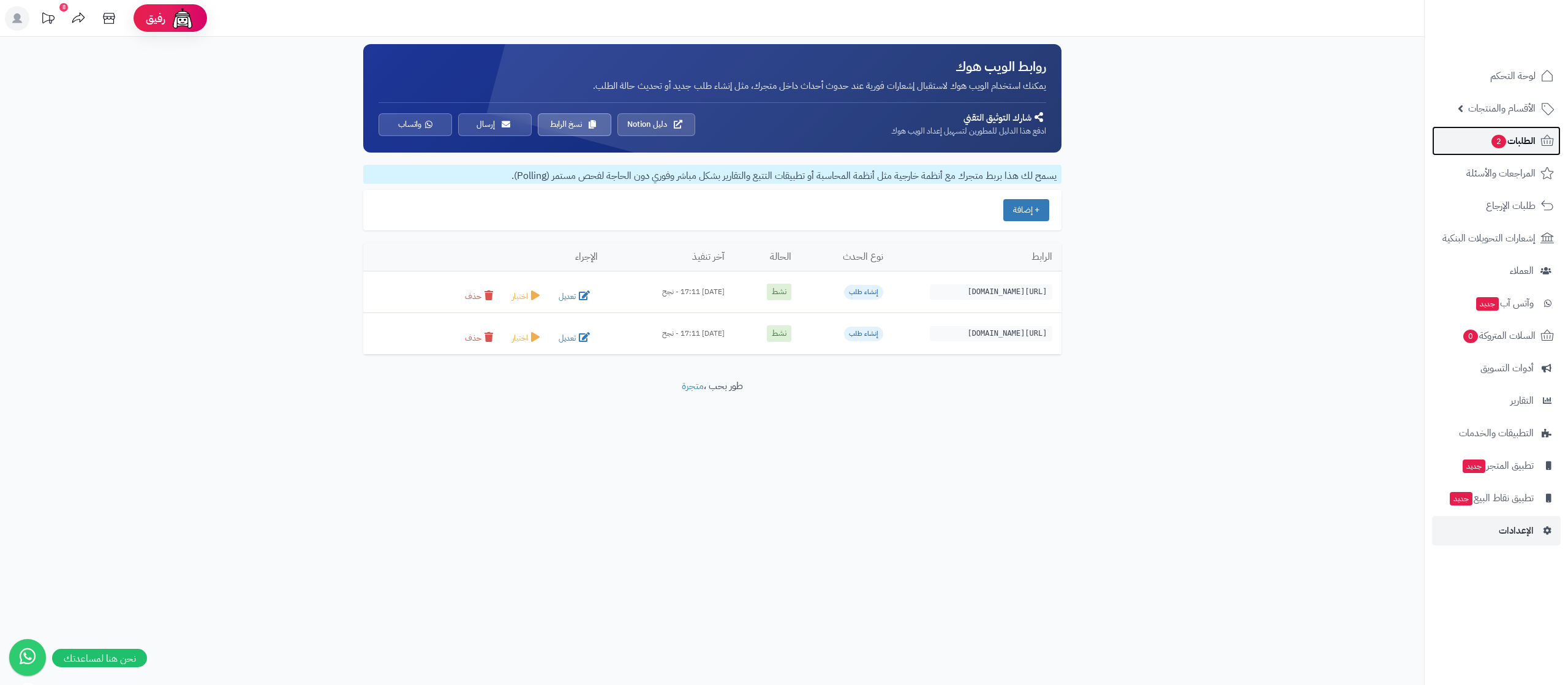
click at [1507, 142] on span "الطلبات 2" at bounding box center [1513, 141] width 46 height 17
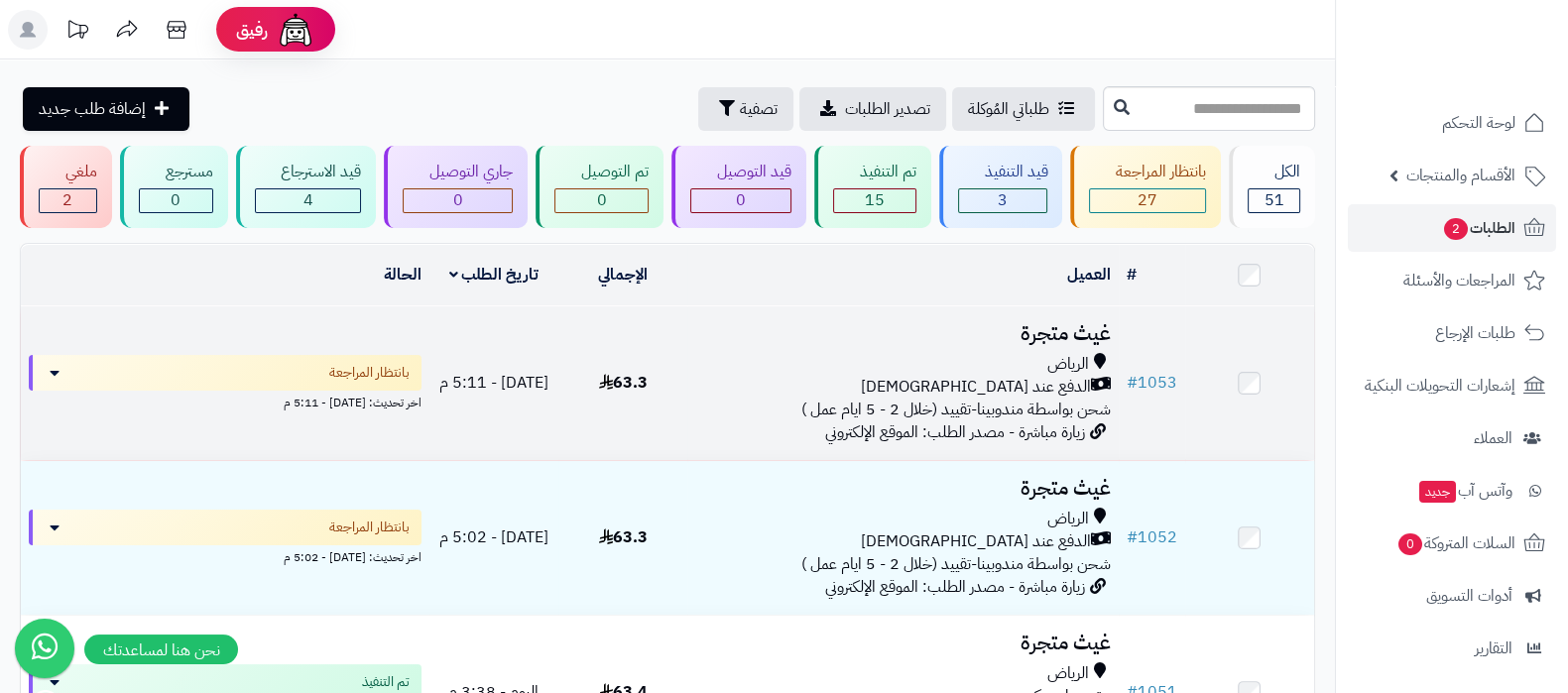
click at [1072, 328] on h3 "غيث متجرة" at bounding box center [903, 333] width 415 height 23
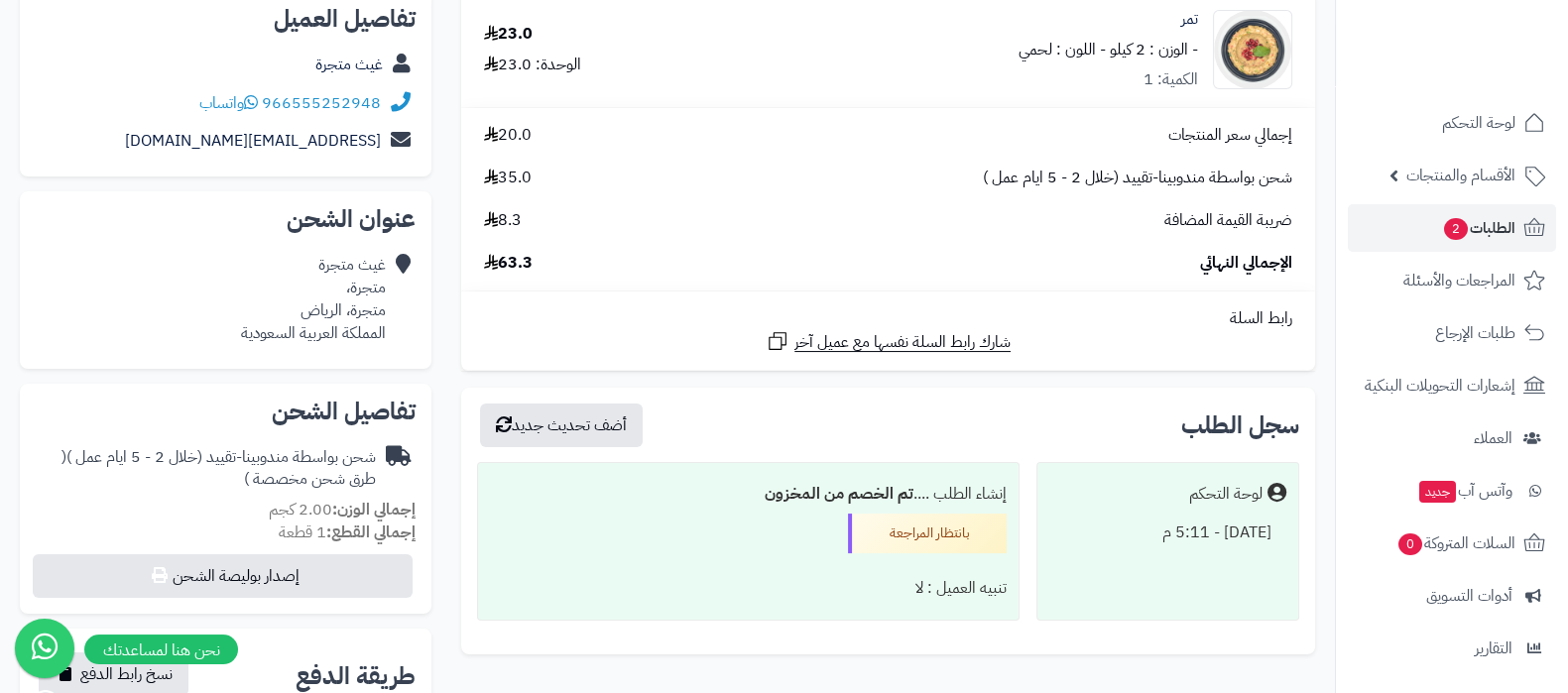
scroll to position [123, 0]
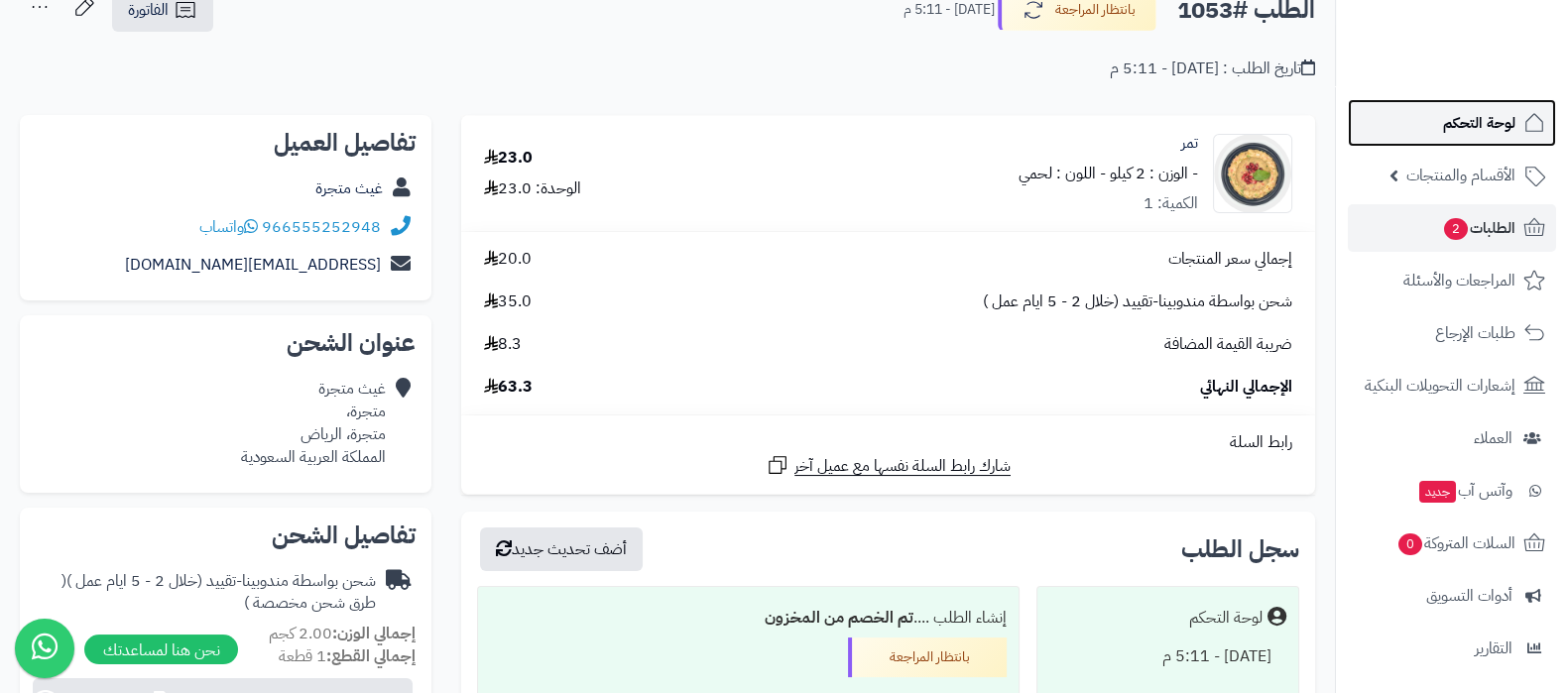
click at [1440, 111] on link "لوحة التحكم" at bounding box center [1452, 123] width 208 height 48
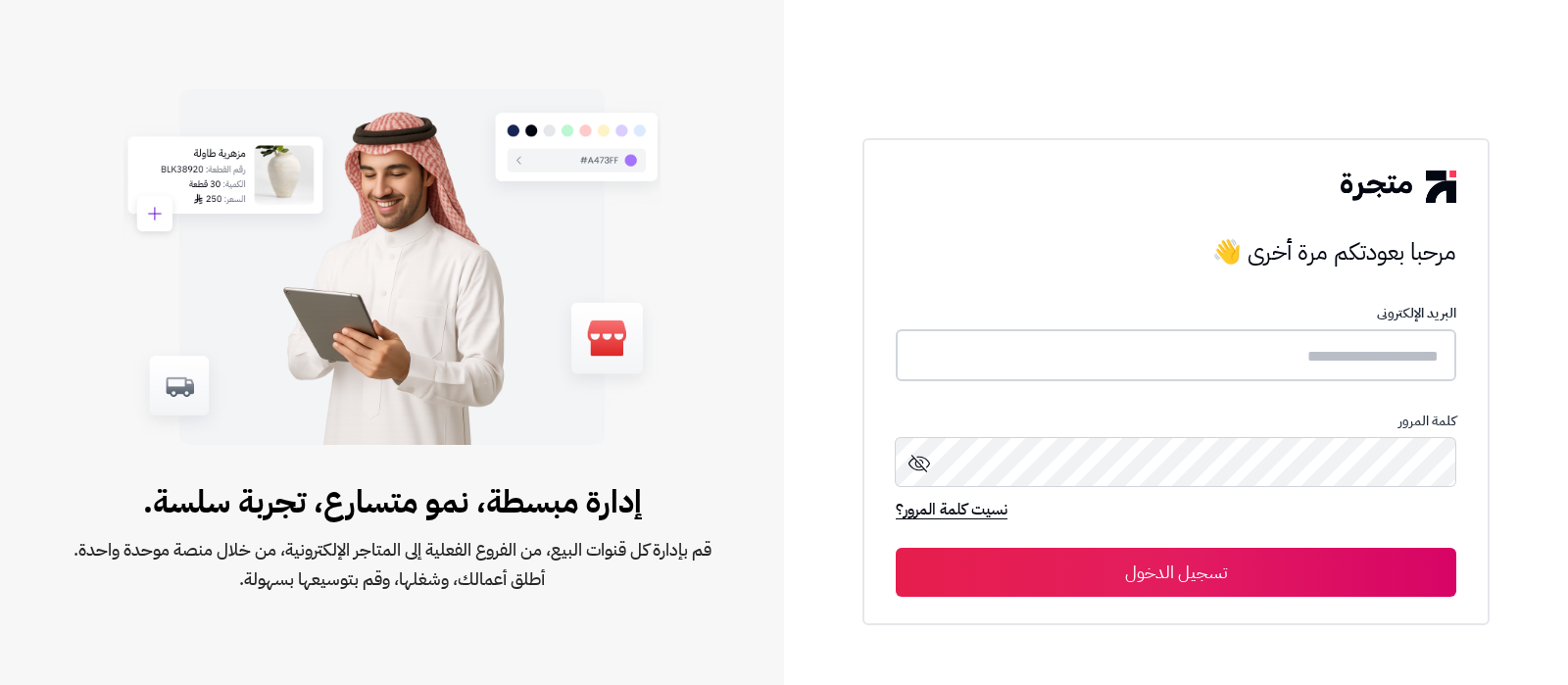
type input "**********"
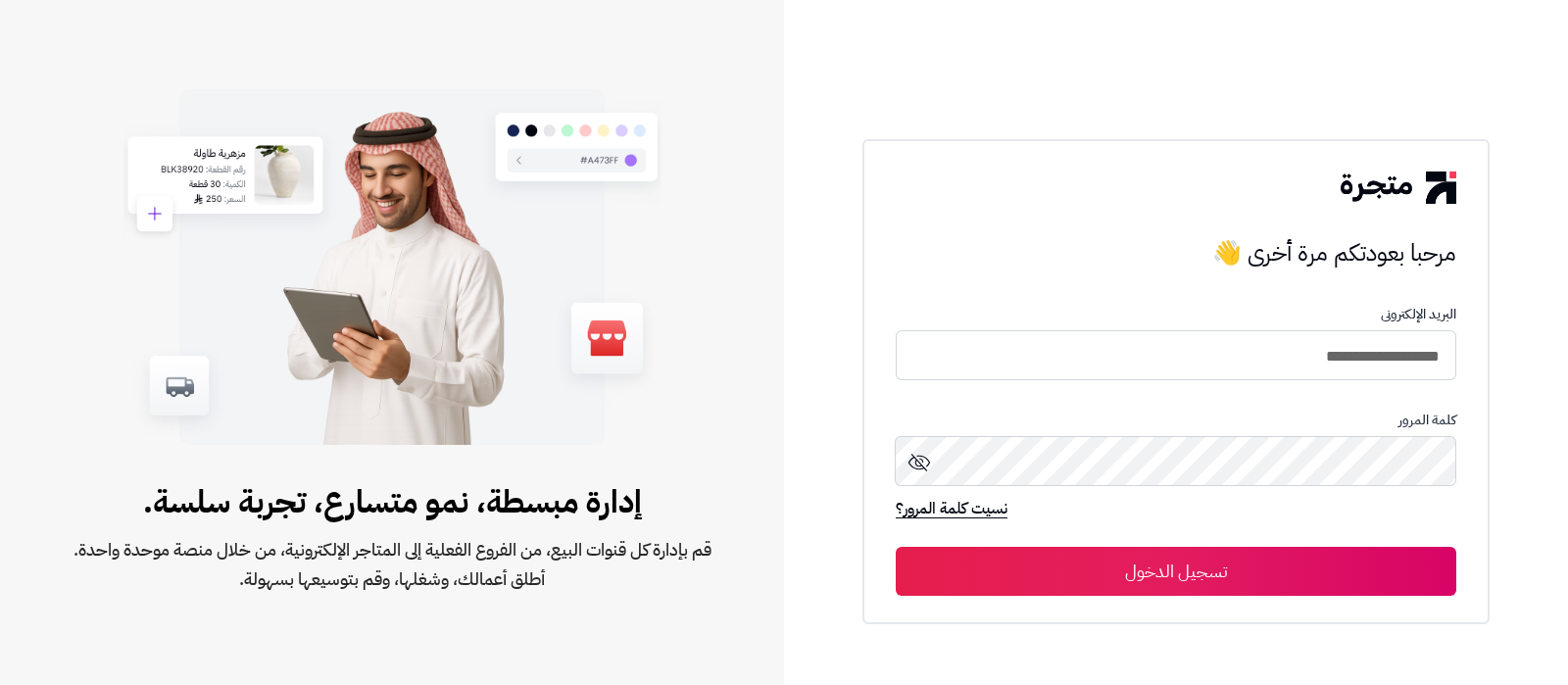
click at [1375, 551] on button "تسجيل الدخول" at bounding box center [1176, 572] width 561 height 49
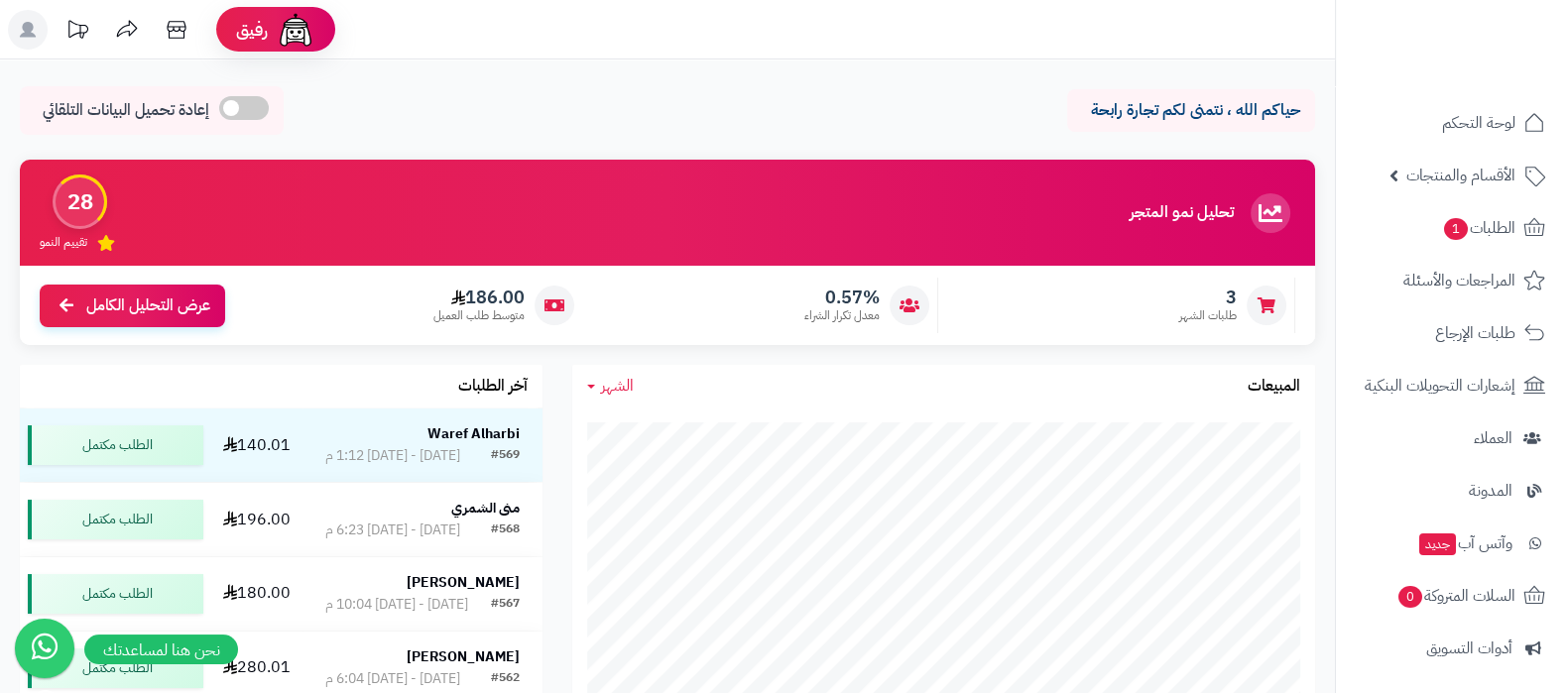
click at [25, 38] on rect at bounding box center [28, 30] width 40 height 40
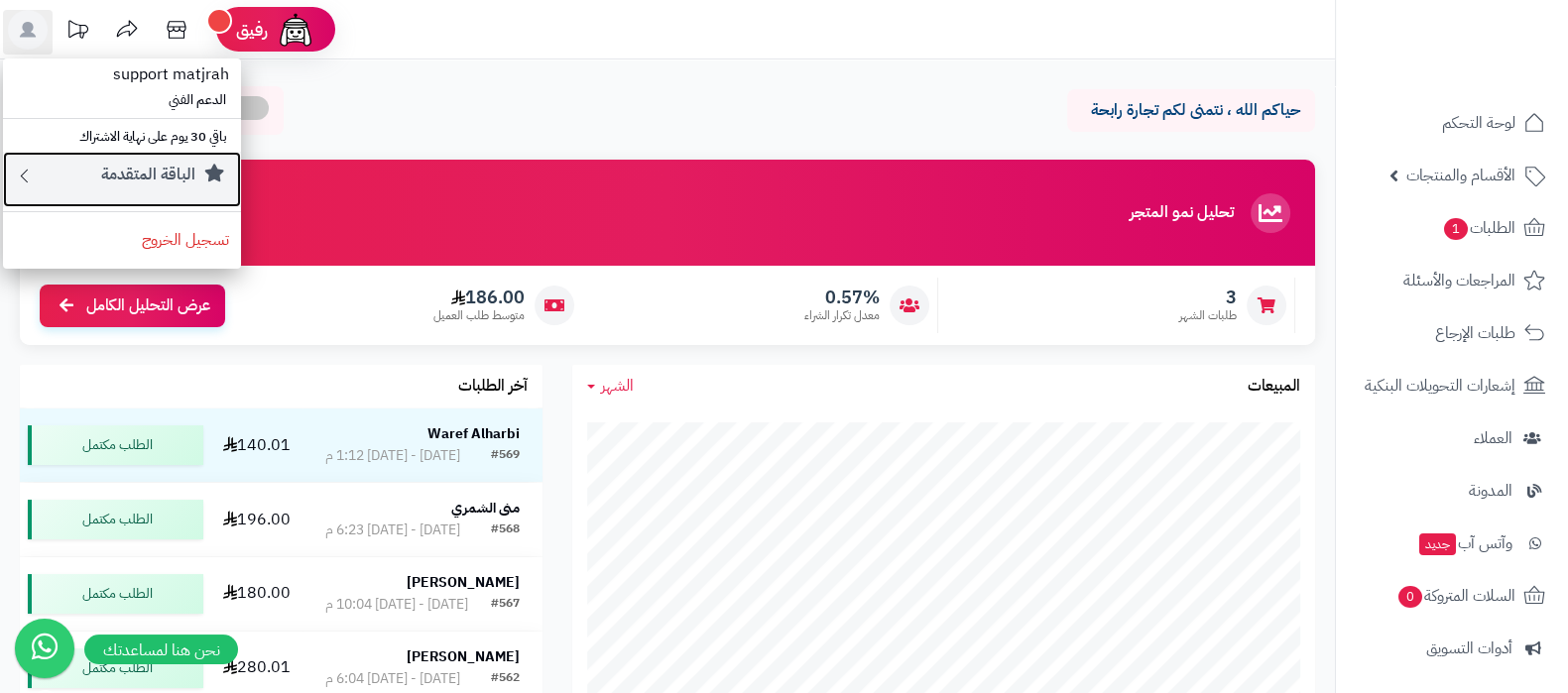
click at [151, 176] on small "الباقة المتقدمة" at bounding box center [148, 174] width 94 height 24
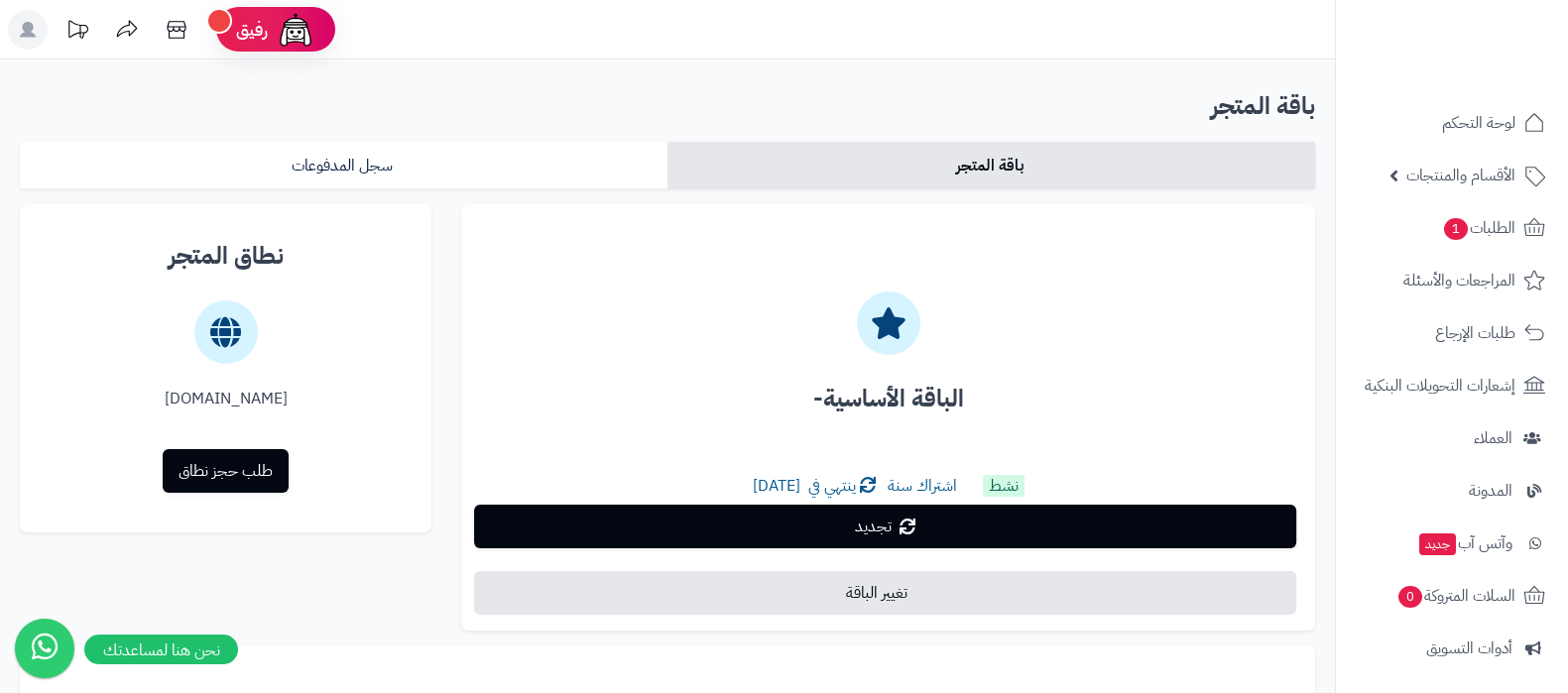
click at [538, 189] on div "باقة المتجر سجل المدفوعات الباقة الأساسية- نشط اشتراك سنة ينتهي في 25 نوفمبر 20…" at bounding box center [667, 668] width 1296 height 1054
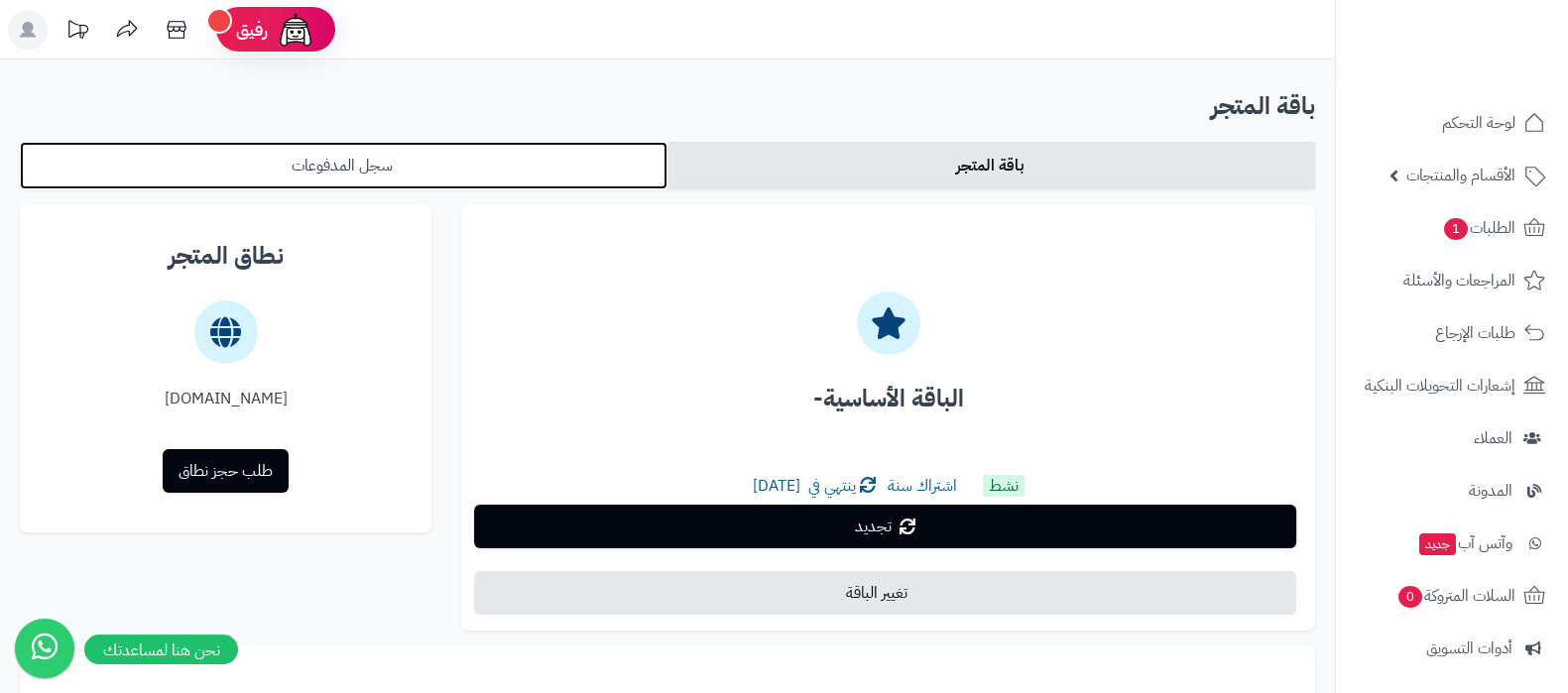
click at [548, 168] on link "سجل المدفوعات" at bounding box center [343, 166] width 647 height 48
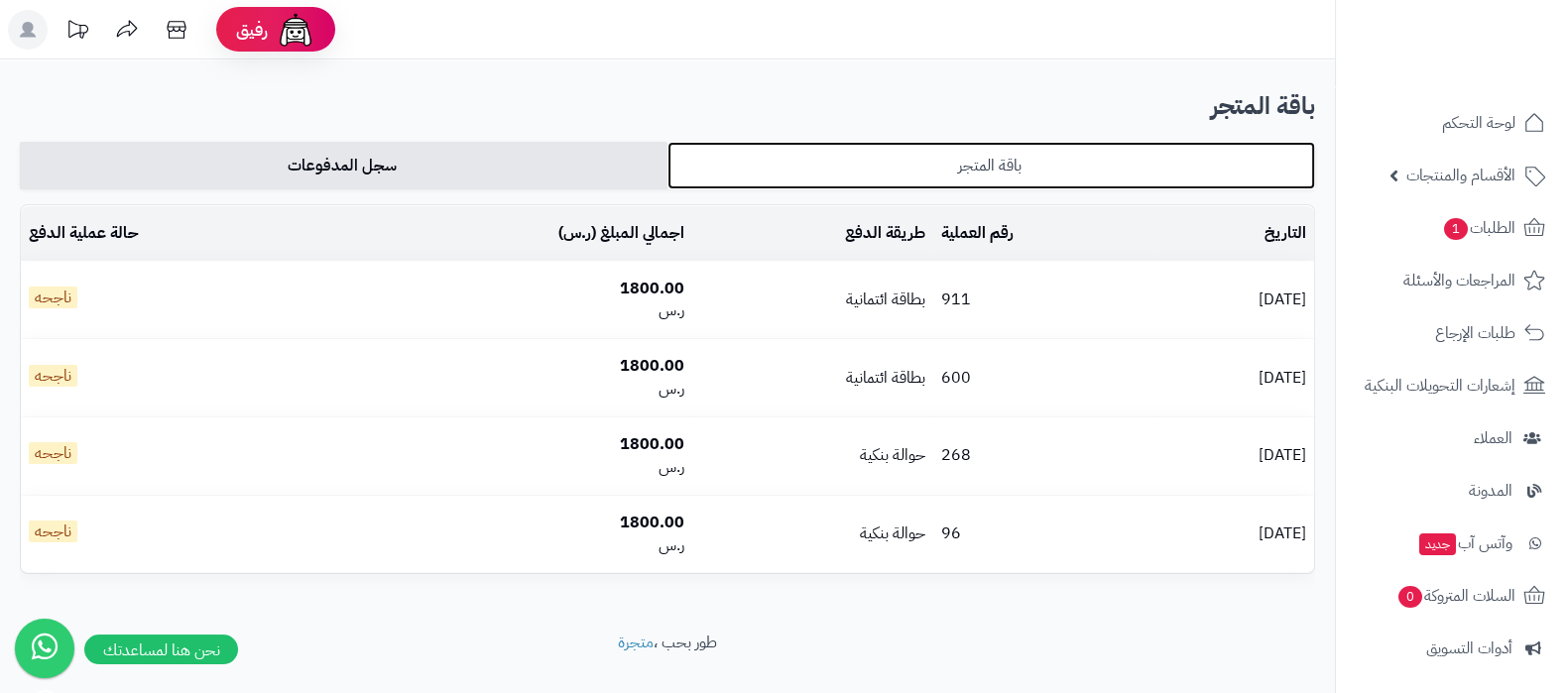
click at [1058, 171] on link "باقة المتجر" at bounding box center [990, 166] width 647 height 48
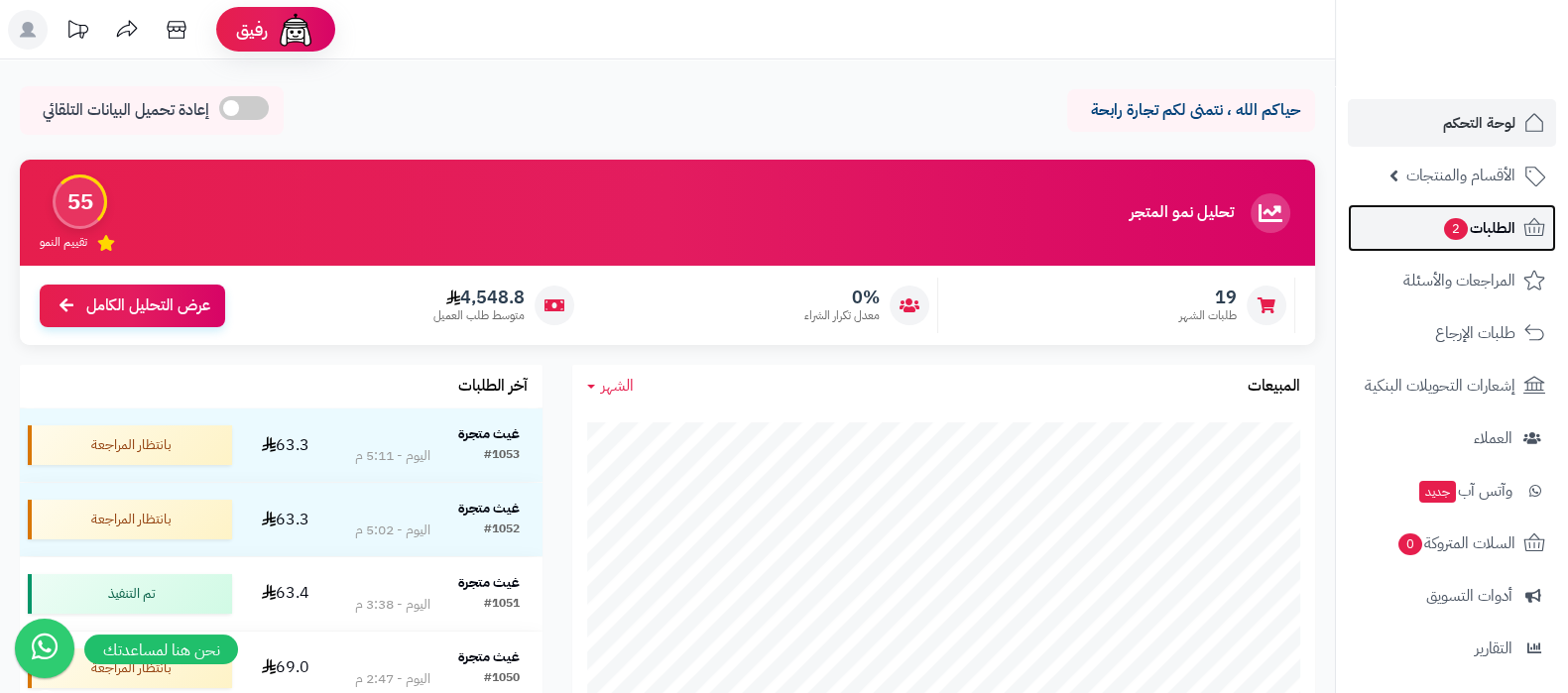
click at [1470, 230] on span "الطلبات 2" at bounding box center [1479, 228] width 74 height 28
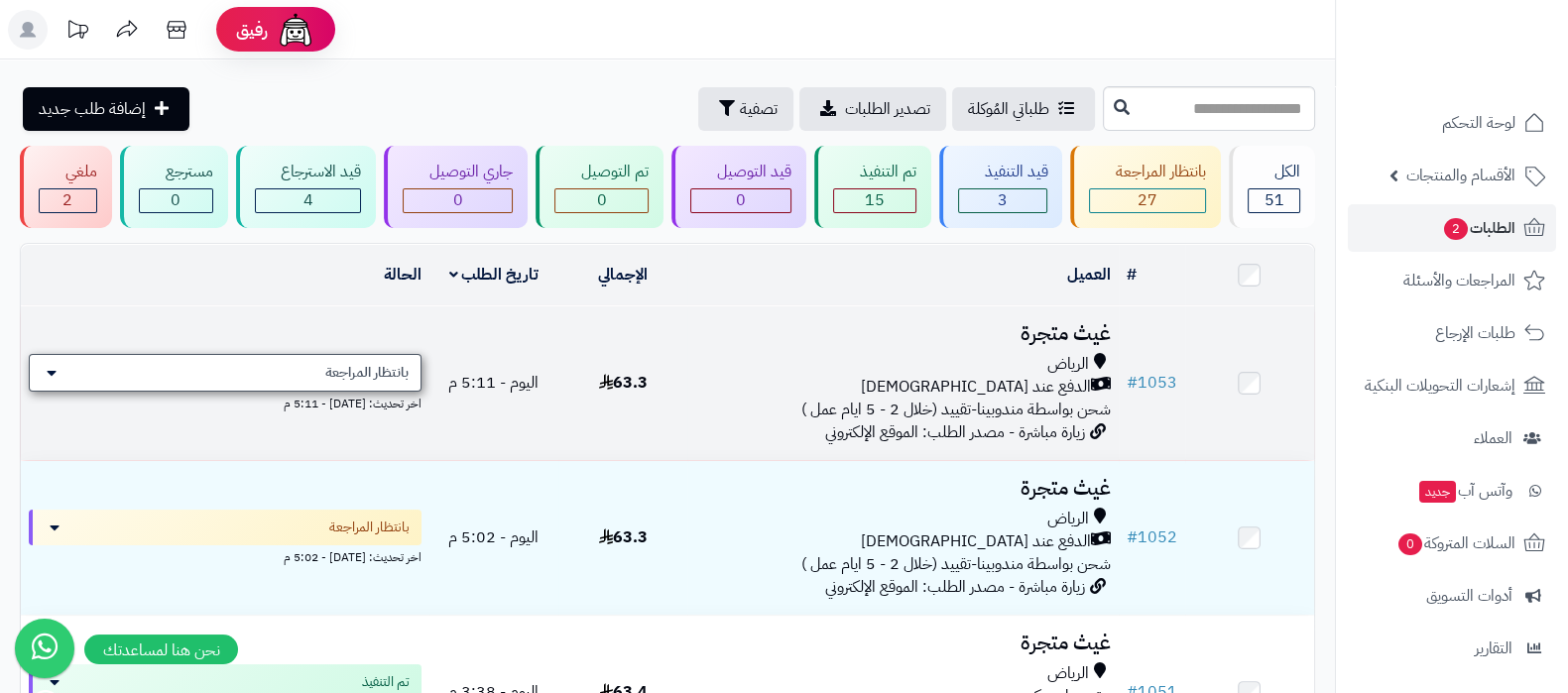
click at [372, 379] on div "بانتظار المراجعة" at bounding box center [225, 373] width 393 height 38
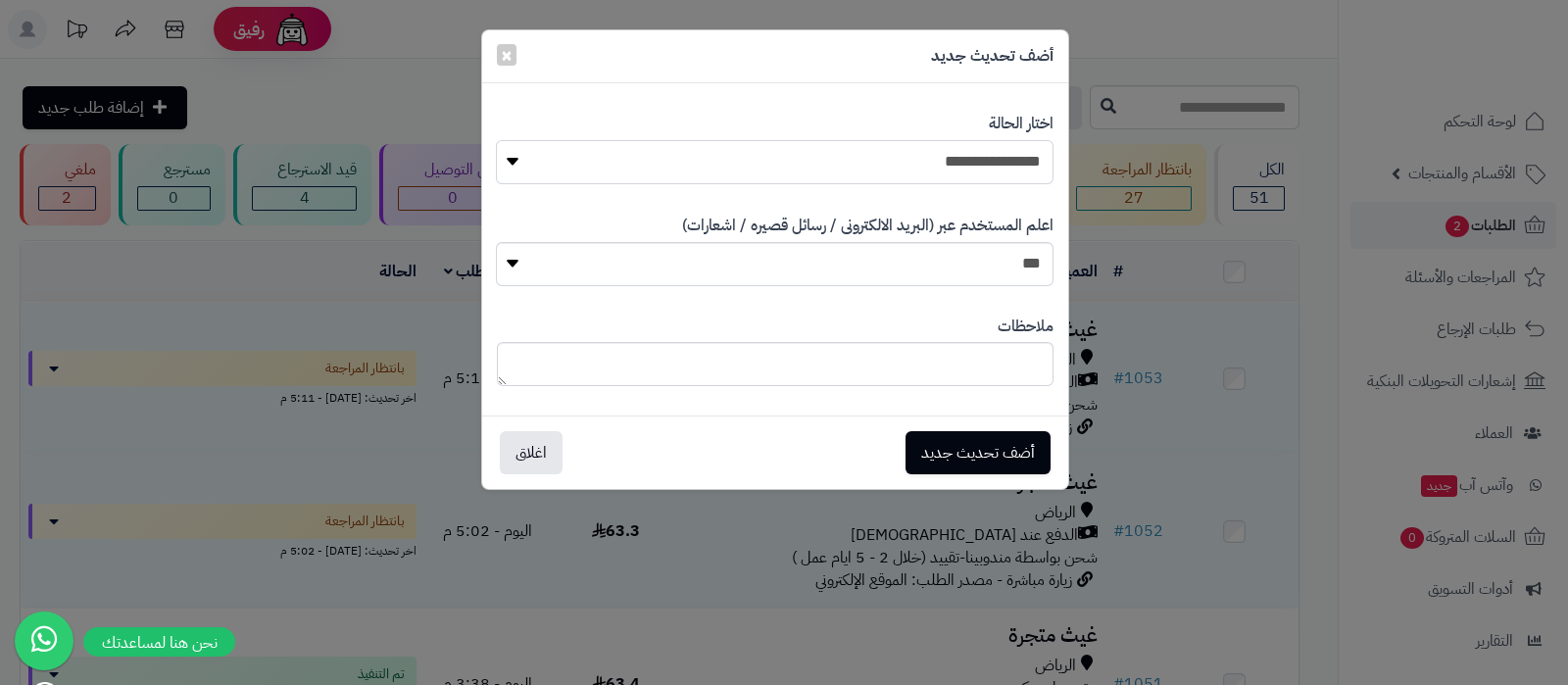
click at [991, 154] on select "**********" at bounding box center [774, 162] width 557 height 44
select select "*"
click at [496, 140] on select "**********" at bounding box center [774, 162] width 557 height 44
click at [1017, 448] on button "أضف تحديث جديد" at bounding box center [978, 452] width 145 height 43
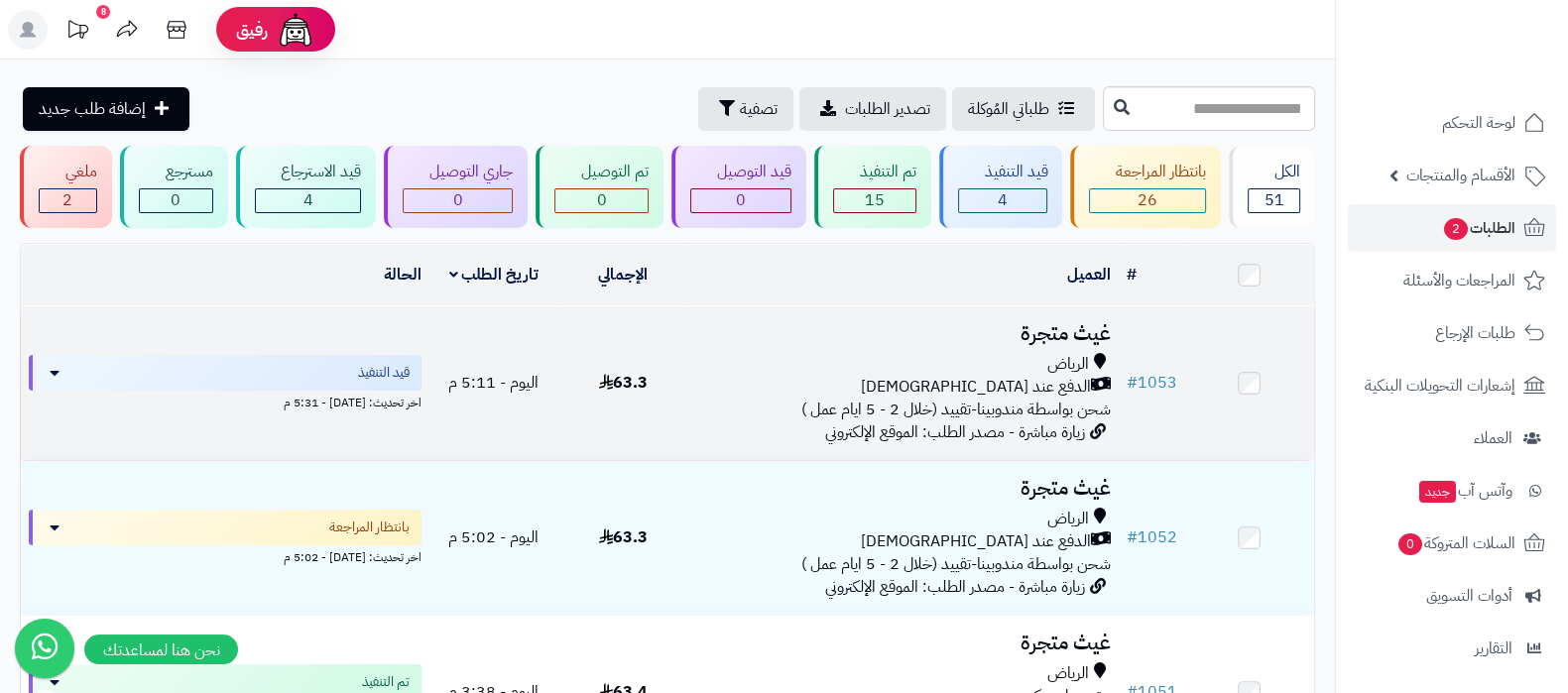
click at [1048, 325] on h3 "غيث متجرة" at bounding box center [903, 333] width 415 height 23
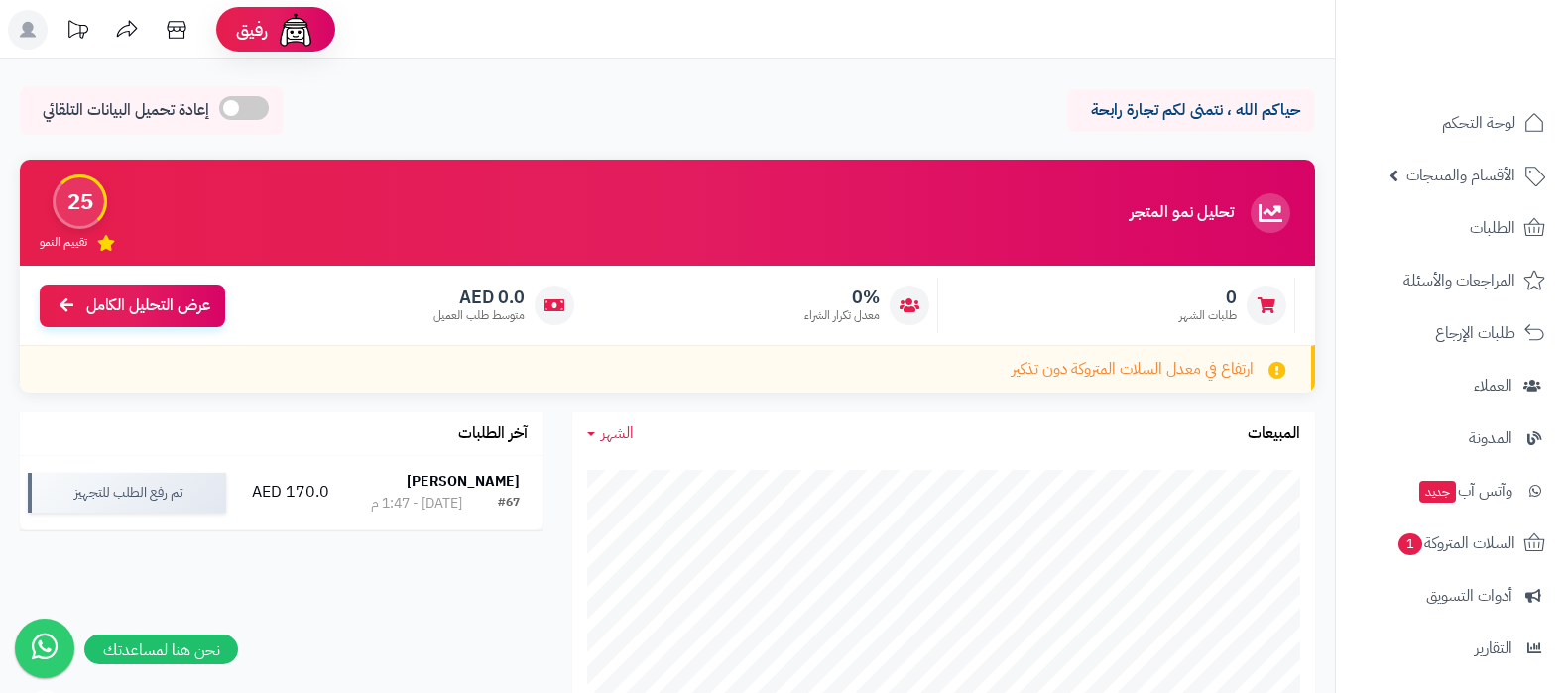
click at [178, 34] on icon at bounding box center [177, 30] width 40 height 40
click at [1437, 220] on link "الطلبات" at bounding box center [1452, 228] width 208 height 48
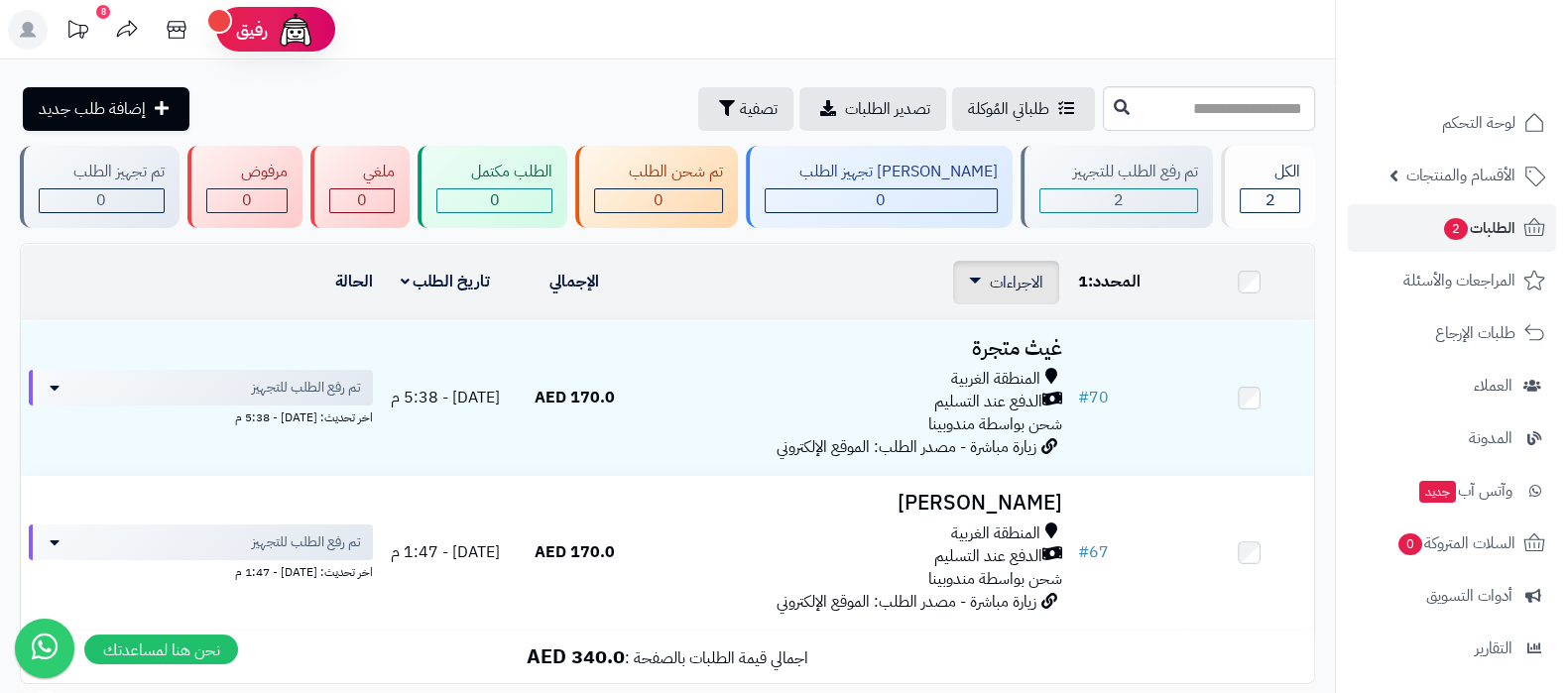
click at [1011, 284] on span "الاجراءات" at bounding box center [1017, 283] width 54 height 24
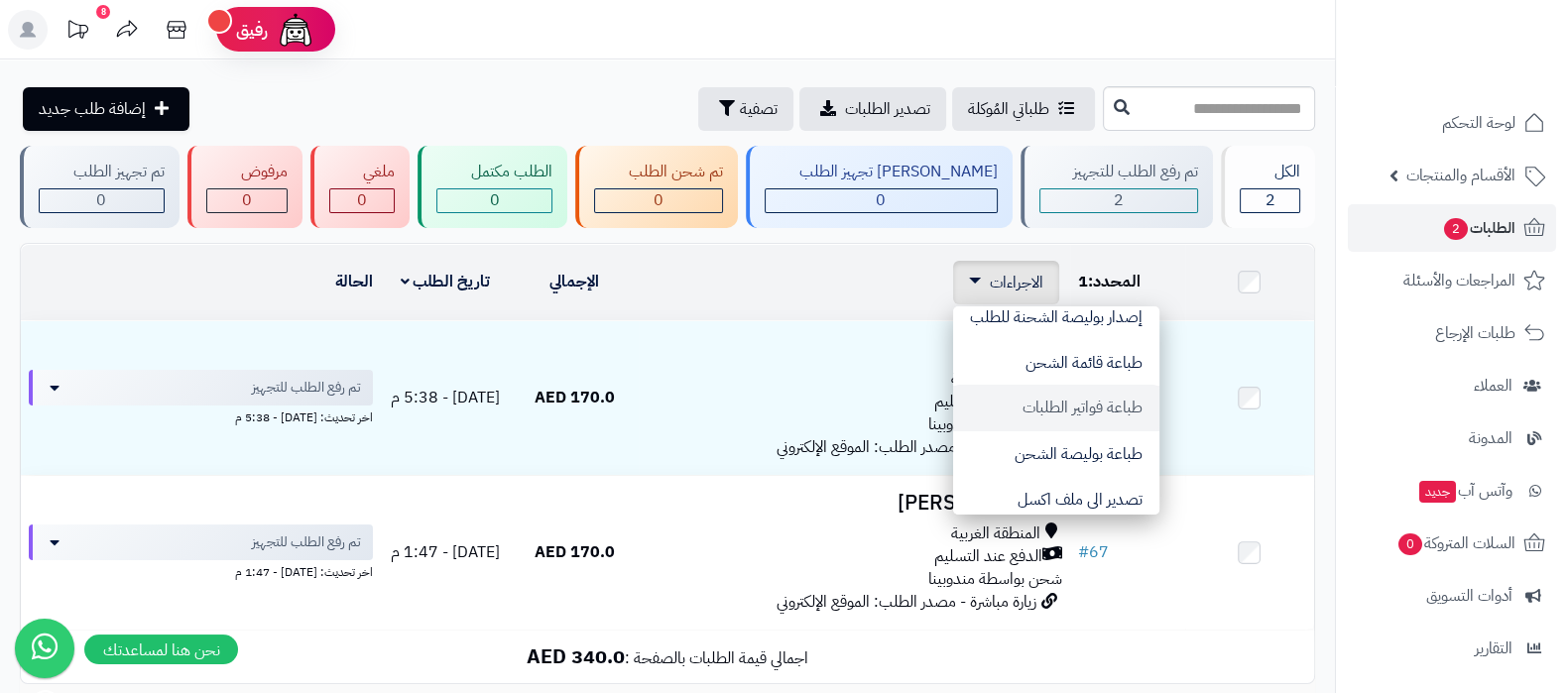
scroll to position [164, 0]
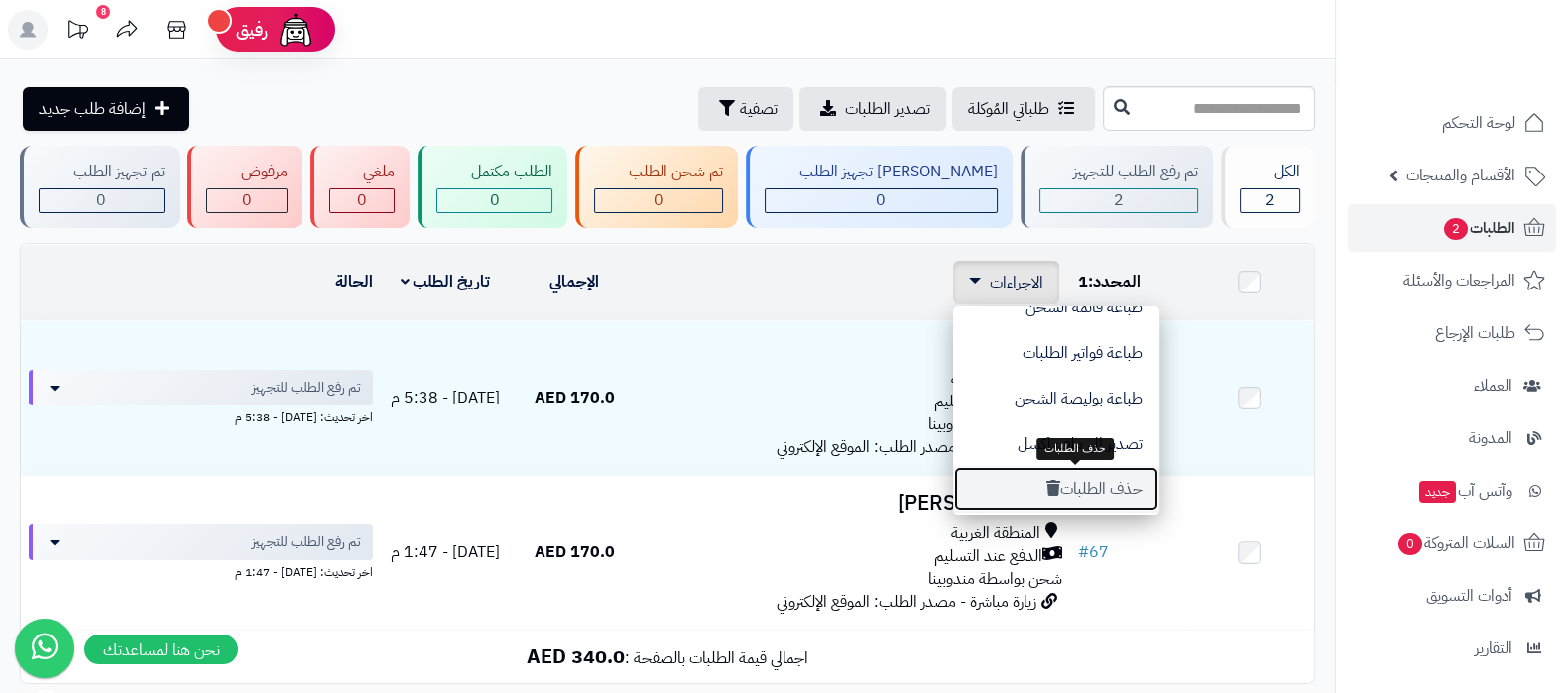
click at [1085, 484] on button "حذف الطلبات" at bounding box center [1056, 489] width 206 height 46
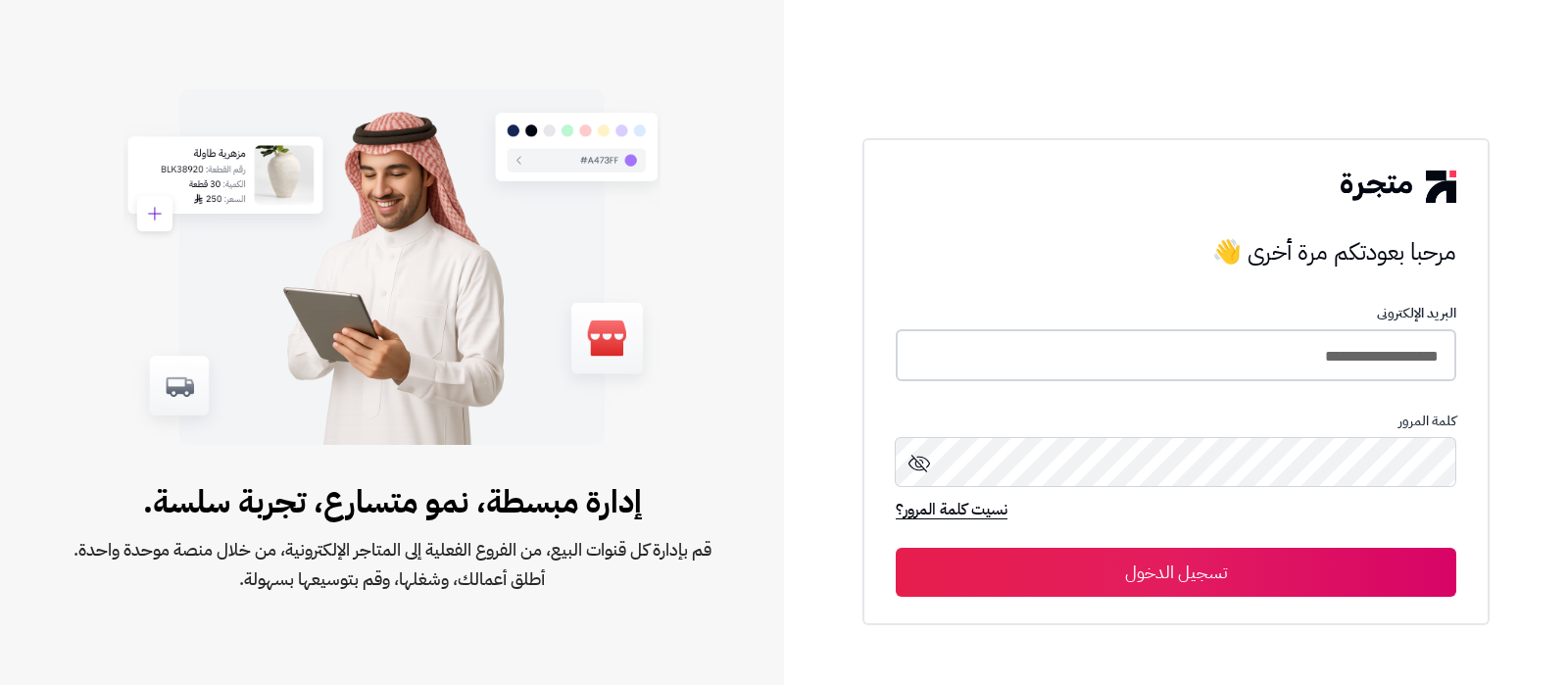
click at [1257, 368] on input "**********" at bounding box center [1176, 355] width 561 height 52
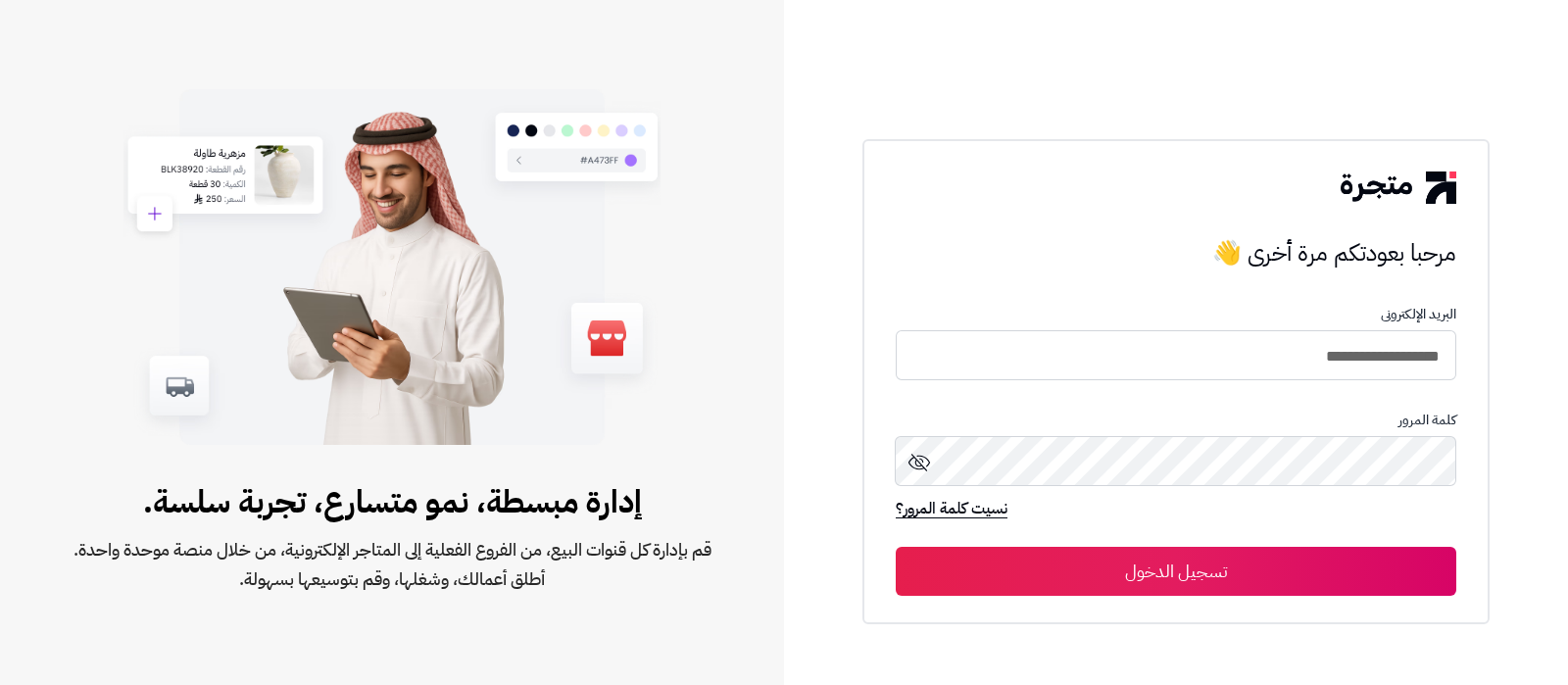
type input "**********"
click at [896, 547] on button "تسجيل الدخول" at bounding box center [1176, 572] width 561 height 49
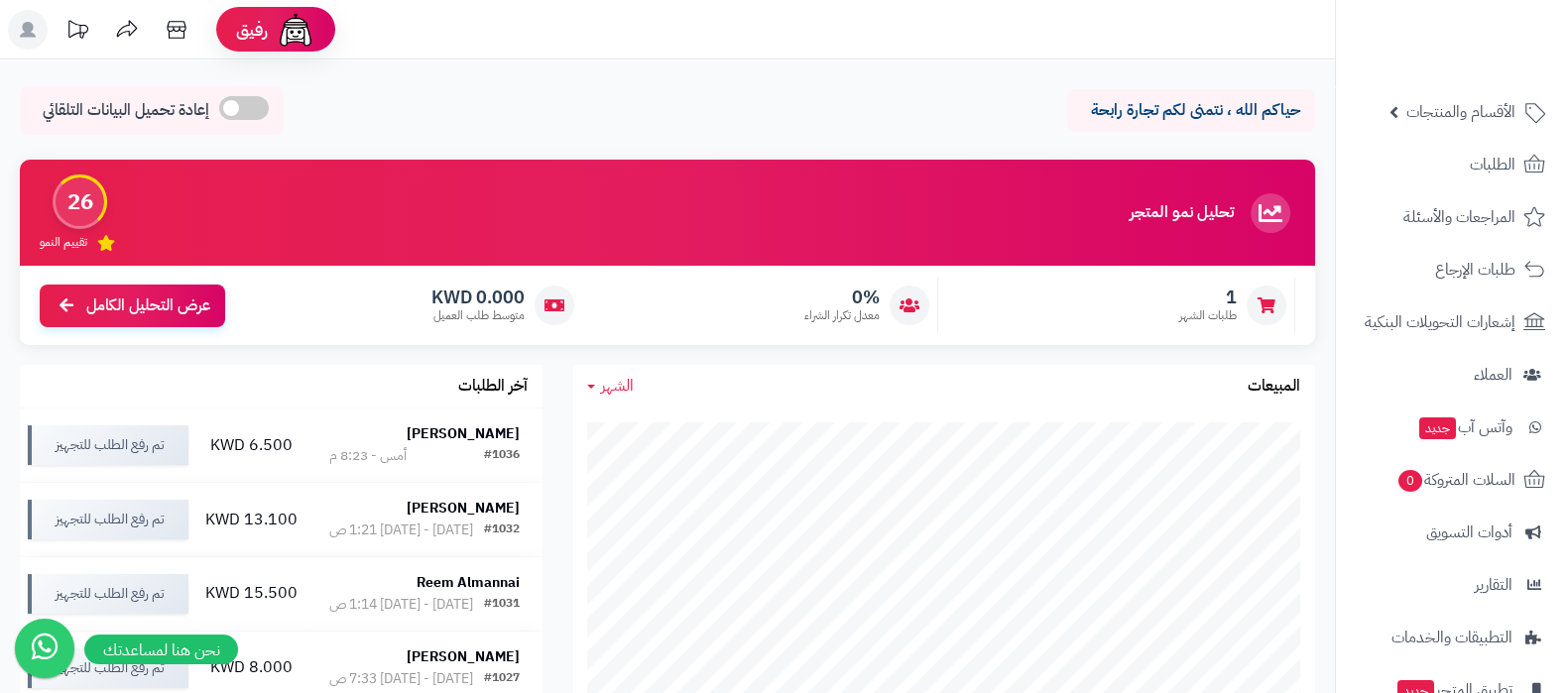
scroll to position [213, 0]
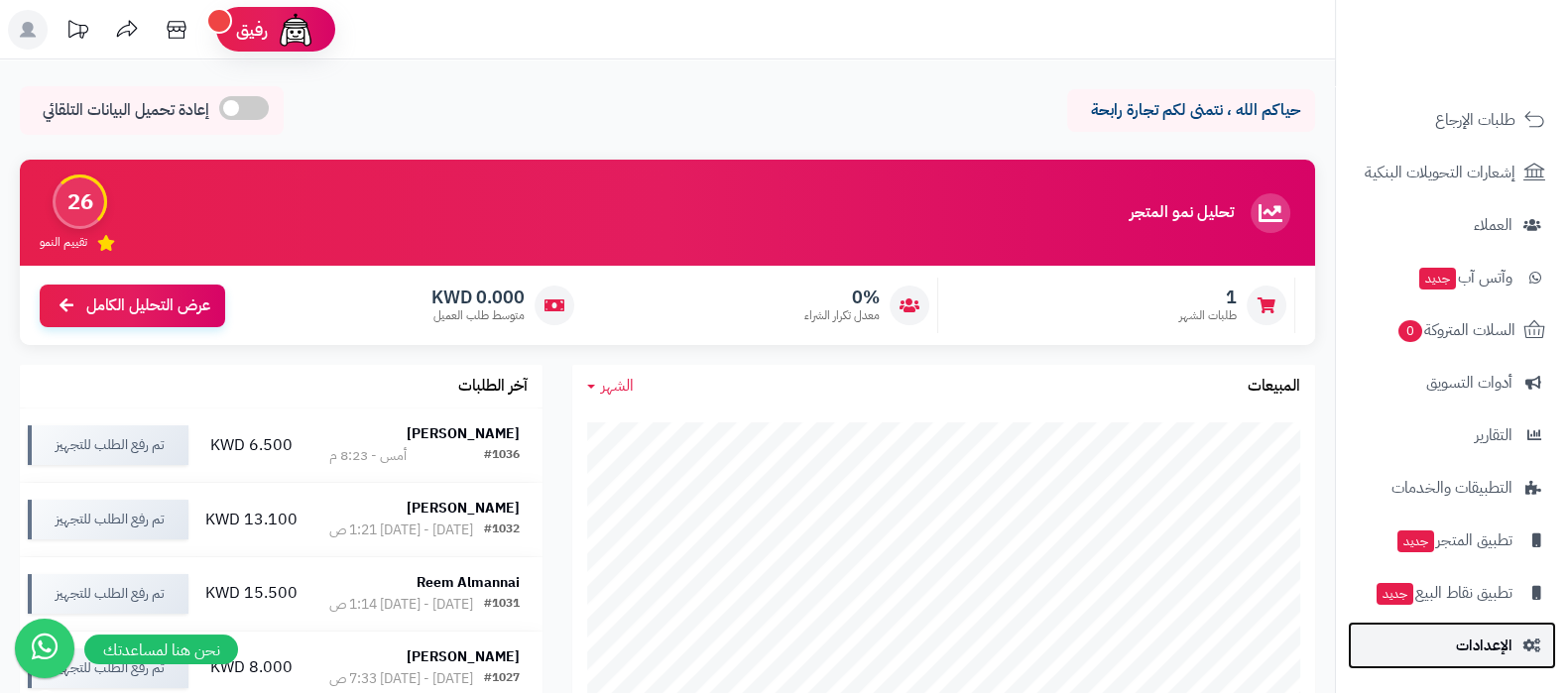
click at [1460, 636] on span "الإعدادات" at bounding box center [1484, 646] width 57 height 28
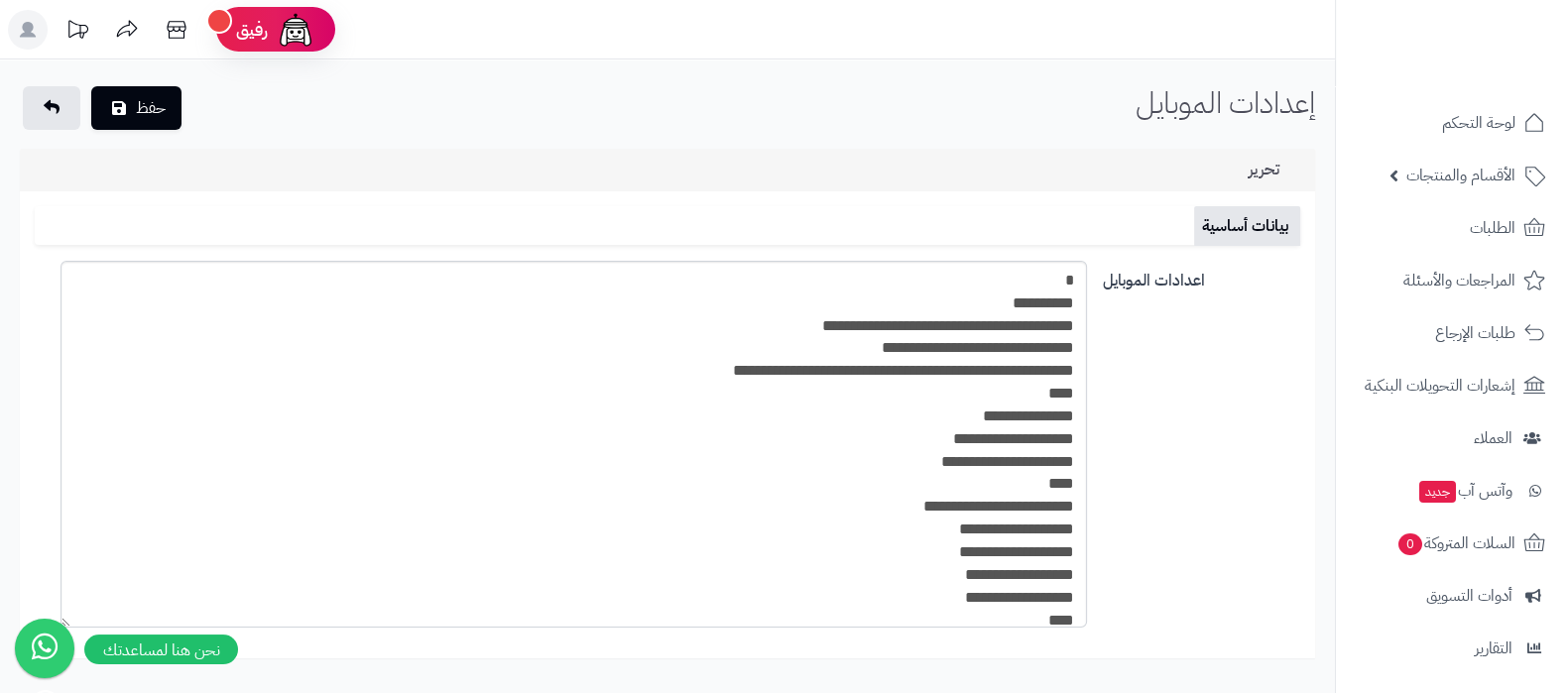
drag, startPoint x: 36, startPoint y: 426, endPoint x: 77, endPoint y: 625, distance: 203.2
click at [77, 625] on textarea at bounding box center [574, 445] width 1026 height 367
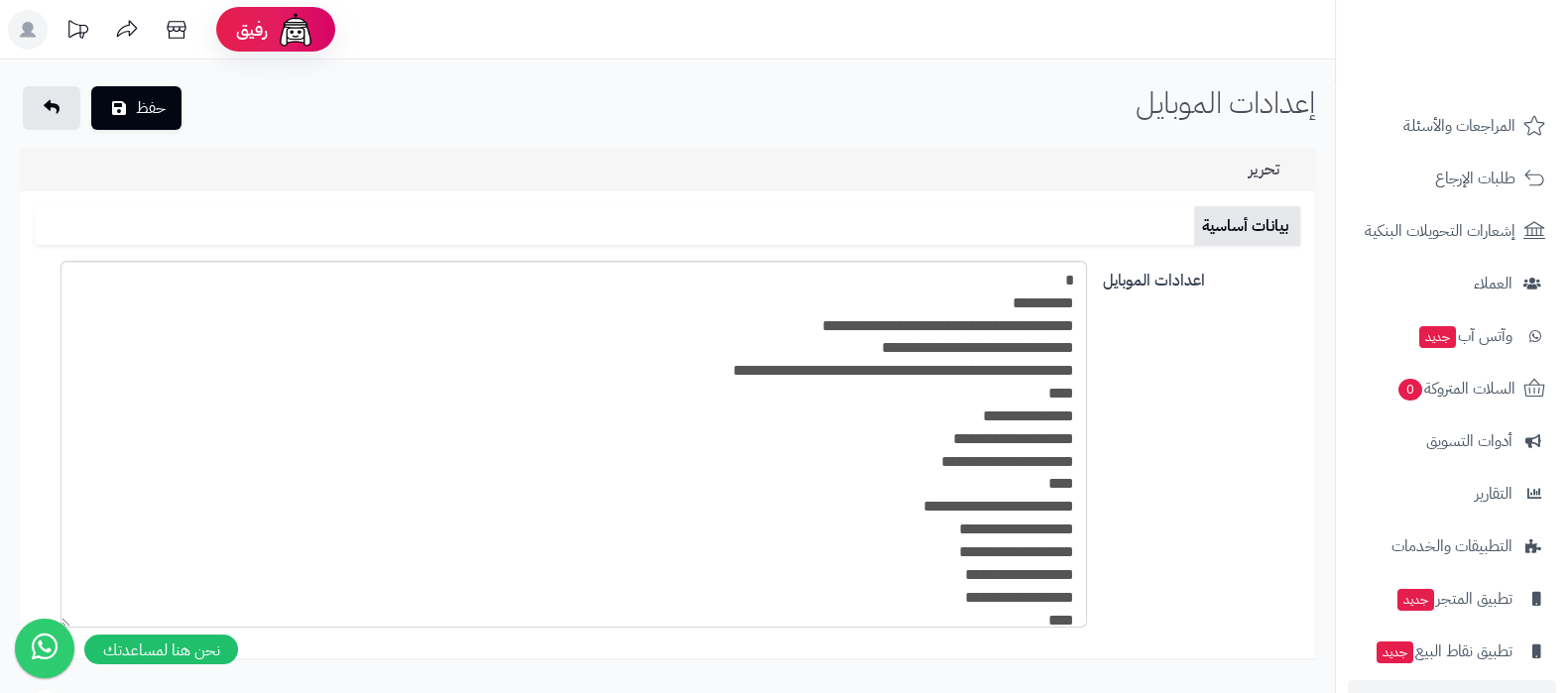
scroll to position [213, 0]
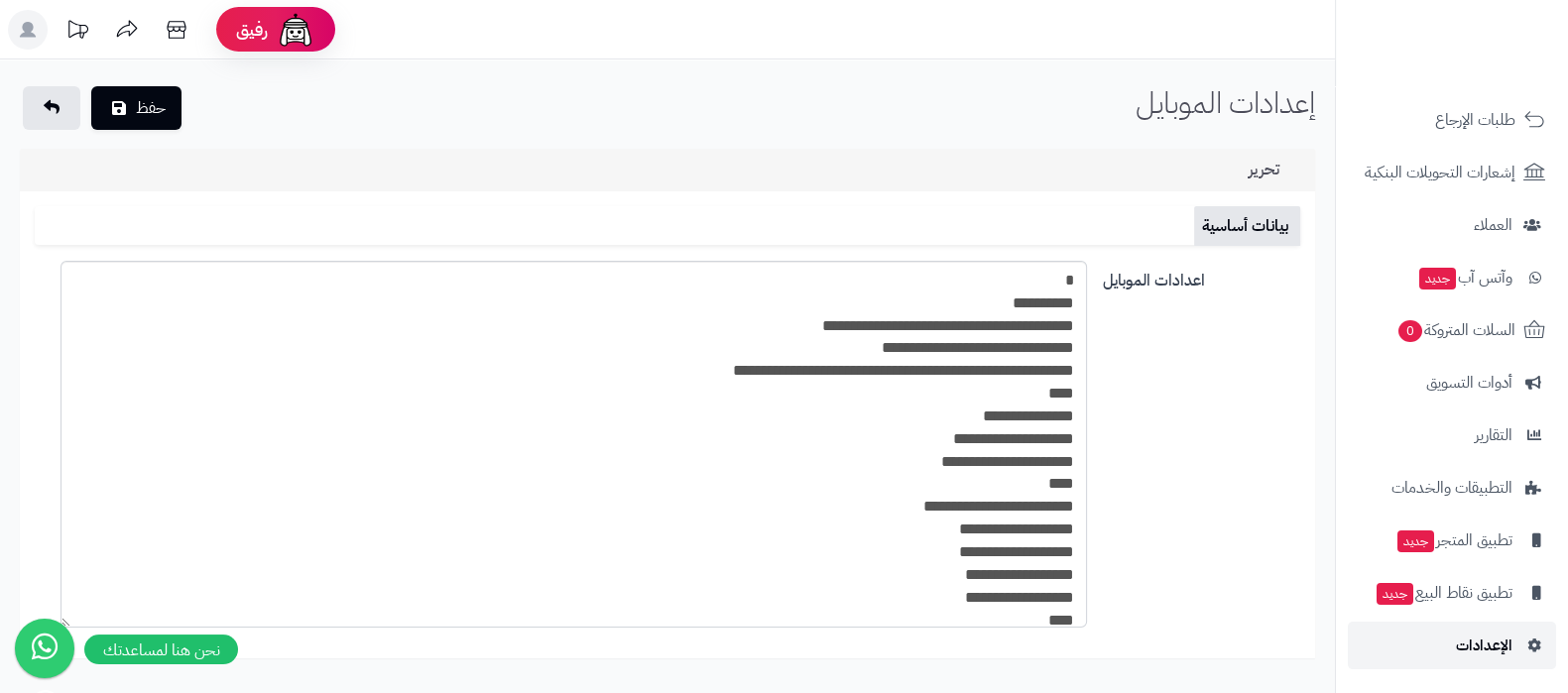
click at [1493, 644] on span "الإعدادات" at bounding box center [1484, 646] width 57 height 28
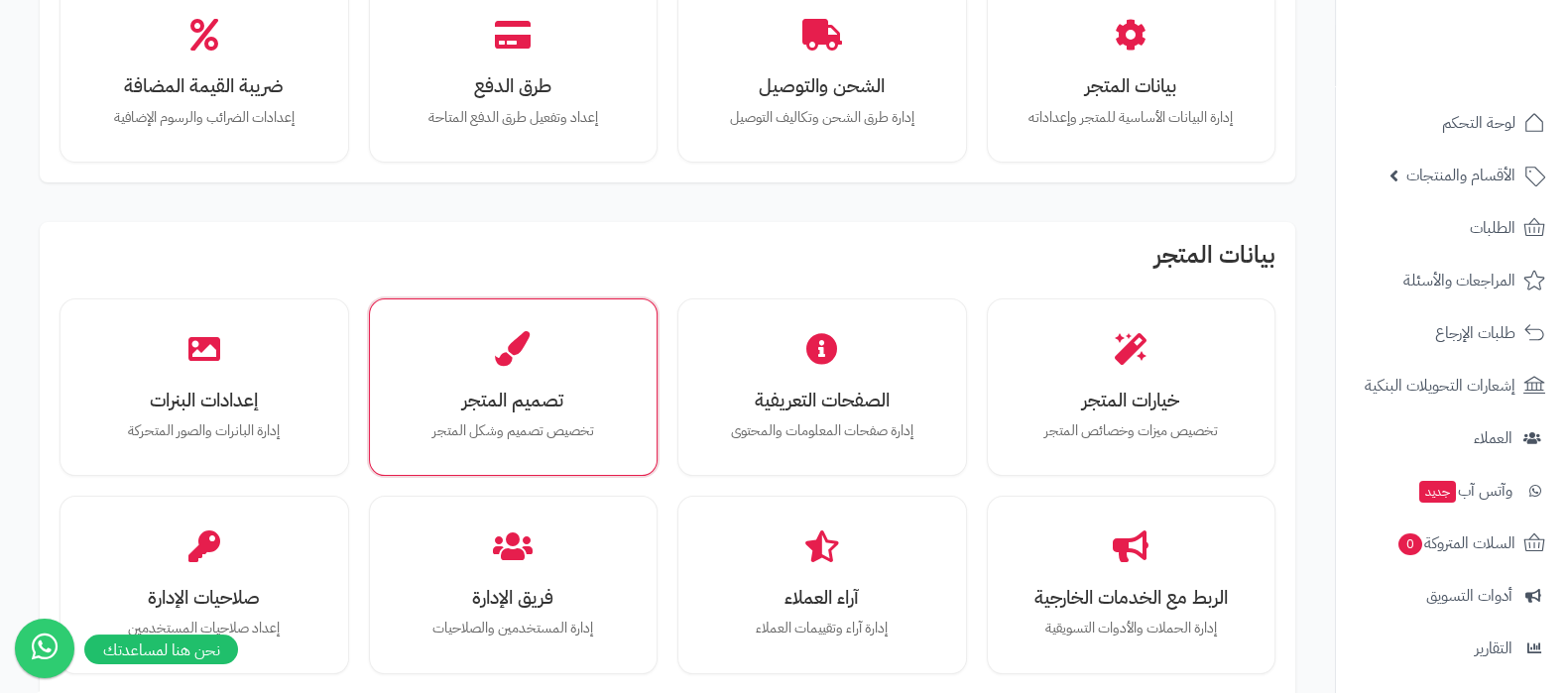
scroll to position [372, 0]
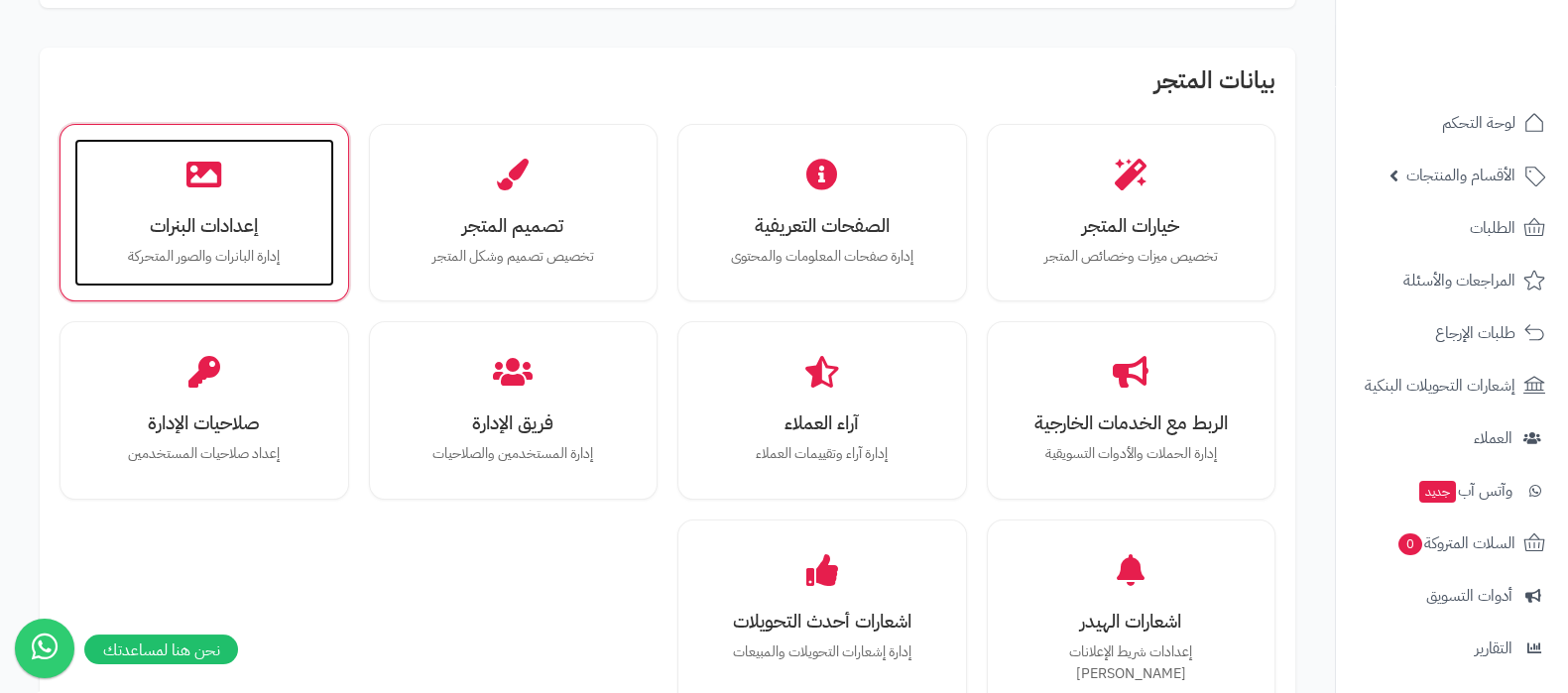
click at [229, 235] on h3 "إعدادات البنرات" at bounding box center [203, 225] width 220 height 21
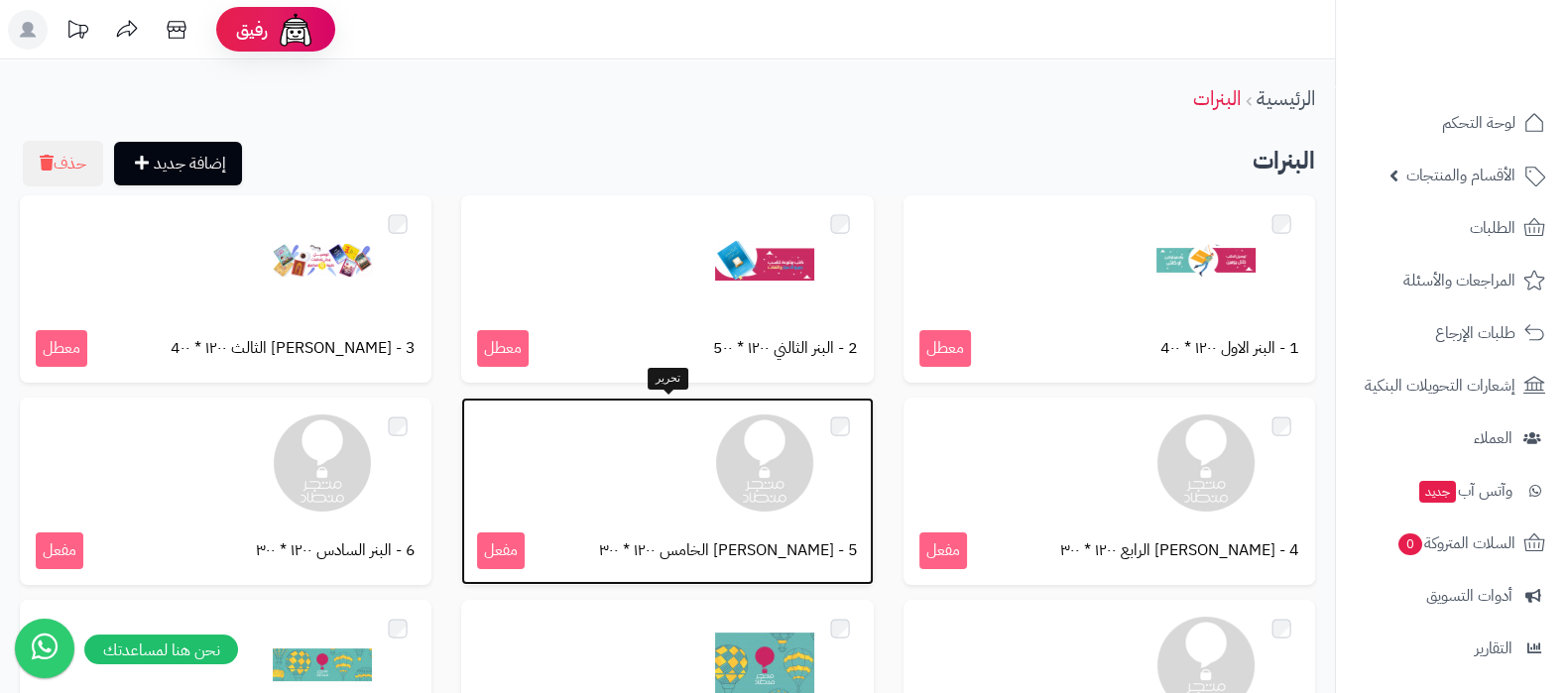
click at [753, 503] on img at bounding box center [764, 463] width 99 height 99
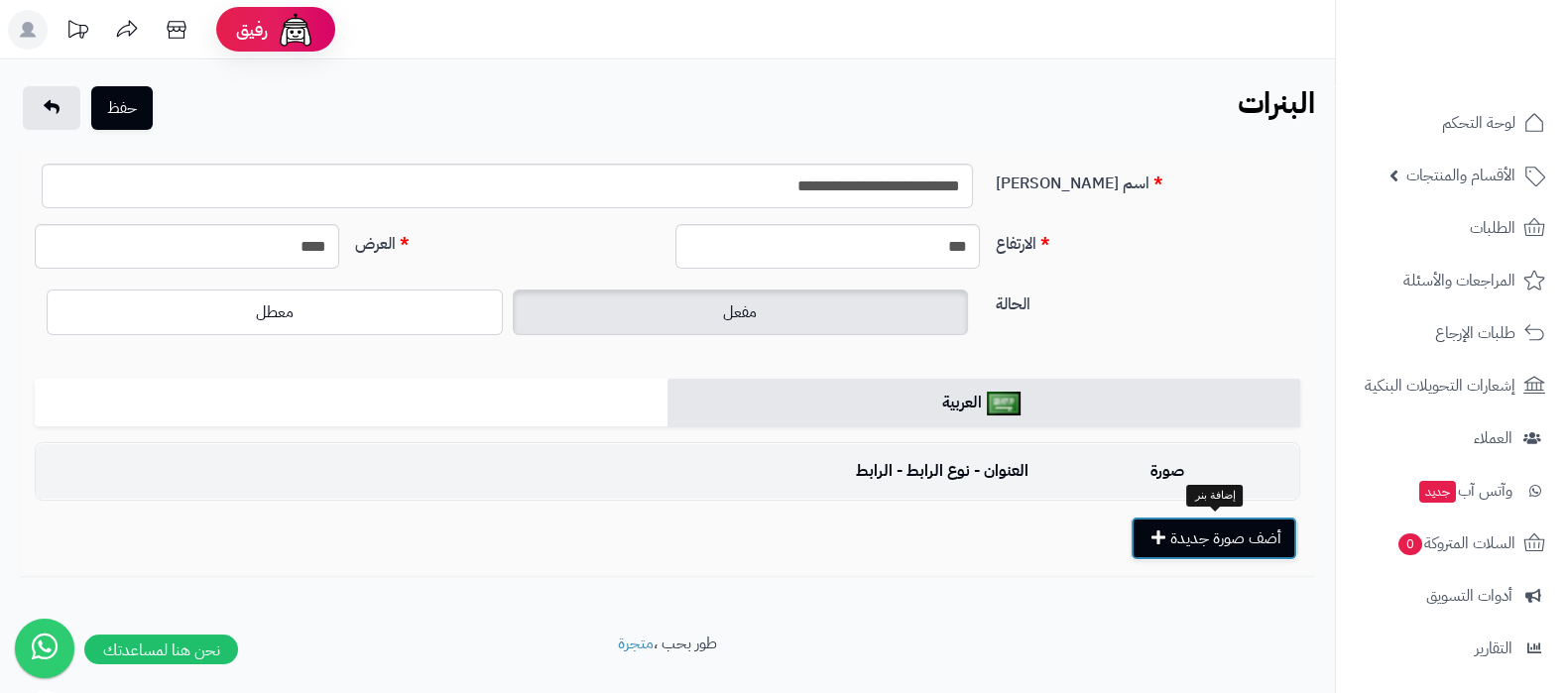
click at [1239, 529] on button "أضف صورة جديدة" at bounding box center [1214, 538] width 167 height 44
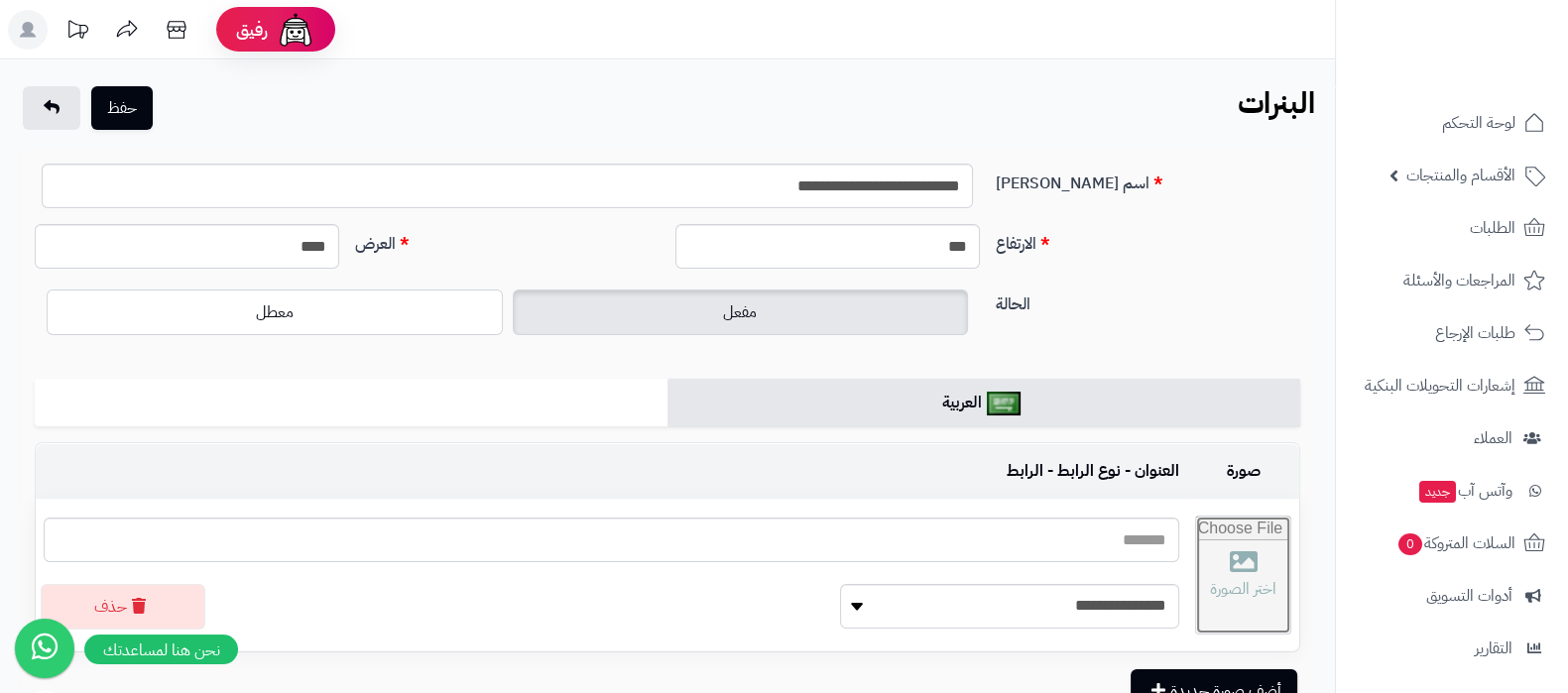
click at [1207, 561] on input "file" at bounding box center [1243, 574] width 94 height 117
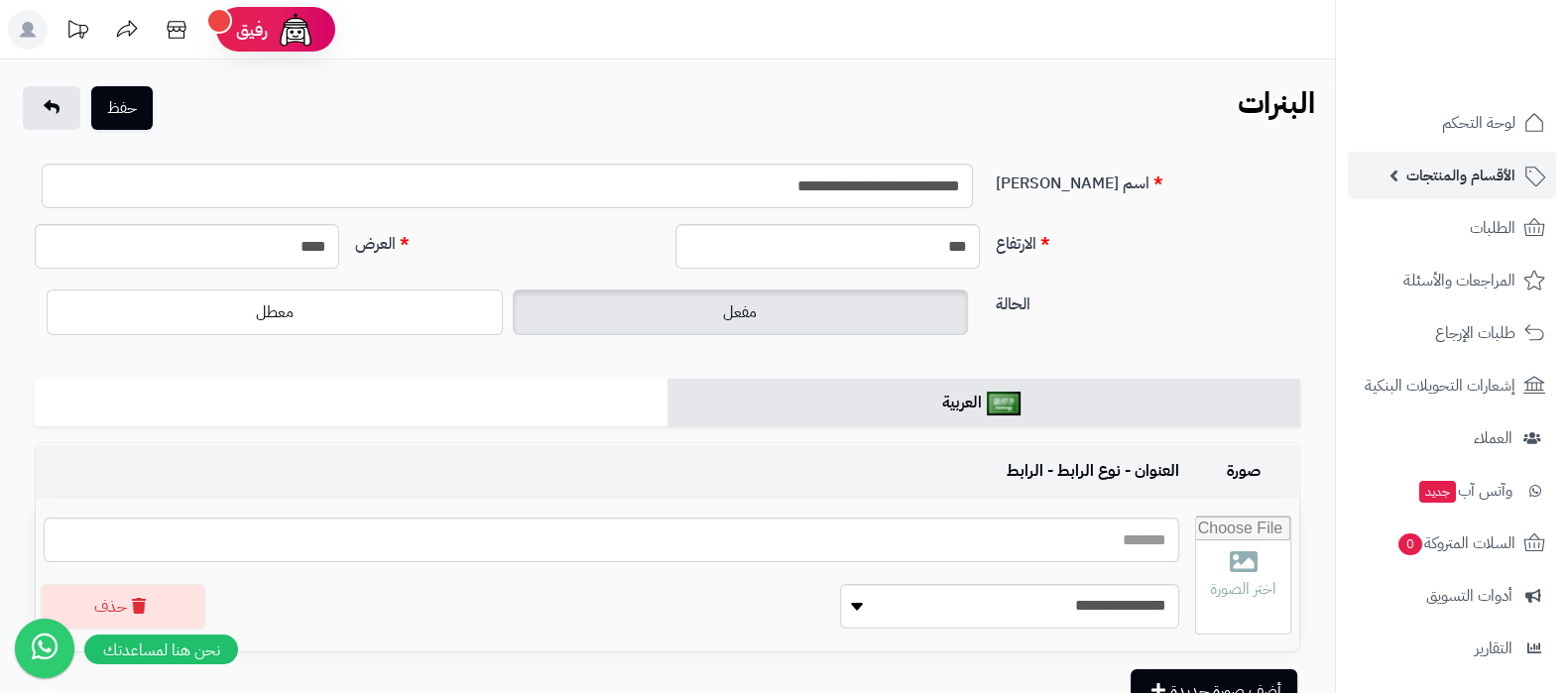
click at [1475, 182] on span "الأقسام والمنتجات" at bounding box center [1460, 175] width 109 height 28
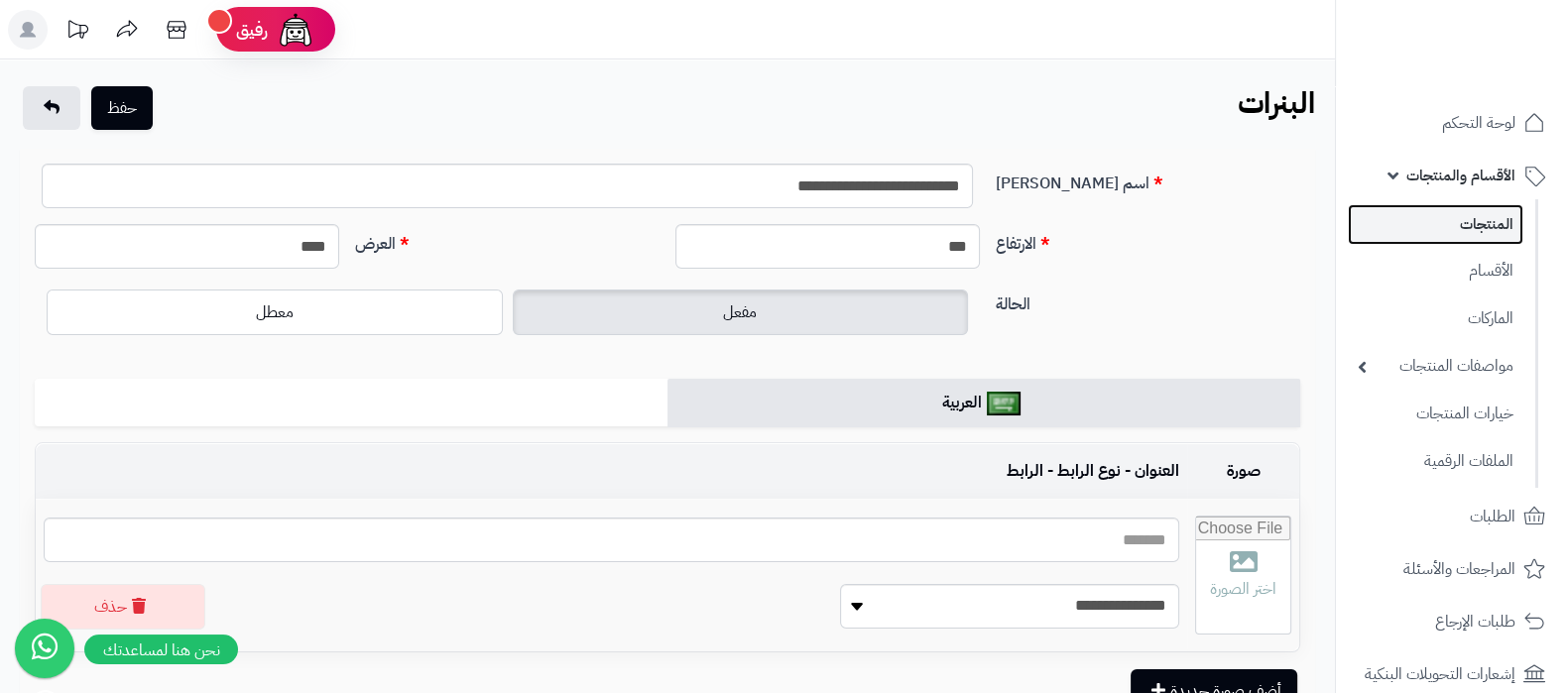
click at [1475, 232] on link "المنتجات" at bounding box center [1436, 224] width 176 height 41
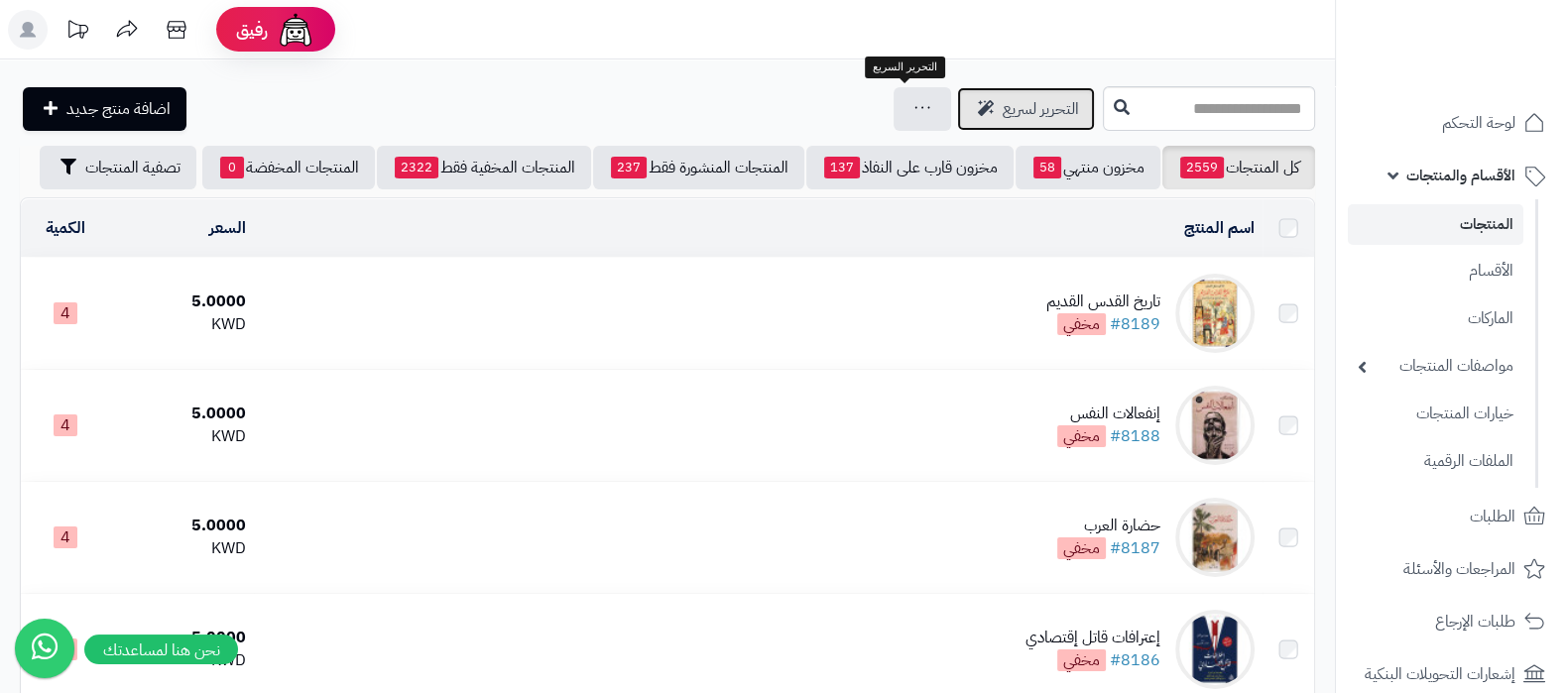
click at [958, 88] on link "التحرير لسريع" at bounding box center [1026, 110] width 138 height 44
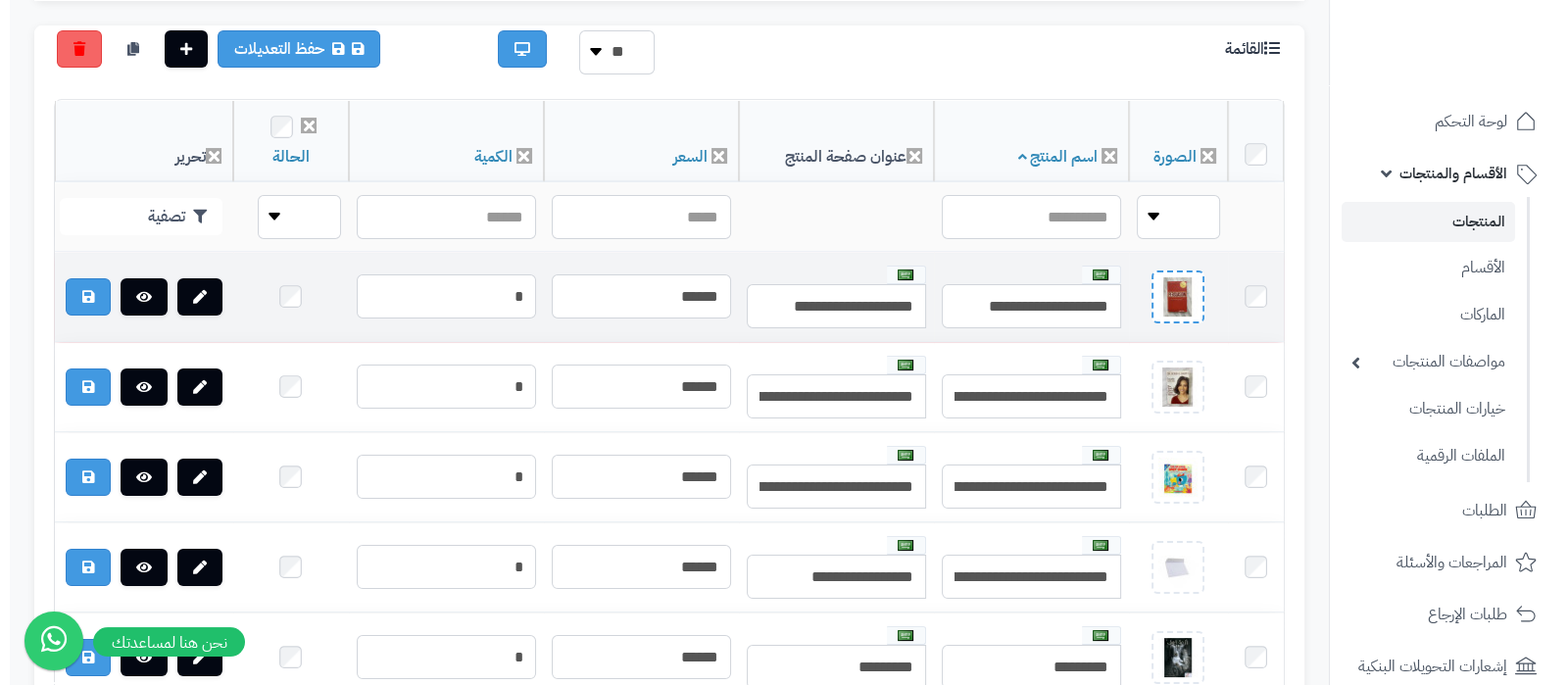
scroll to position [489, 0]
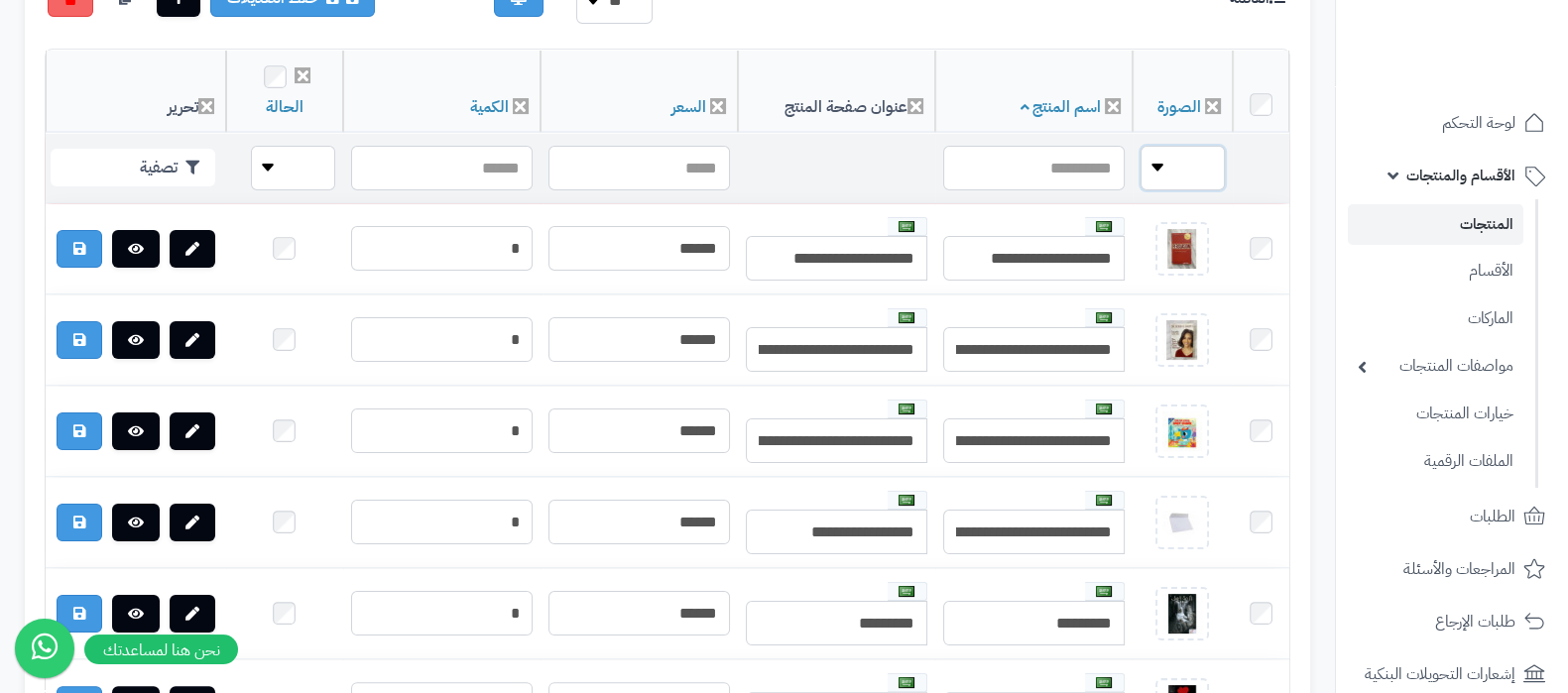
drag, startPoint x: 1166, startPoint y: 151, endPoint x: 1173, endPoint y: 161, distance: 12.2
click at [1166, 150] on select "**** ****" at bounding box center [1183, 168] width 85 height 45
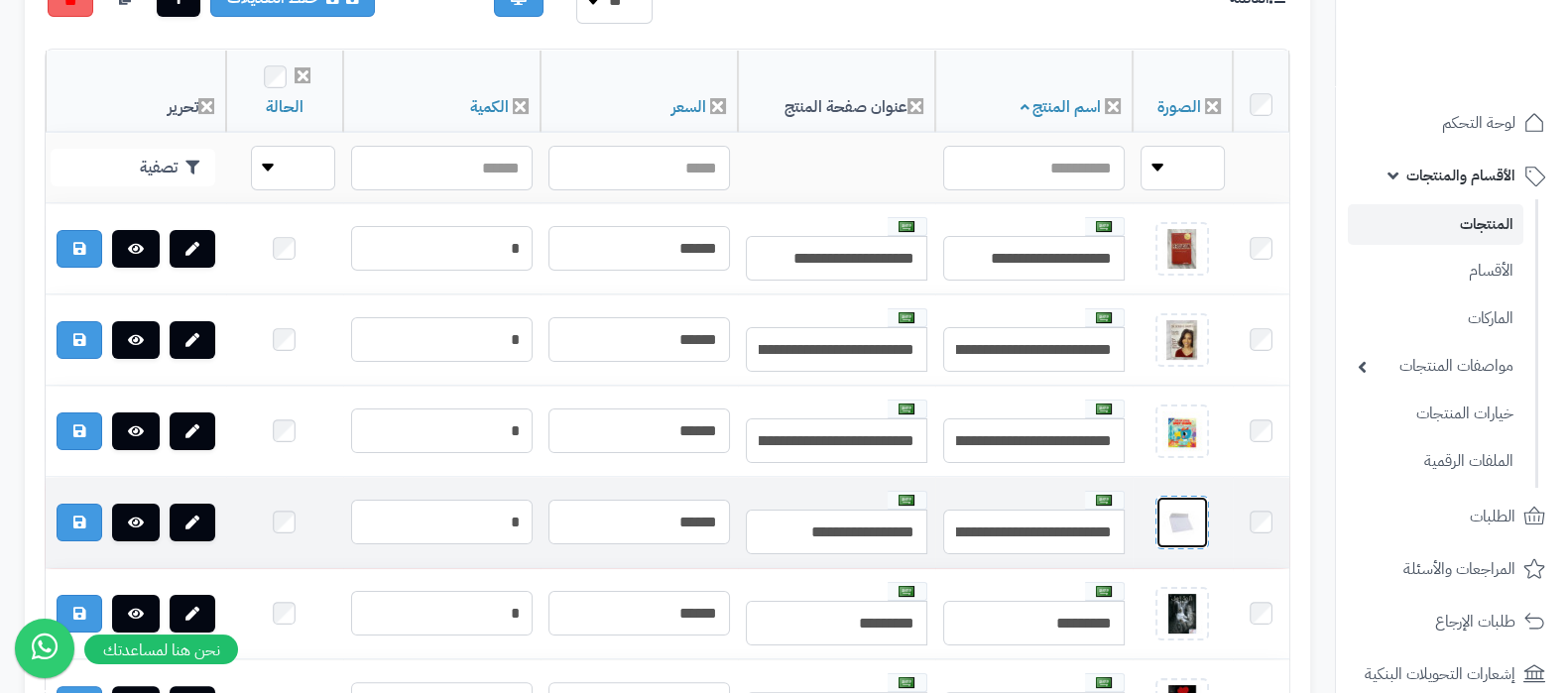
click at [1178, 519] on img at bounding box center [1183, 522] width 40 height 40
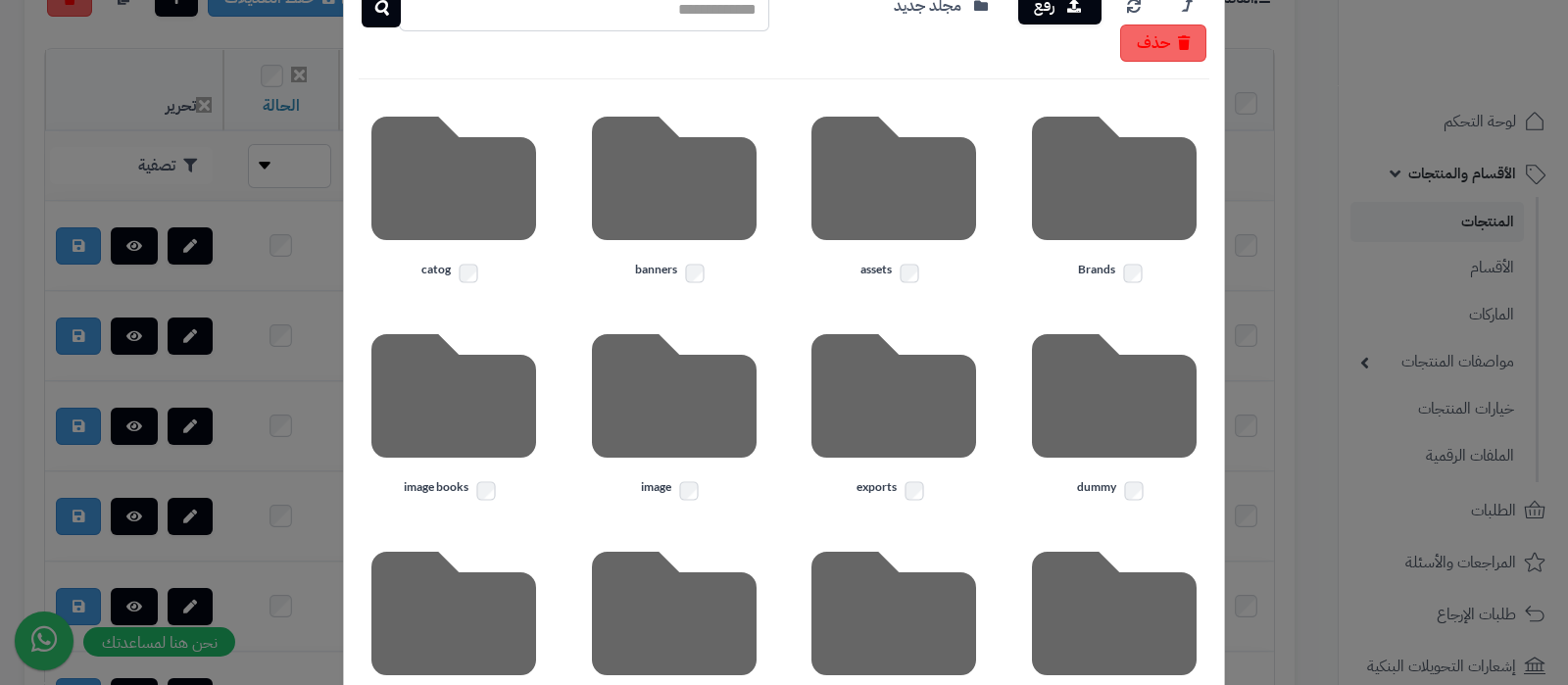
scroll to position [0, 0]
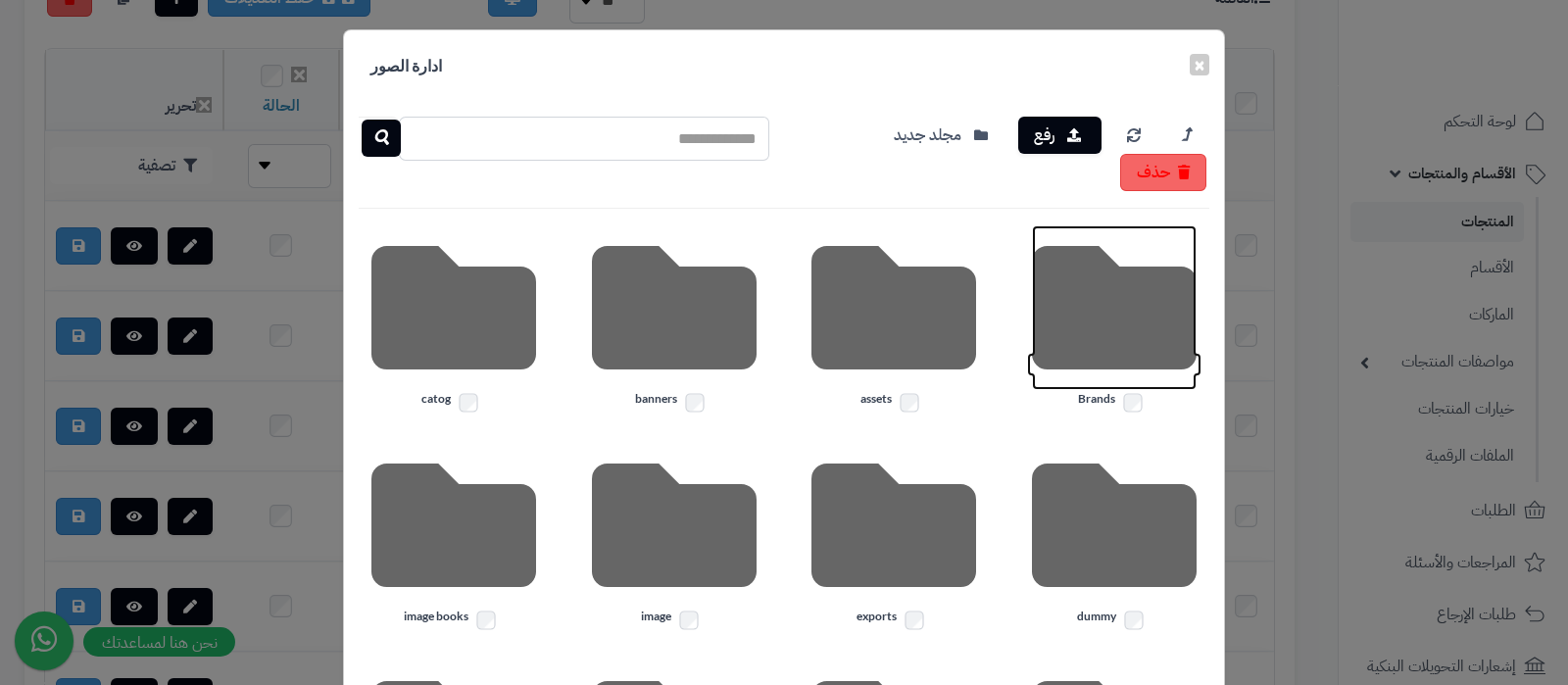
click at [1104, 330] on icon at bounding box center [1114, 308] width 165 height 165
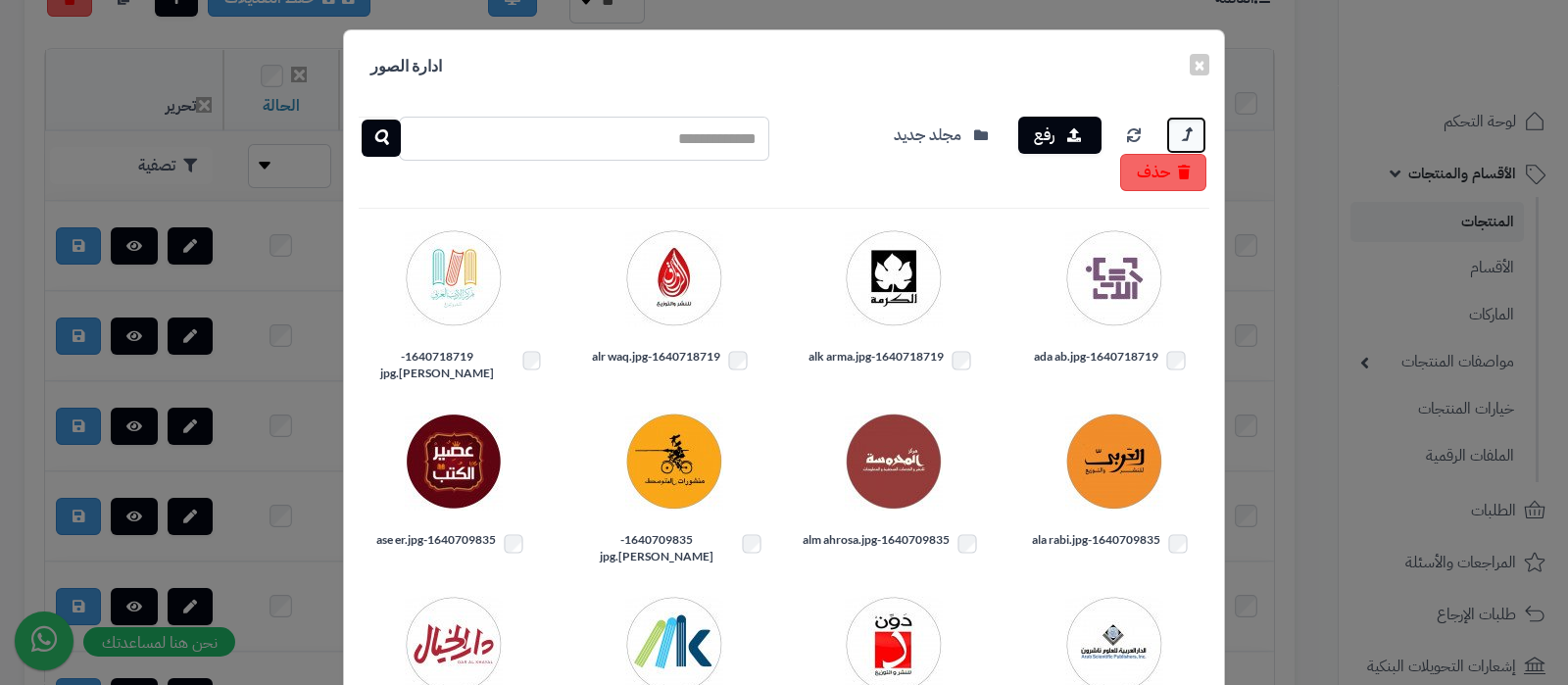
click at [1191, 130] on icon at bounding box center [1186, 134] width 9 height 25
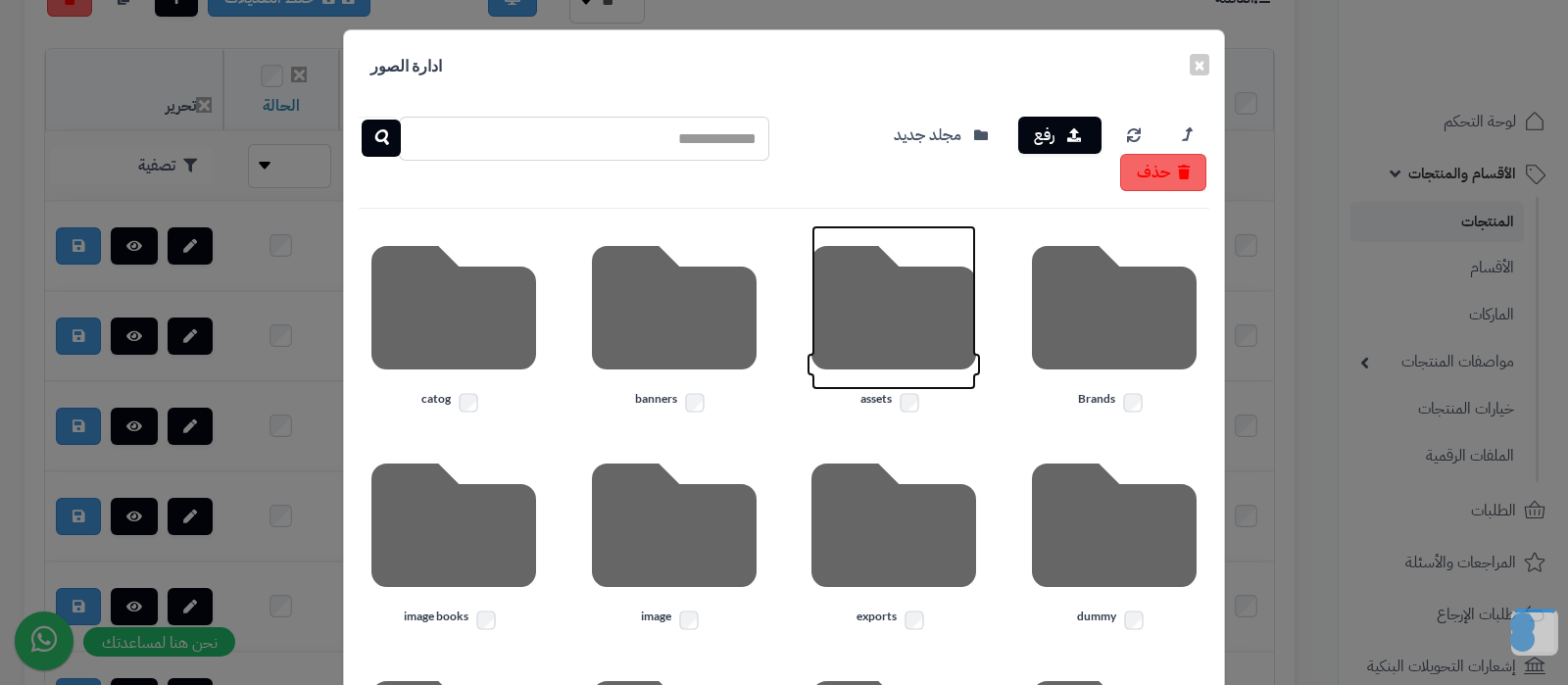
click at [966, 335] on icon at bounding box center [893, 308] width 165 height 165
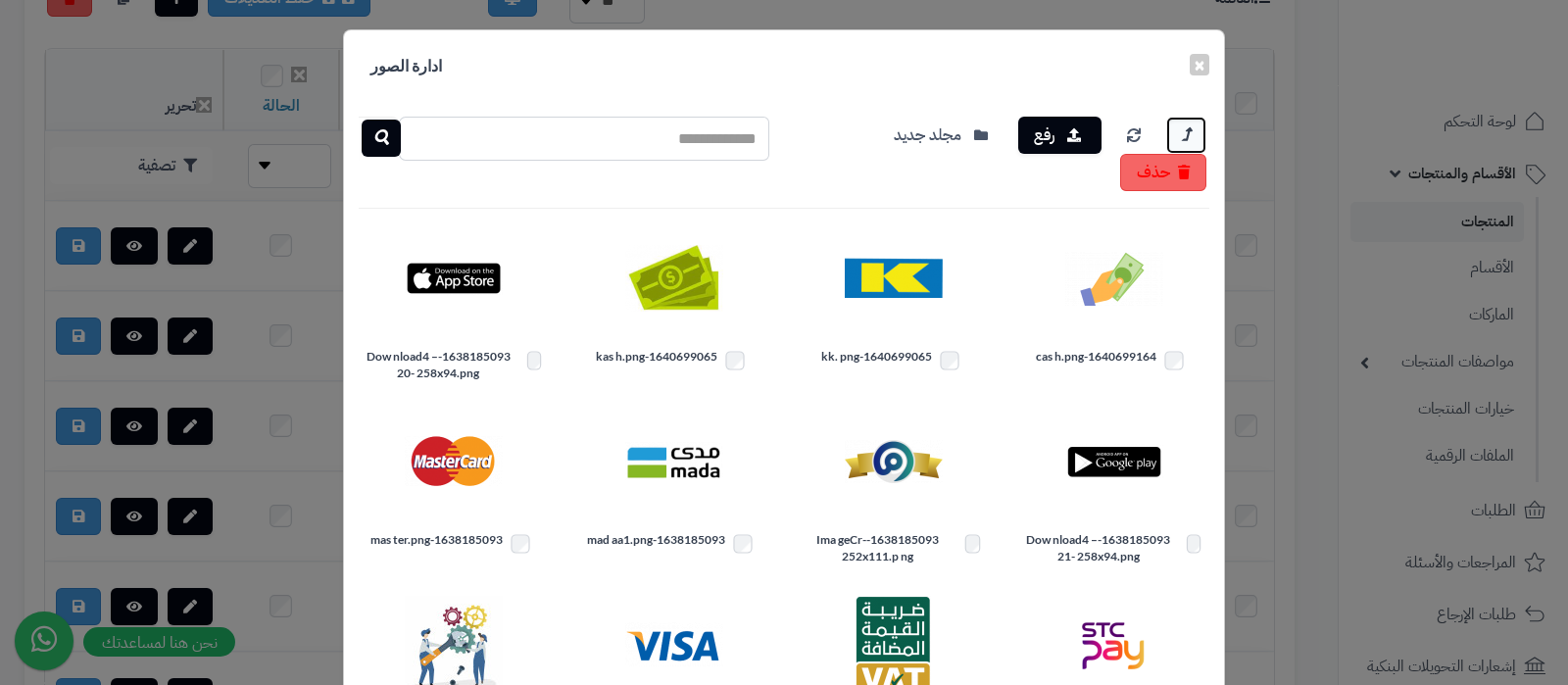
click at [1193, 120] on link at bounding box center [1186, 135] width 40 height 37
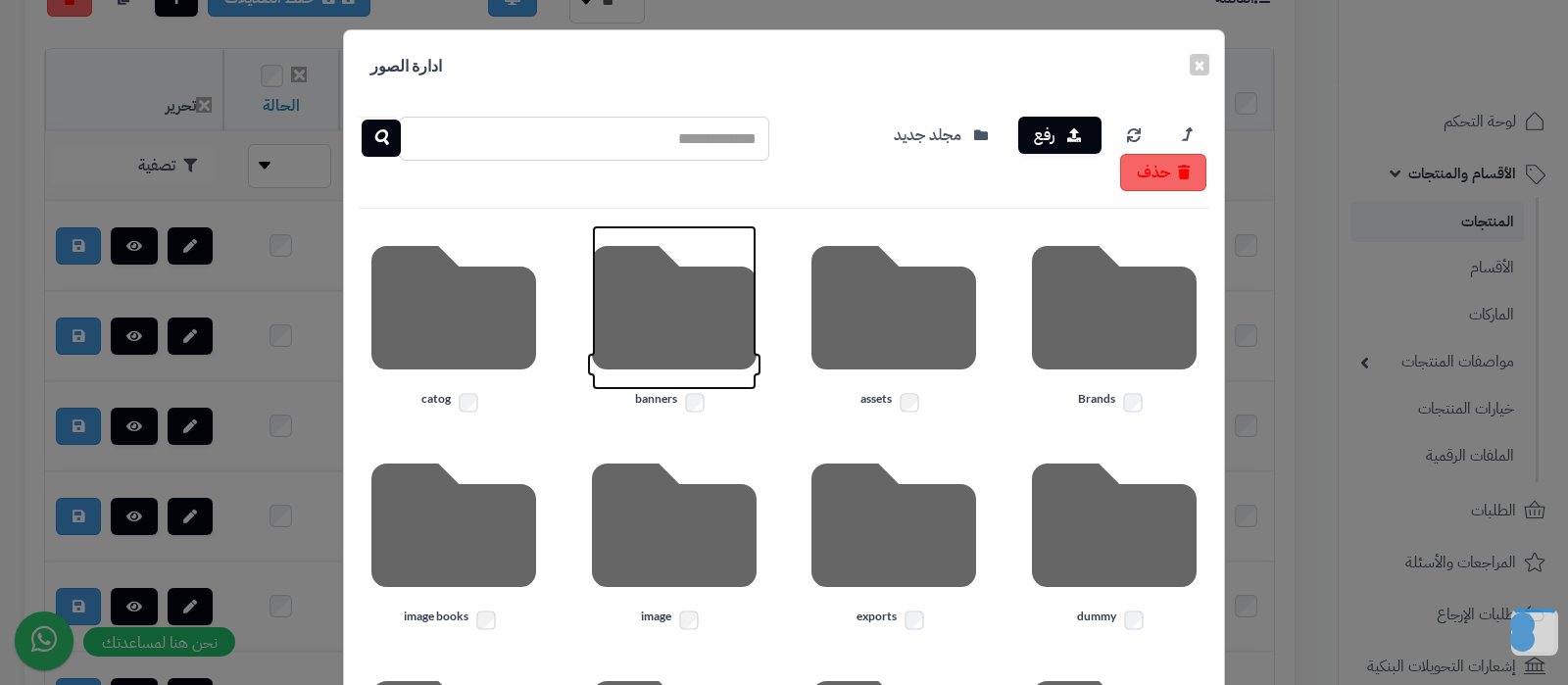
click at [686, 321] on icon at bounding box center [674, 308] width 165 height 165
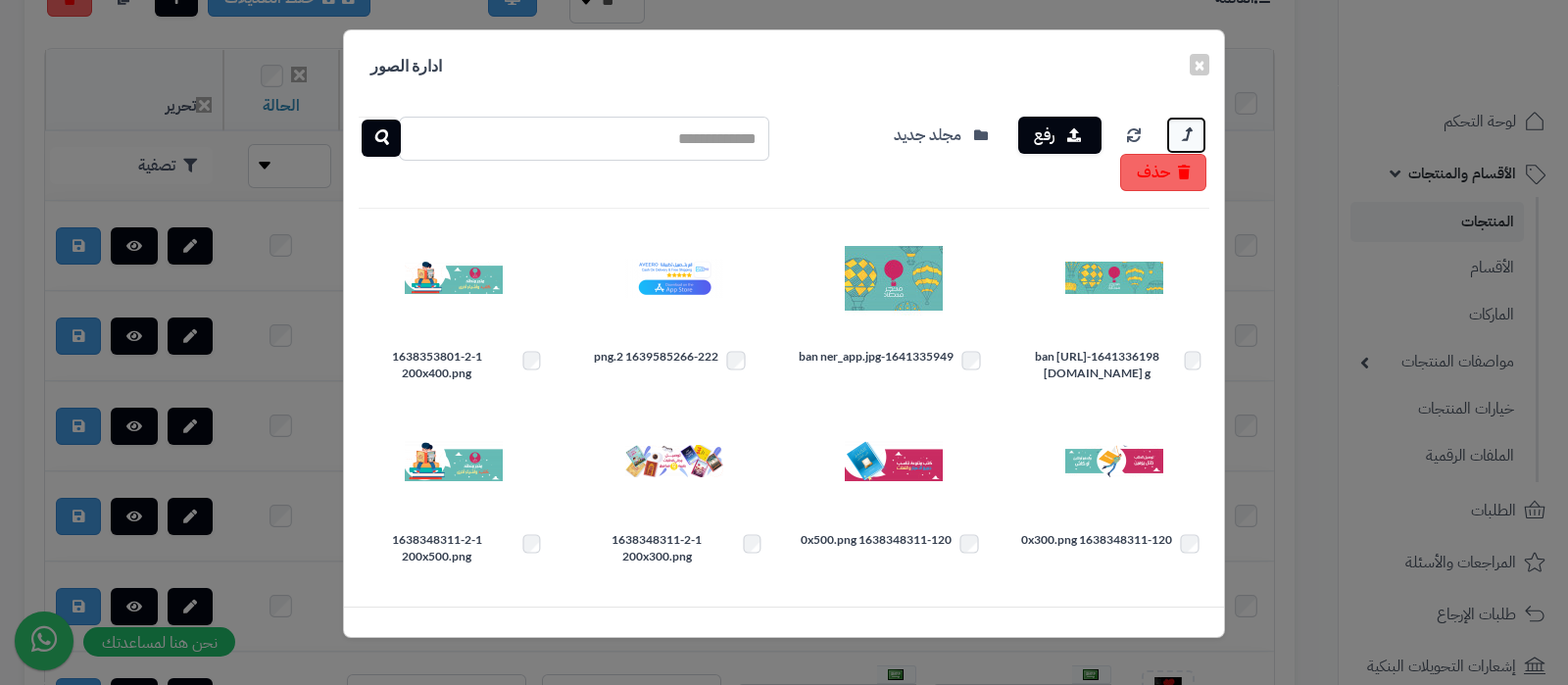
click at [1193, 119] on link at bounding box center [1186, 135] width 40 height 37
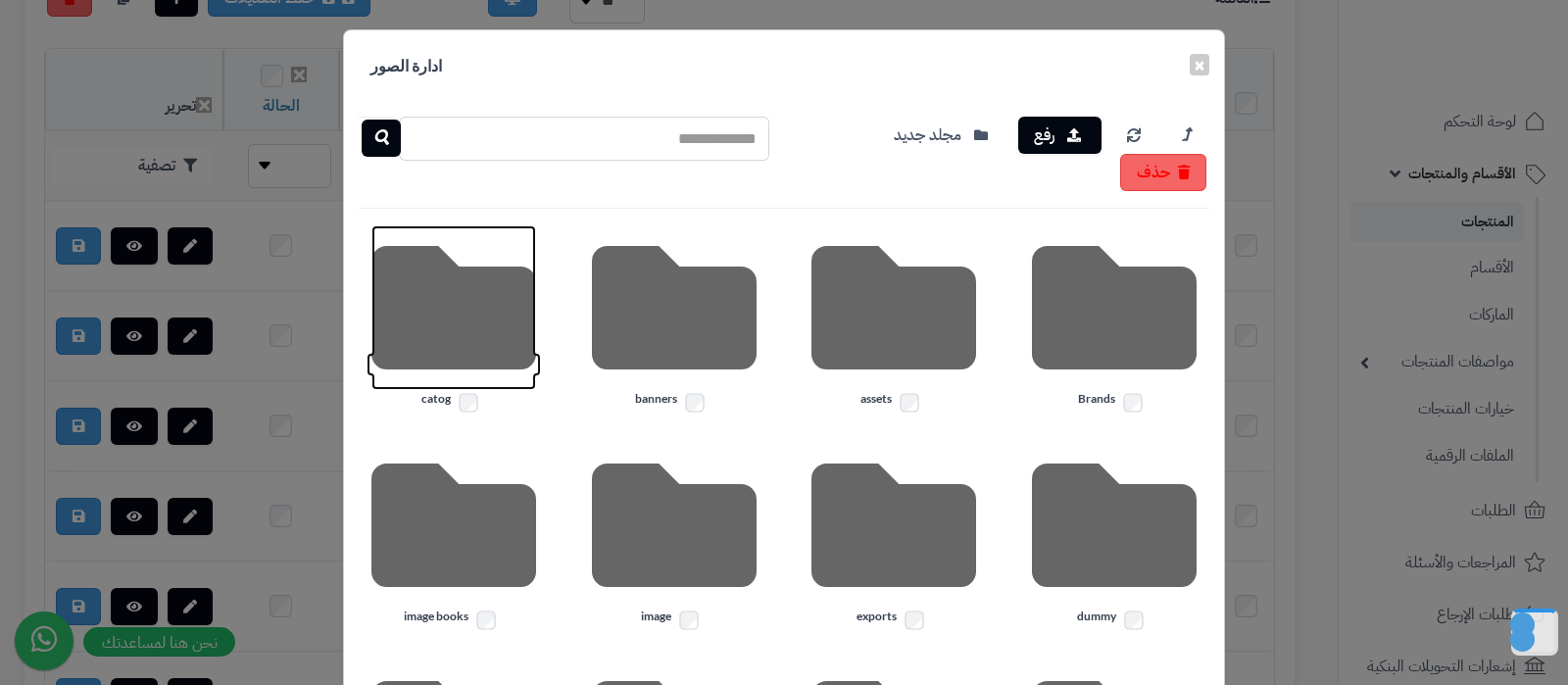
click at [481, 313] on icon at bounding box center [453, 308] width 165 height 165
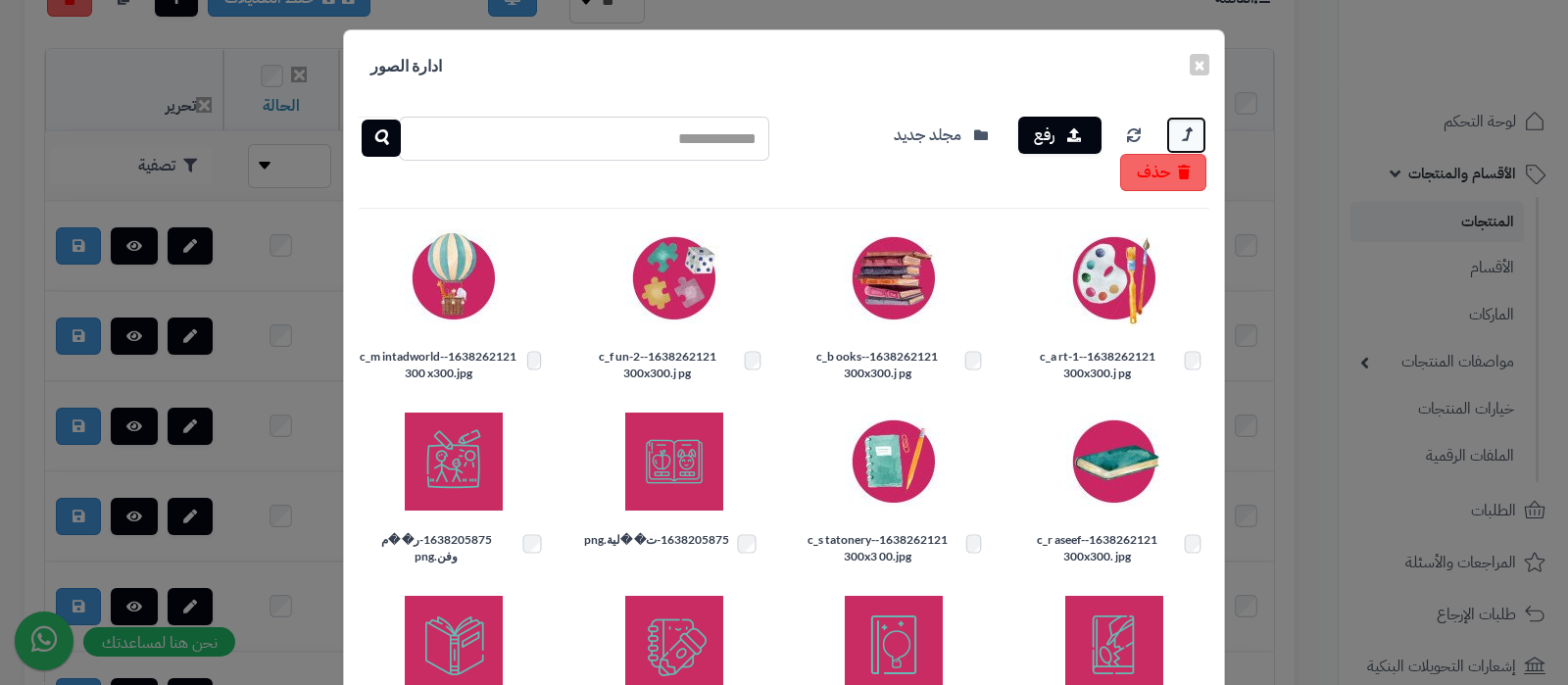
click at [1200, 124] on link at bounding box center [1186, 135] width 40 height 37
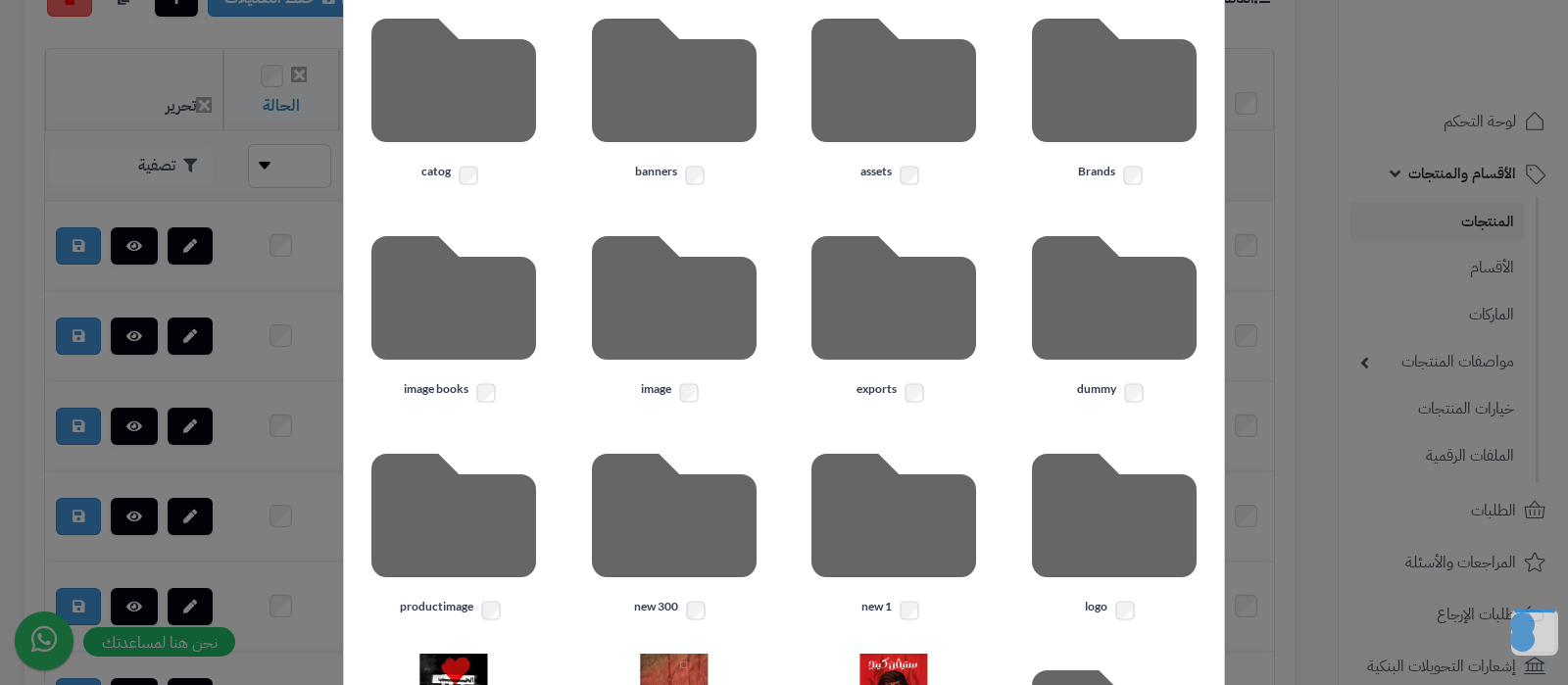
scroll to position [244, 0]
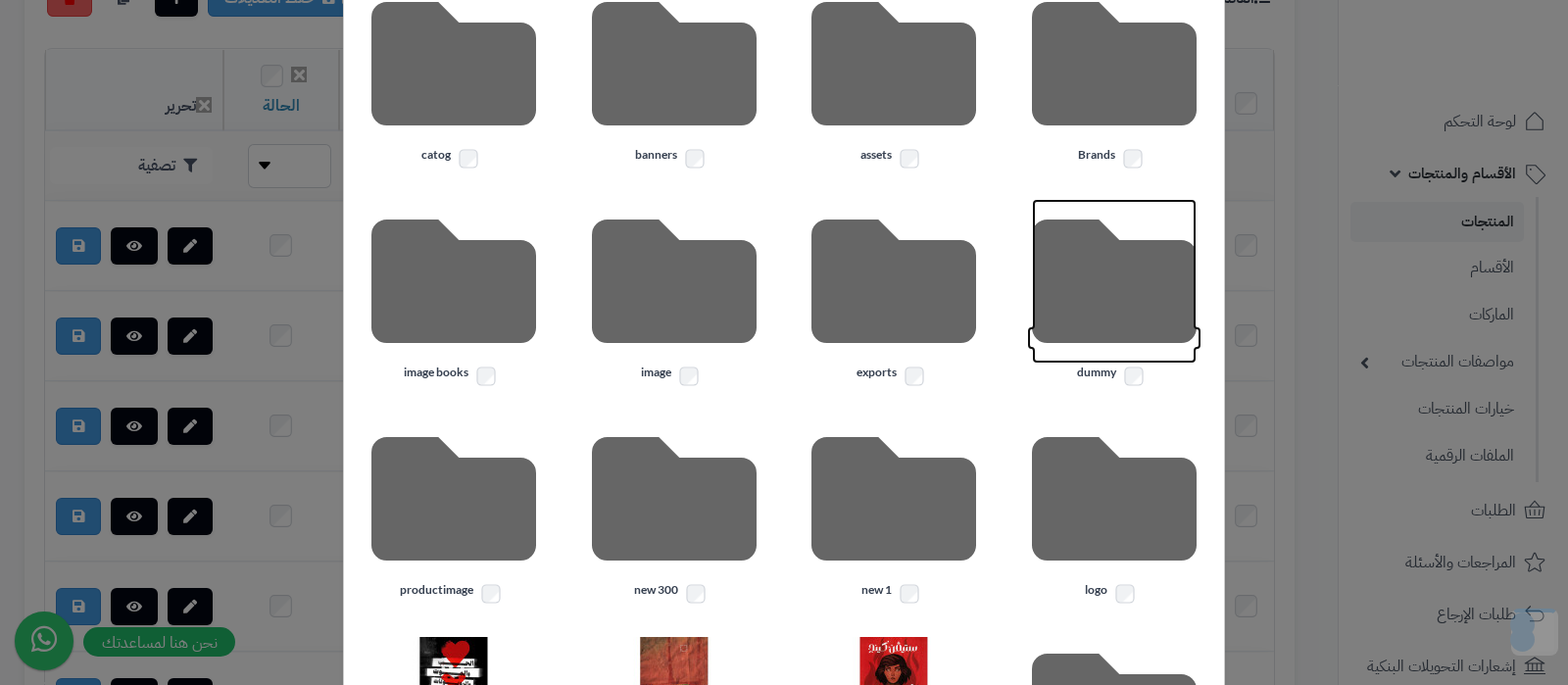
click at [1137, 274] on icon at bounding box center [1114, 281] width 165 height 165
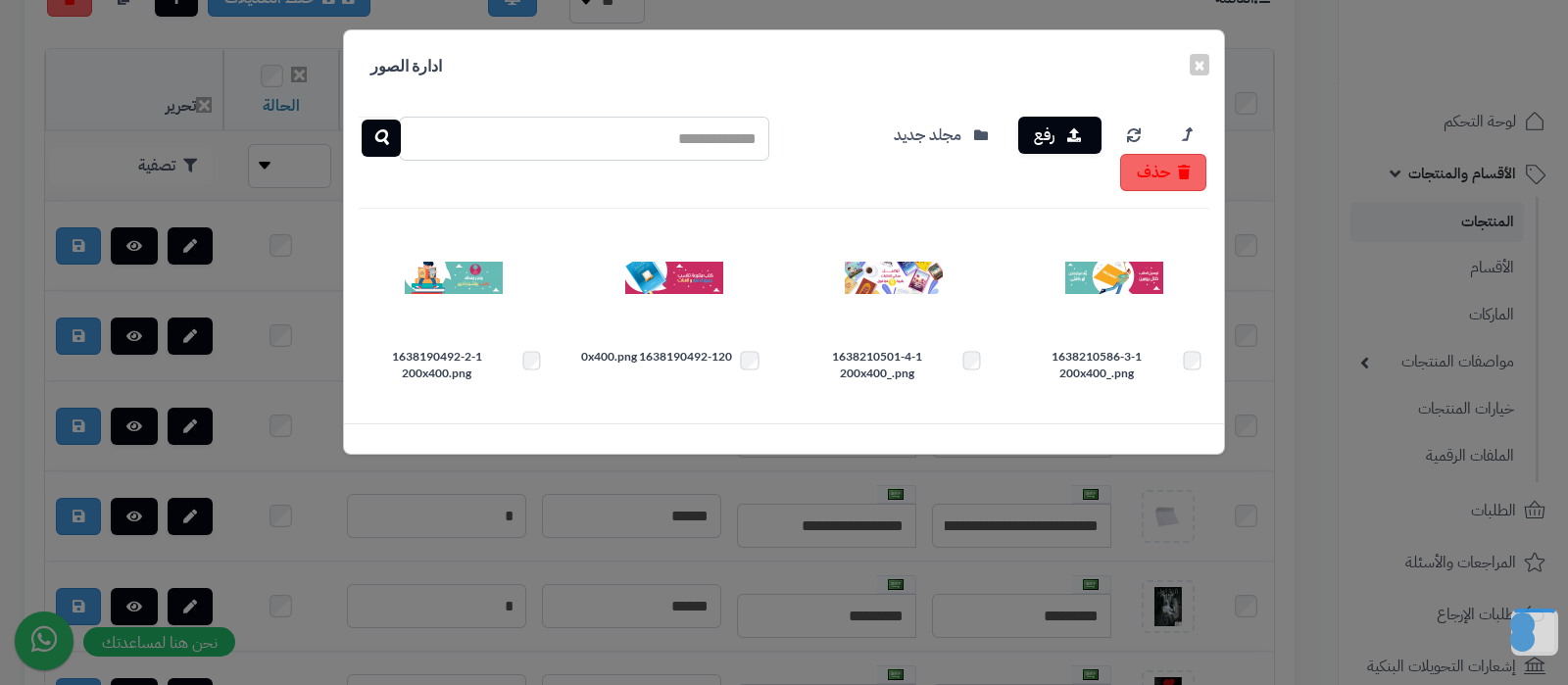
scroll to position [0, 0]
click at [1183, 122] on icon at bounding box center [1186, 134] width 9 height 25
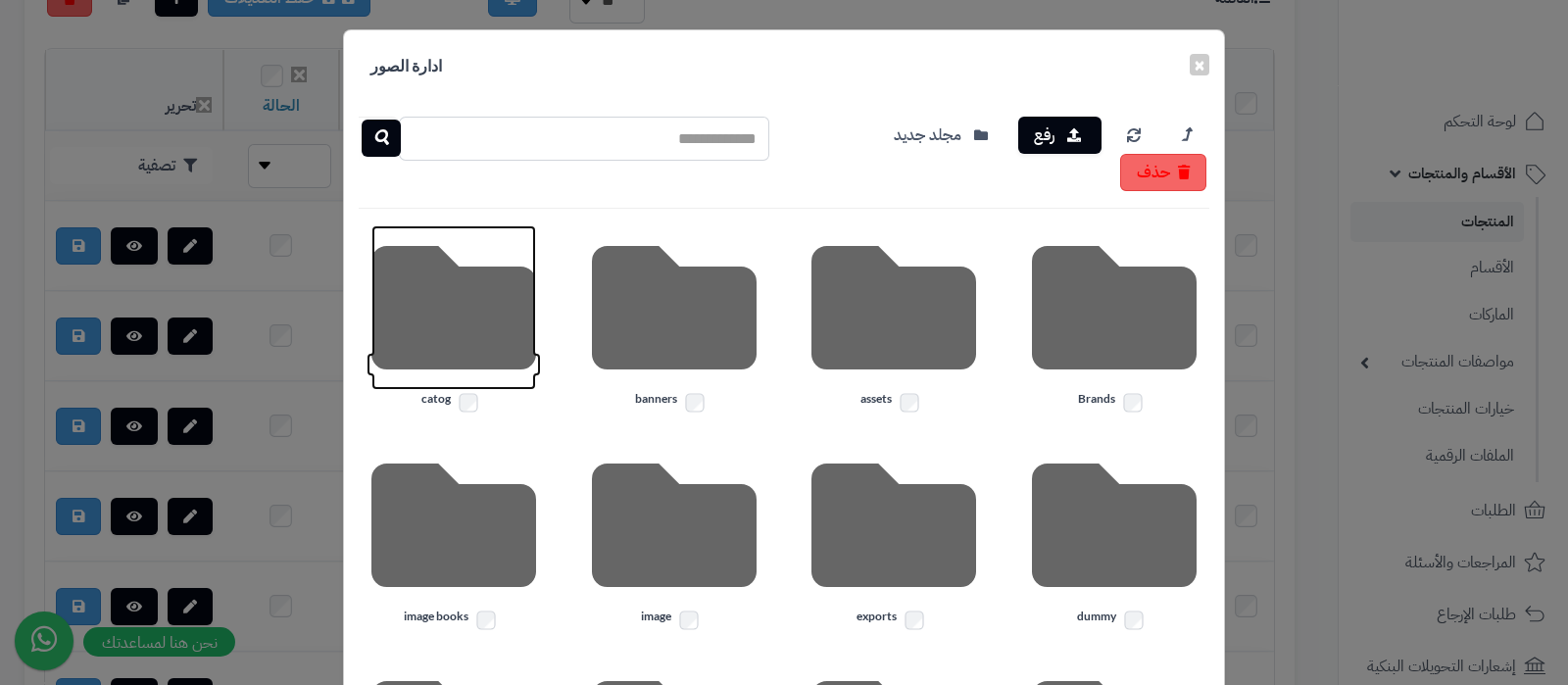
click at [458, 304] on icon at bounding box center [453, 308] width 165 height 165
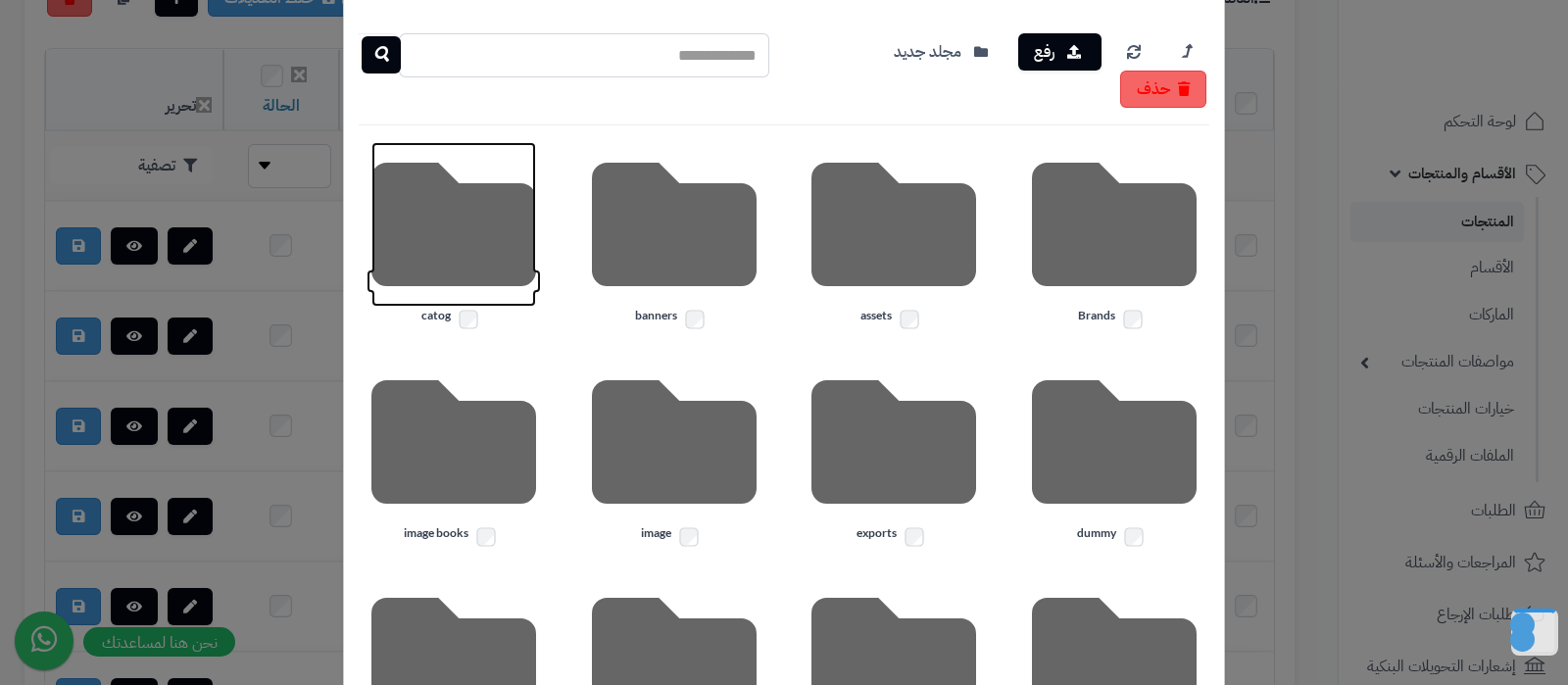
scroll to position [121, 0]
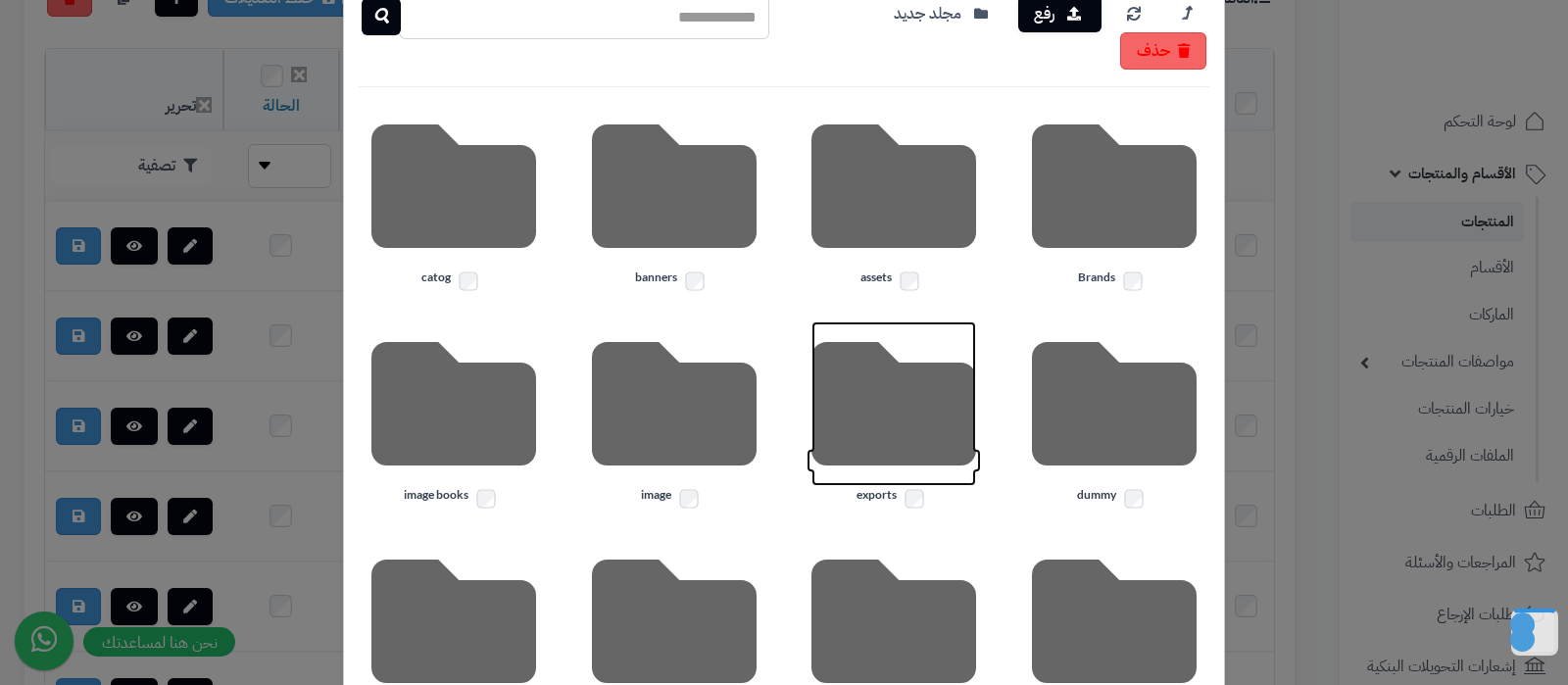
click at [918, 411] on icon at bounding box center [893, 403] width 165 height 165
click at [870, 409] on icon at bounding box center [893, 403] width 165 height 165
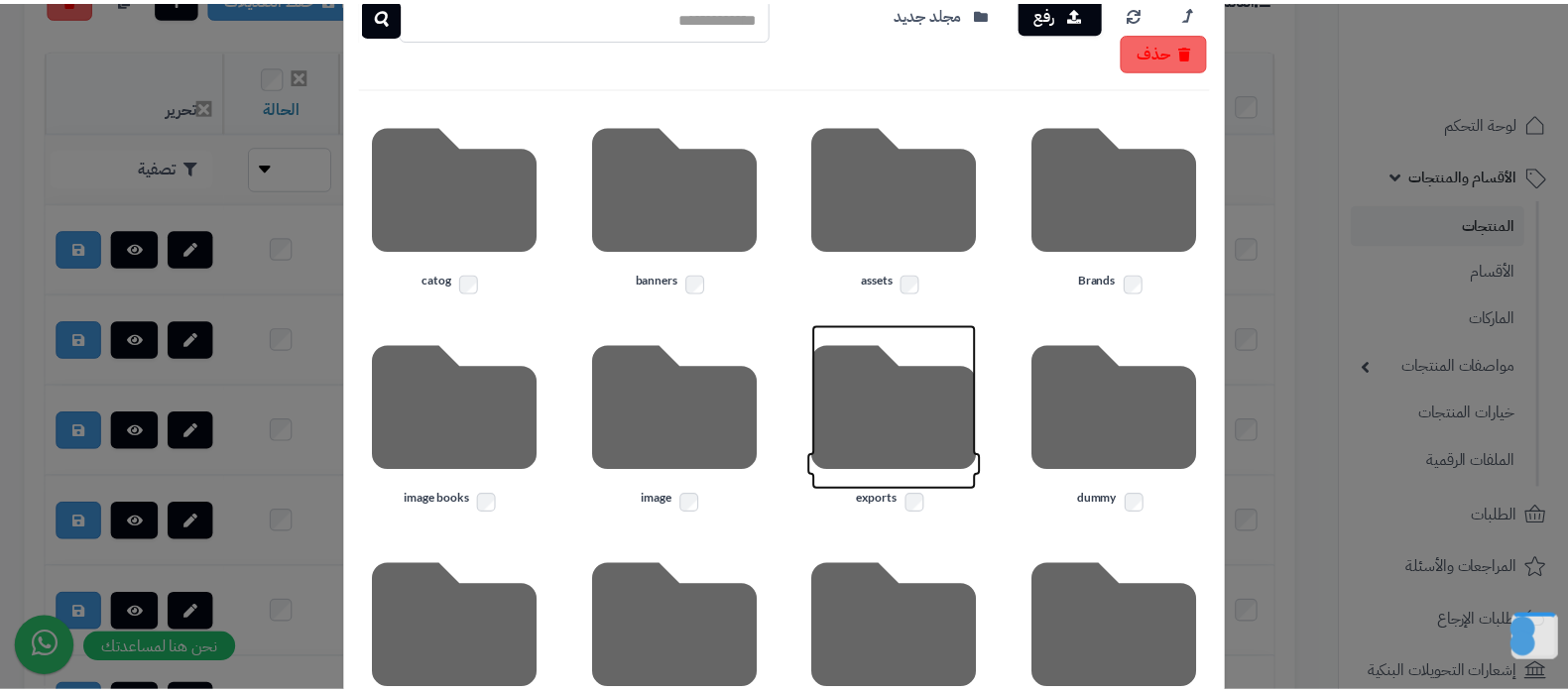
scroll to position [0, 0]
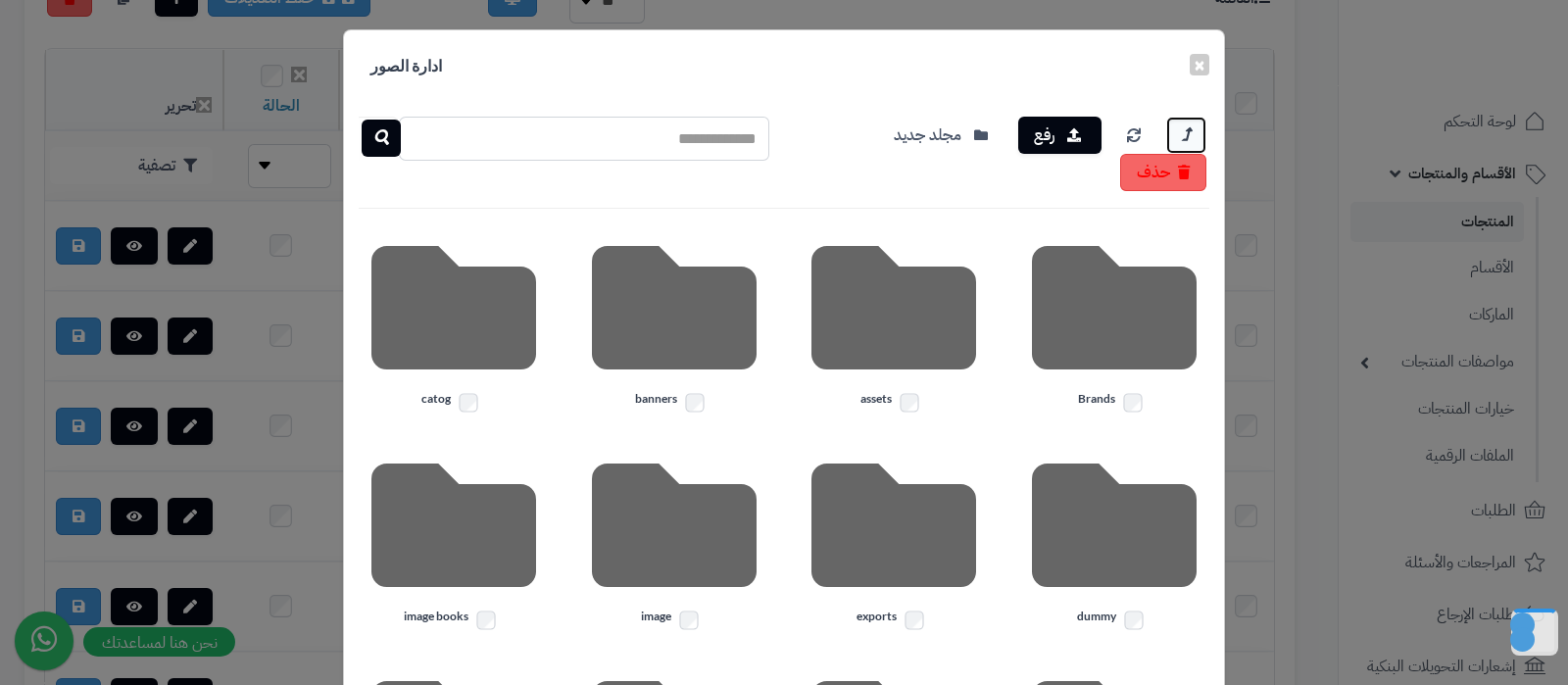
click at [1191, 131] on icon at bounding box center [1186, 134] width 9 height 25
click at [870, 562] on icon at bounding box center [893, 525] width 165 height 165
click at [1209, 65] on button "×" at bounding box center [1199, 64] width 20 height 22
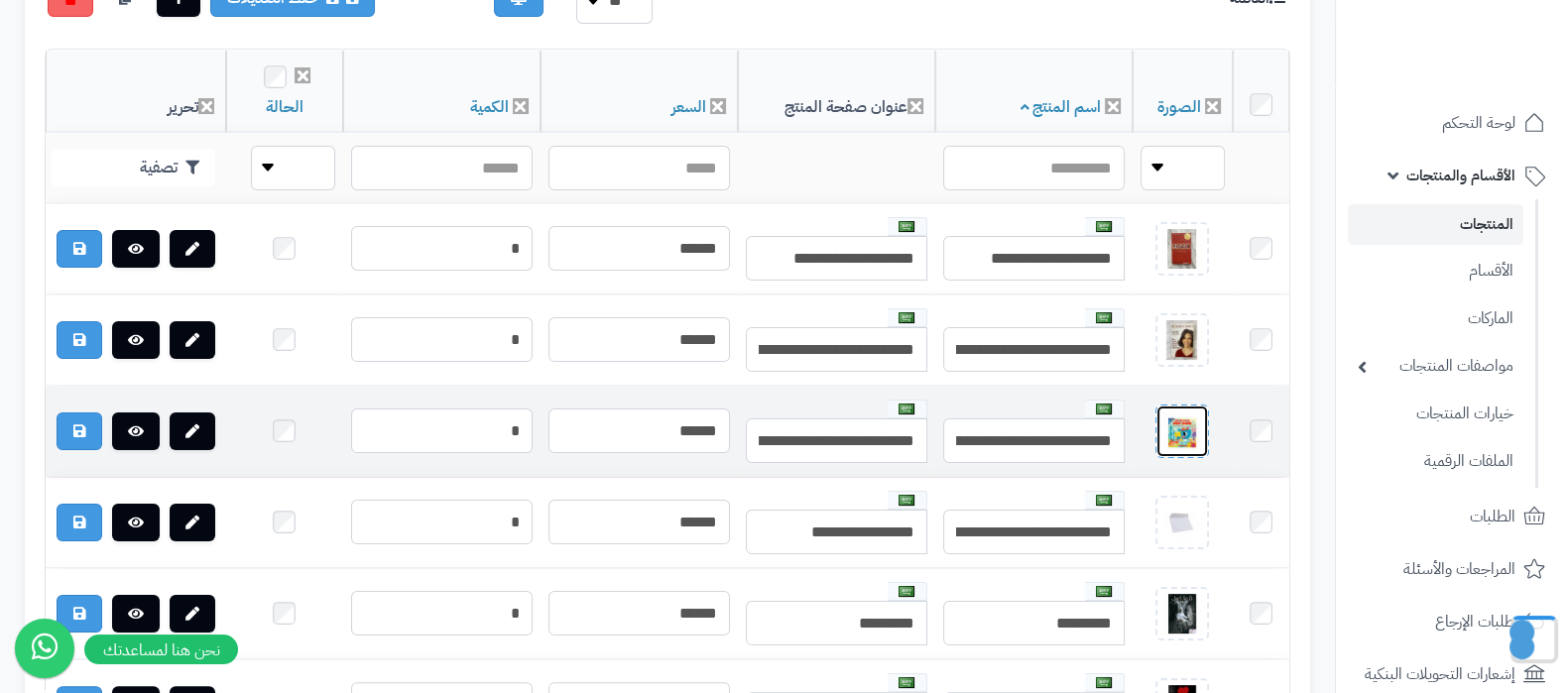
click at [1188, 431] on img at bounding box center [1183, 432] width 40 height 40
